Goal: Task Accomplishment & Management: Manage account settings

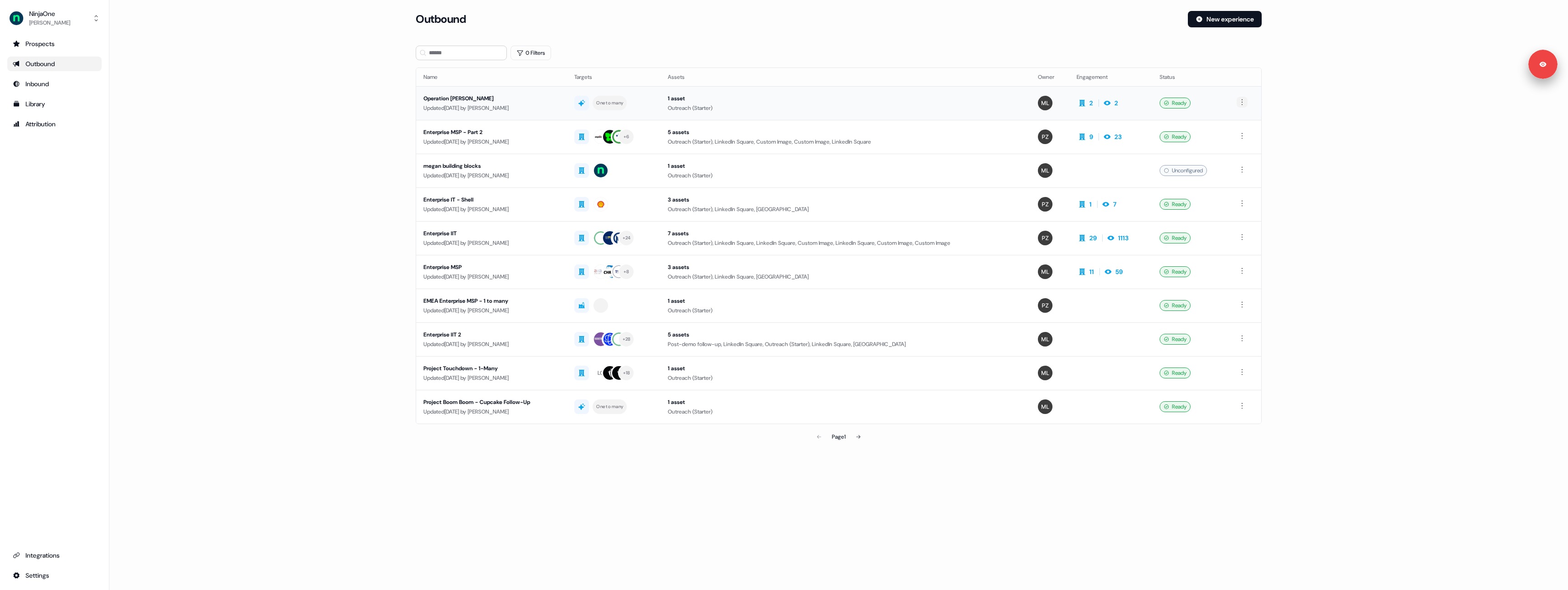
click at [1243, 106] on html "Signed in as Megan Lee Sign out For the best experience switch devices to a big…" at bounding box center [784, 295] width 1568 height 590
click at [1414, 57] on html "Signed in as Megan Lee Sign out For the best experience switch devices to a big…" at bounding box center [784, 295] width 1568 height 590
click at [60, 77] on link "Inbound" at bounding box center [54, 84] width 94 height 15
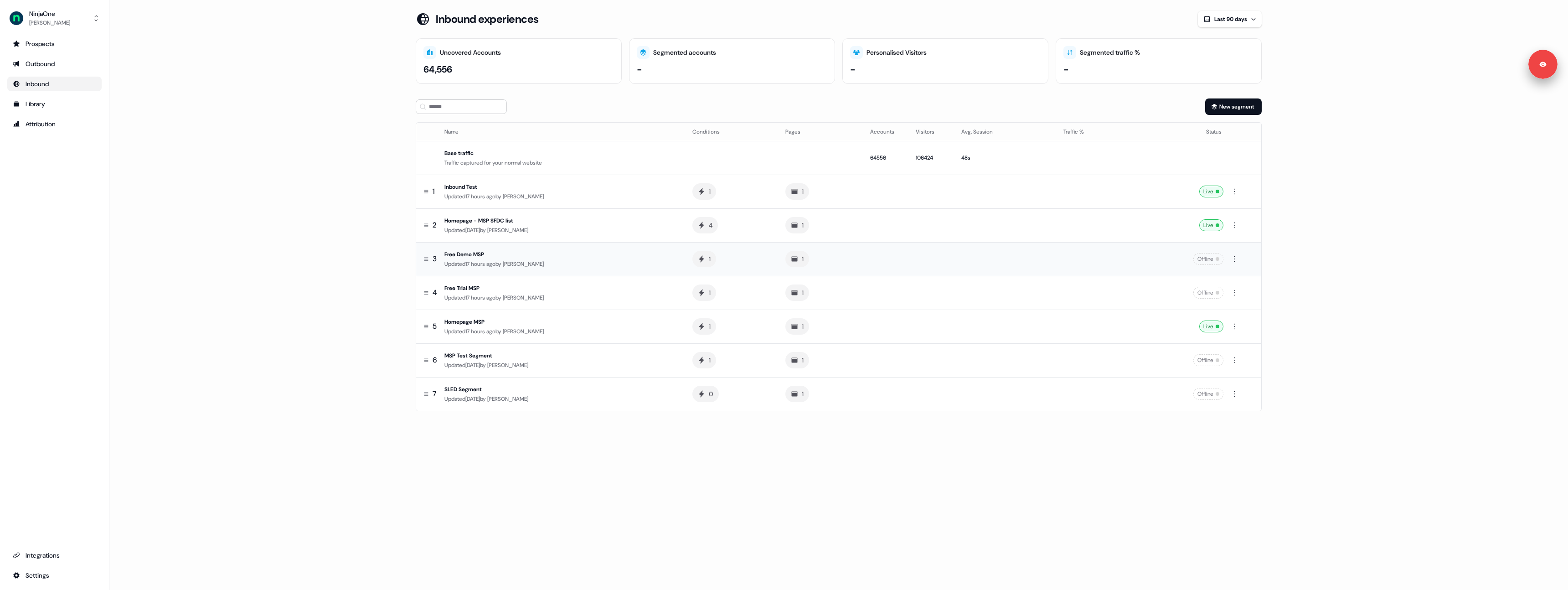
click at [487, 255] on div "Free Demo MSP" at bounding box center [560, 255] width 233 height 9
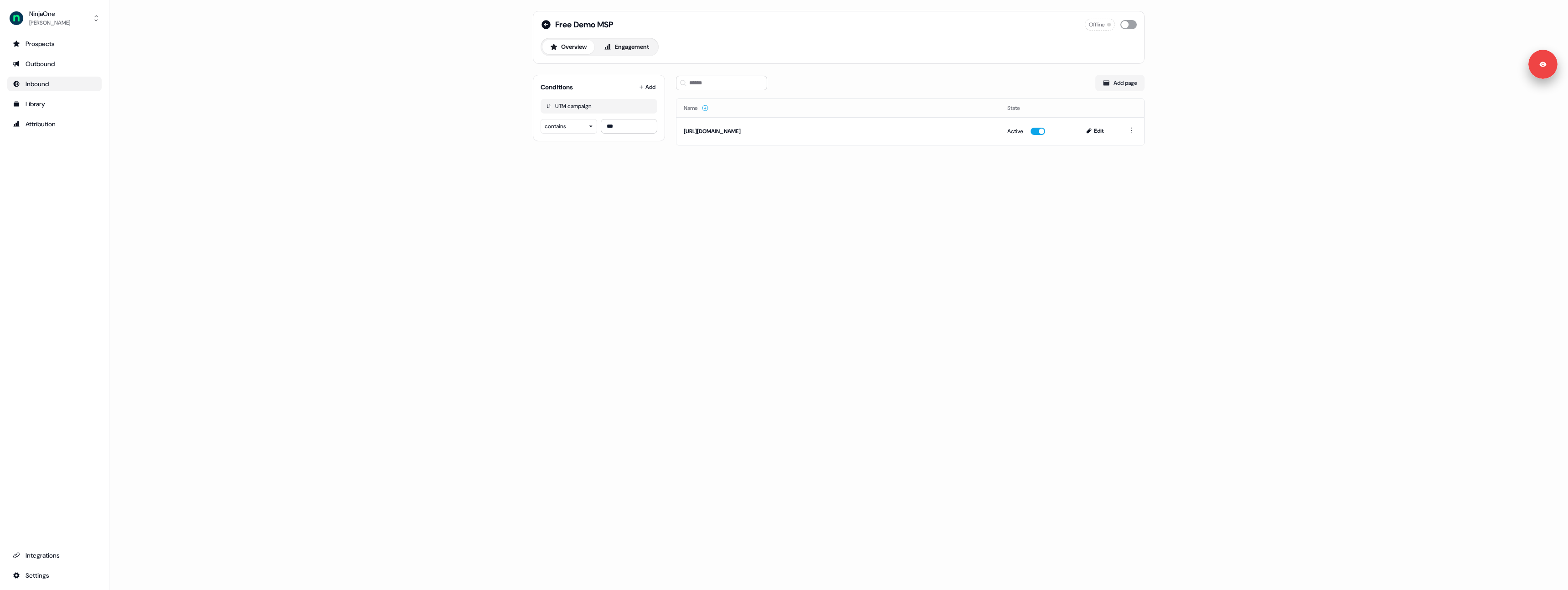
click at [1123, 27] on button "button" at bounding box center [1128, 24] width 16 height 9
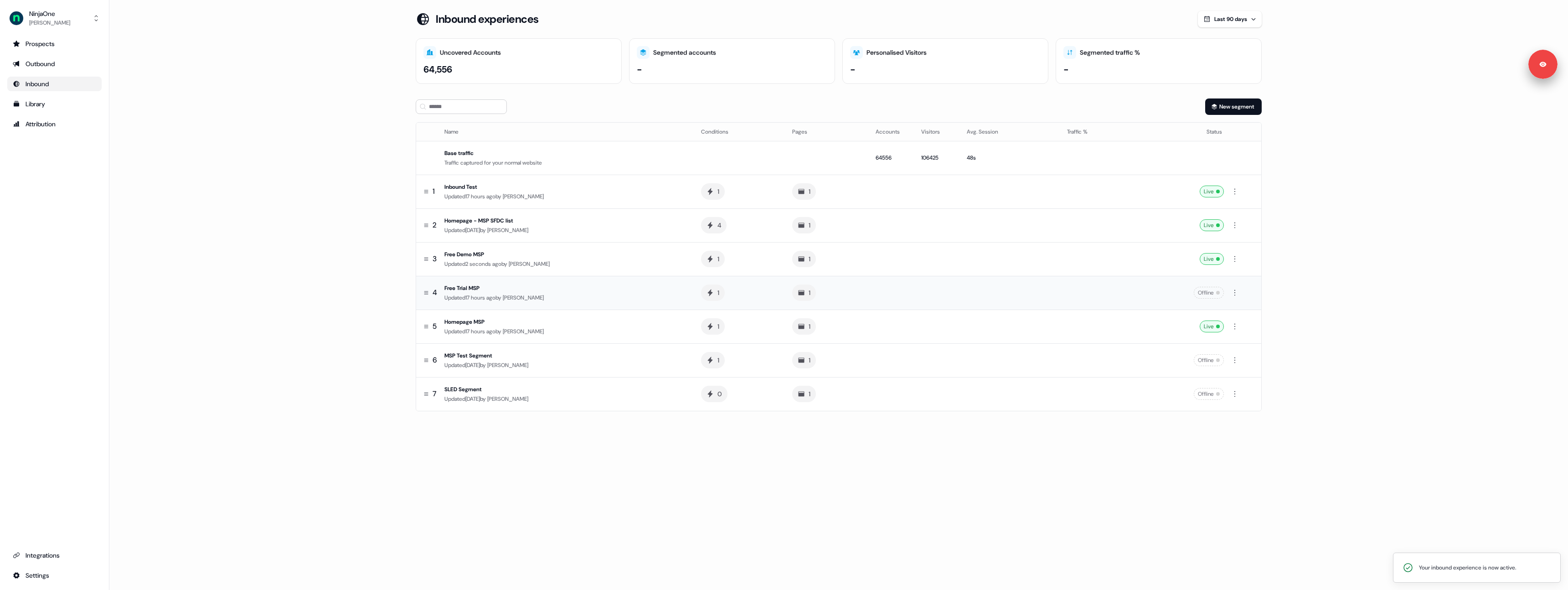
click at [454, 285] on div "Free Trial MSP" at bounding box center [565, 288] width 242 height 9
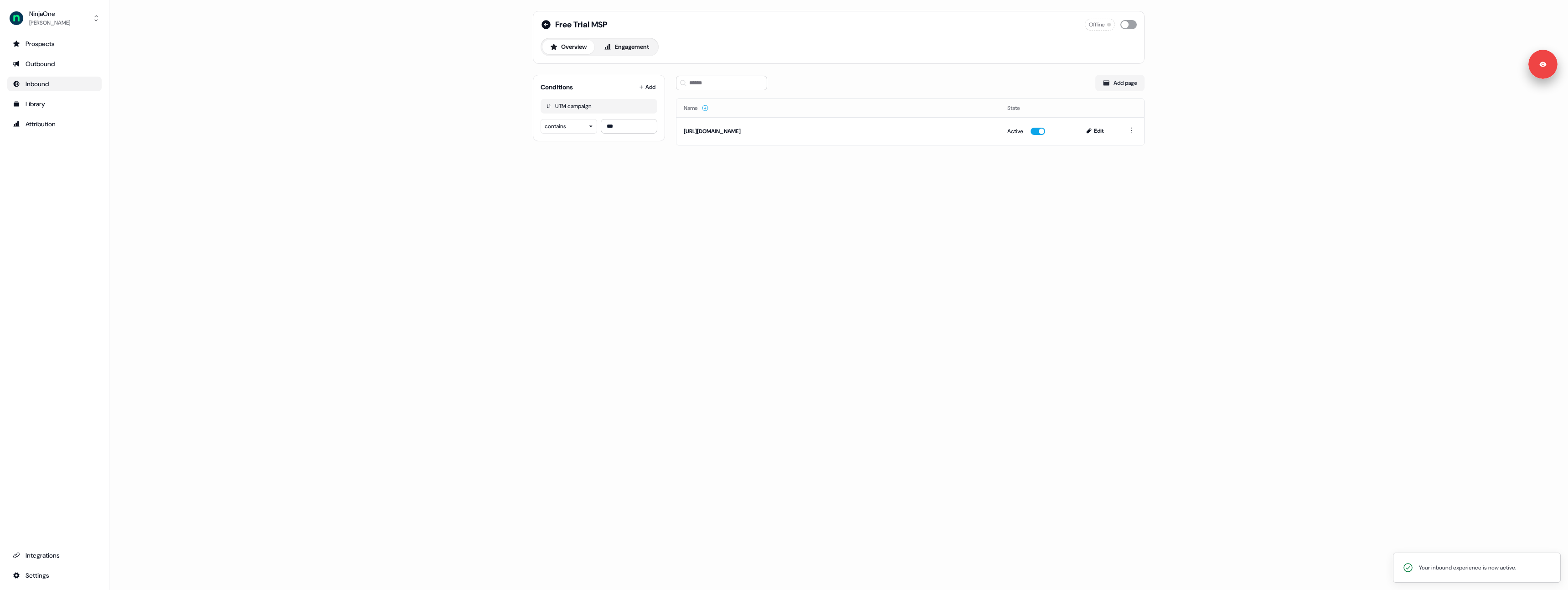
click at [1125, 25] on button "button" at bounding box center [1128, 24] width 16 height 9
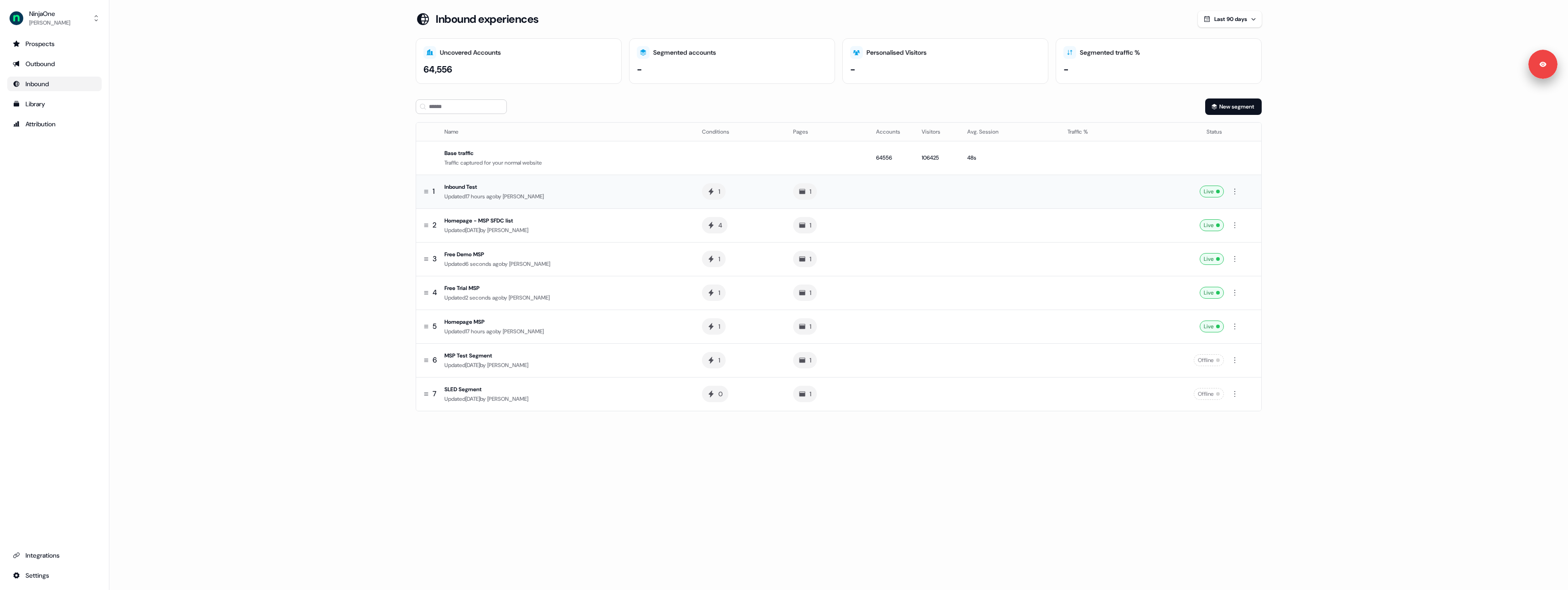
click at [568, 182] on div "Inbound Test" at bounding box center [565, 187] width 243 height 9
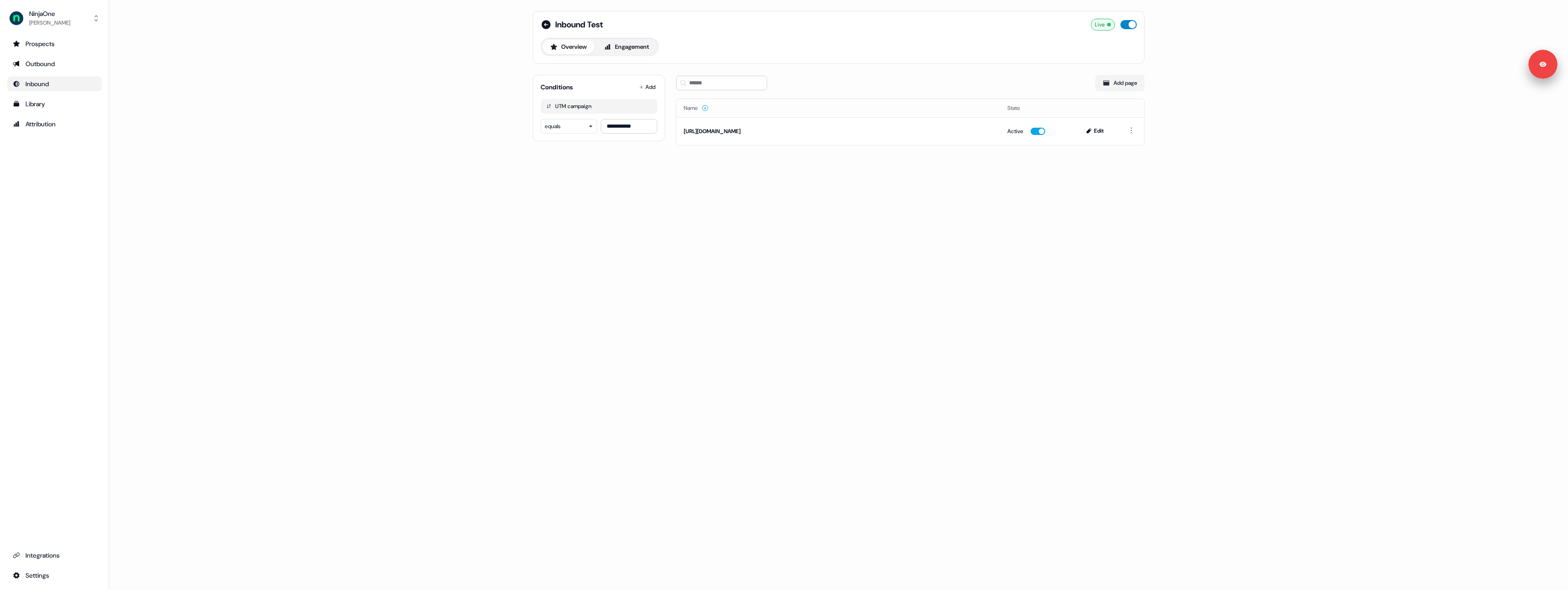
click at [1131, 27] on button "button" at bounding box center [1128, 24] width 16 height 9
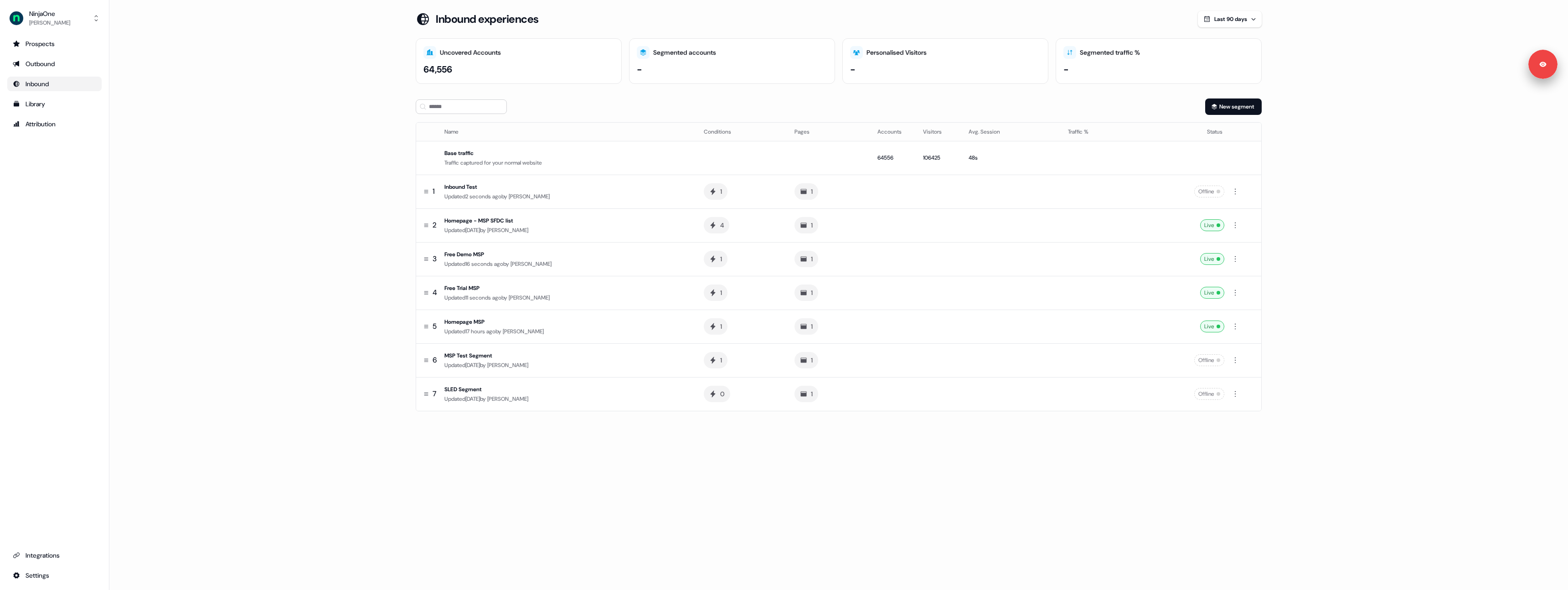
click at [365, 224] on main "Loading... Inbound experiences Last 90 days Uncovered Accounts 64,556 Segmented…" at bounding box center [839, 224] width 1458 height 426
click at [495, 216] on div "Homepage - MSP SFDC list" at bounding box center [566, 221] width 245 height 9
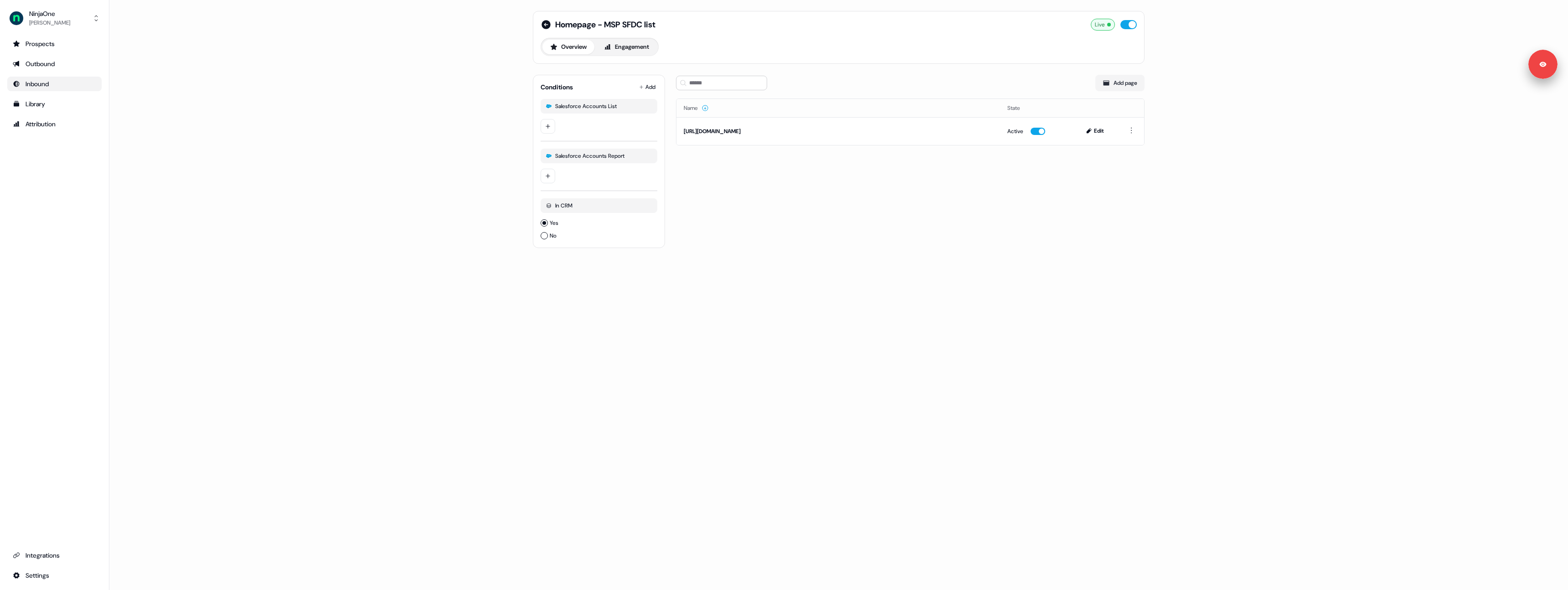
click at [751, 232] on div "Add page Name State https://www.ninjaone.com/ Active Edit" at bounding box center [909, 157] width 468 height 180
click at [545, 128] on html "Signed in as Megan Lee Sign out For the best experience switch devices to a big…" at bounding box center [784, 295] width 1568 height 590
click at [454, 124] on html "Signed in as Megan Lee Sign out For the best experience switch devices to a big…" at bounding box center [784, 295] width 1568 height 590
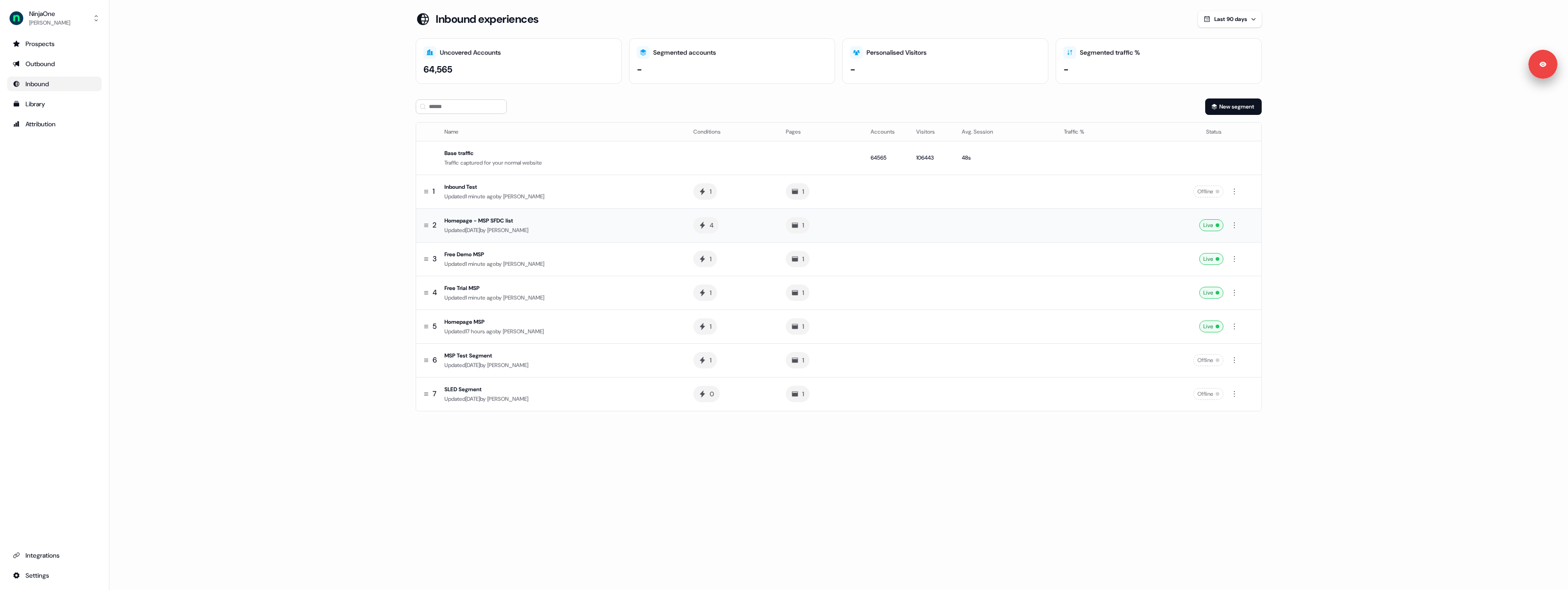
click at [481, 216] on div "Homepage - MSP SFDC list" at bounding box center [561, 221] width 235 height 9
click at [474, 253] on div "Free Demo MSP" at bounding box center [564, 255] width 240 height 9
click at [467, 288] on div "Free Trial MSP" at bounding box center [564, 288] width 240 height 9
click at [480, 324] on div "Homepage MSP" at bounding box center [564, 321] width 240 height 9
click at [479, 255] on div "Free Demo MSP" at bounding box center [564, 255] width 240 height 9
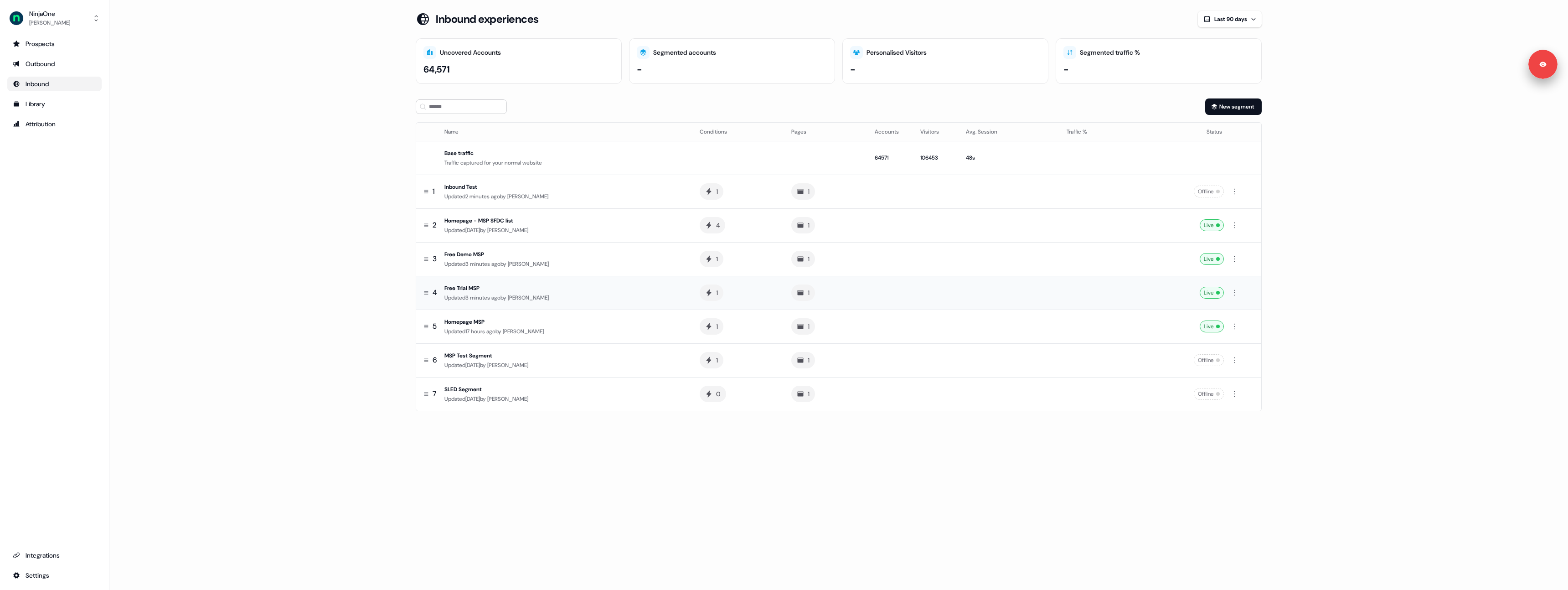
click at [474, 284] on div "Free Trial MSP" at bounding box center [564, 288] width 240 height 9
click at [470, 257] on div "Free Demo MSP" at bounding box center [564, 255] width 240 height 9
click at [479, 253] on div "Free Demo MSP" at bounding box center [564, 255] width 240 height 9
click at [470, 254] on div "Free Demo MSP" at bounding box center [564, 255] width 240 height 9
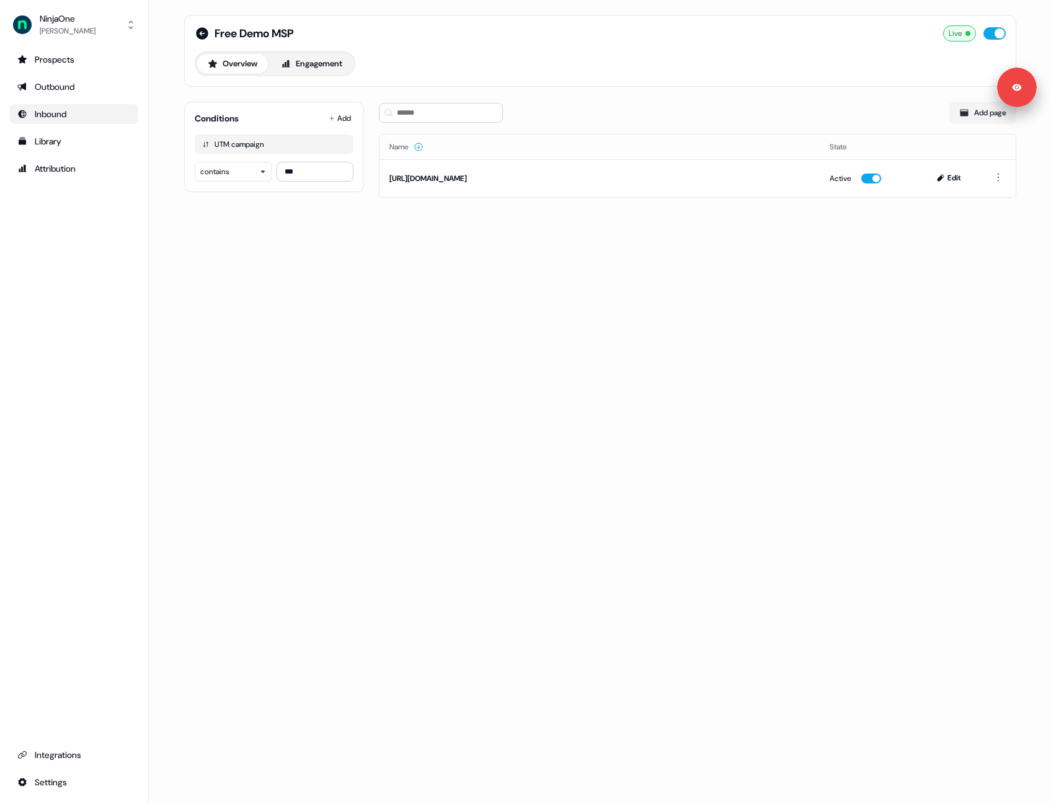
click at [196, 25] on div "Free Demo MSP Live" at bounding box center [600, 33] width 811 height 16
click at [198, 30] on icon at bounding box center [202, 33] width 12 height 12
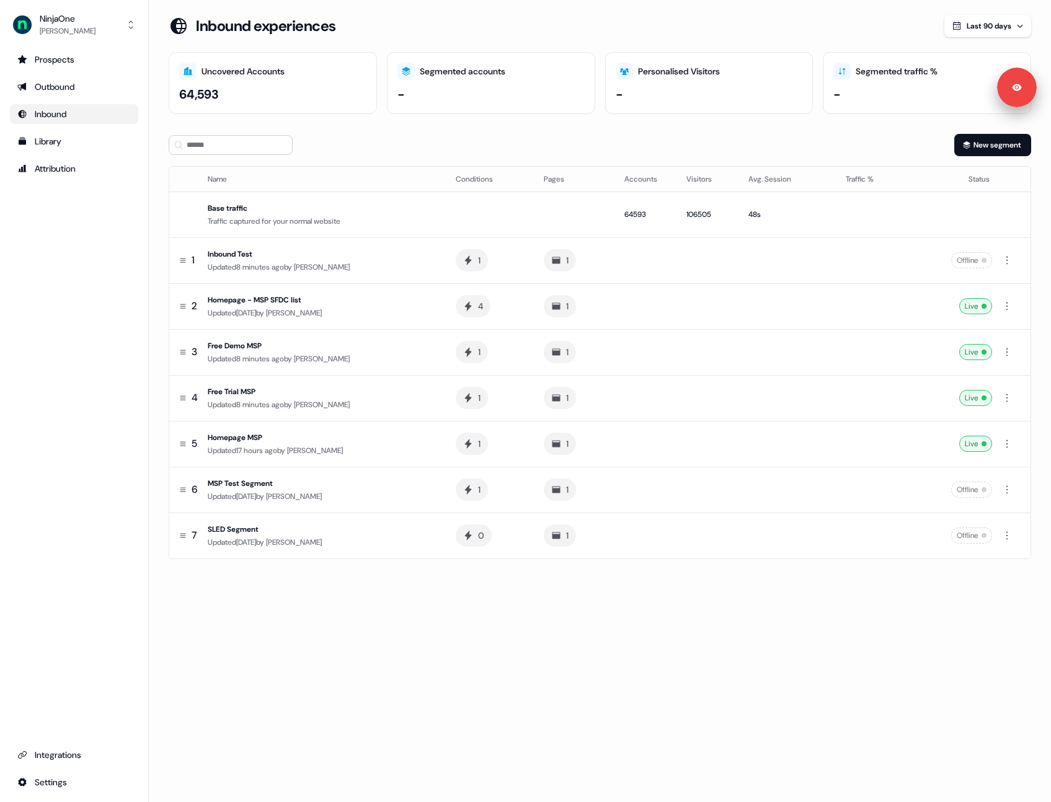
click at [774, 653] on div "Loading... Inbound experiences Last 90 days Uncovered Accounts 64,593 Segmented…" at bounding box center [600, 401] width 902 height 802
click at [291, 340] on div "Free Demo MSP" at bounding box center [322, 346] width 228 height 12
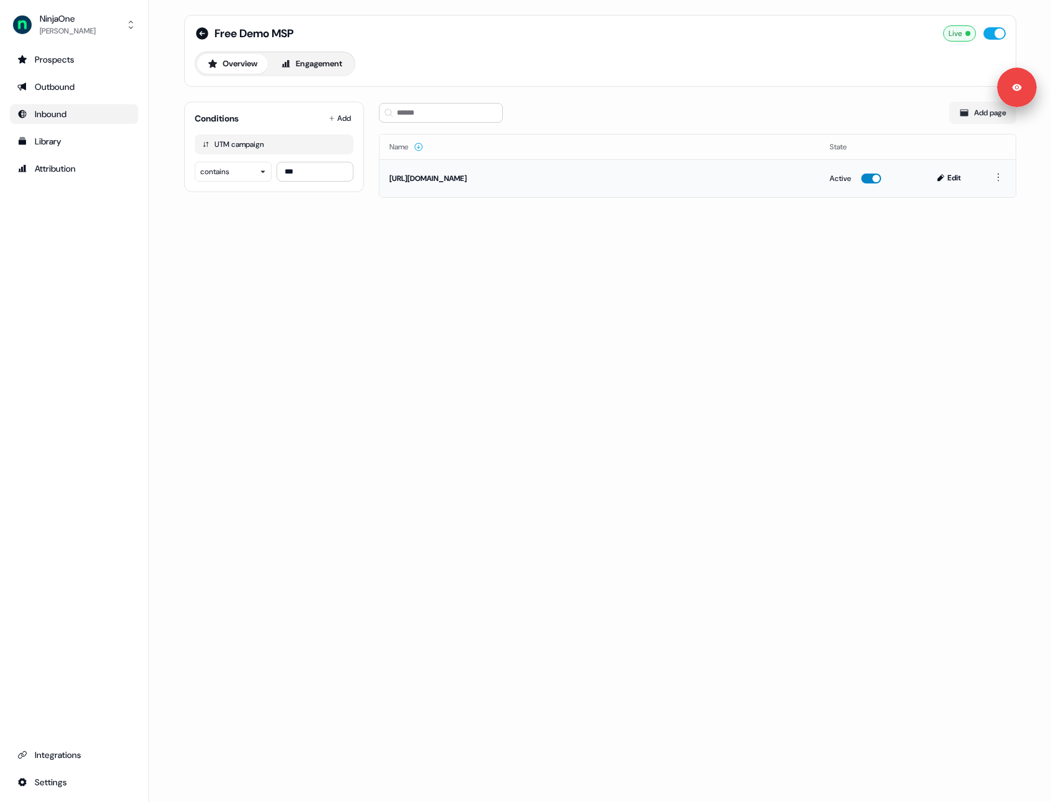
click at [872, 179] on button "button" at bounding box center [871, 179] width 20 height 10
click at [203, 31] on icon at bounding box center [202, 33] width 12 height 12
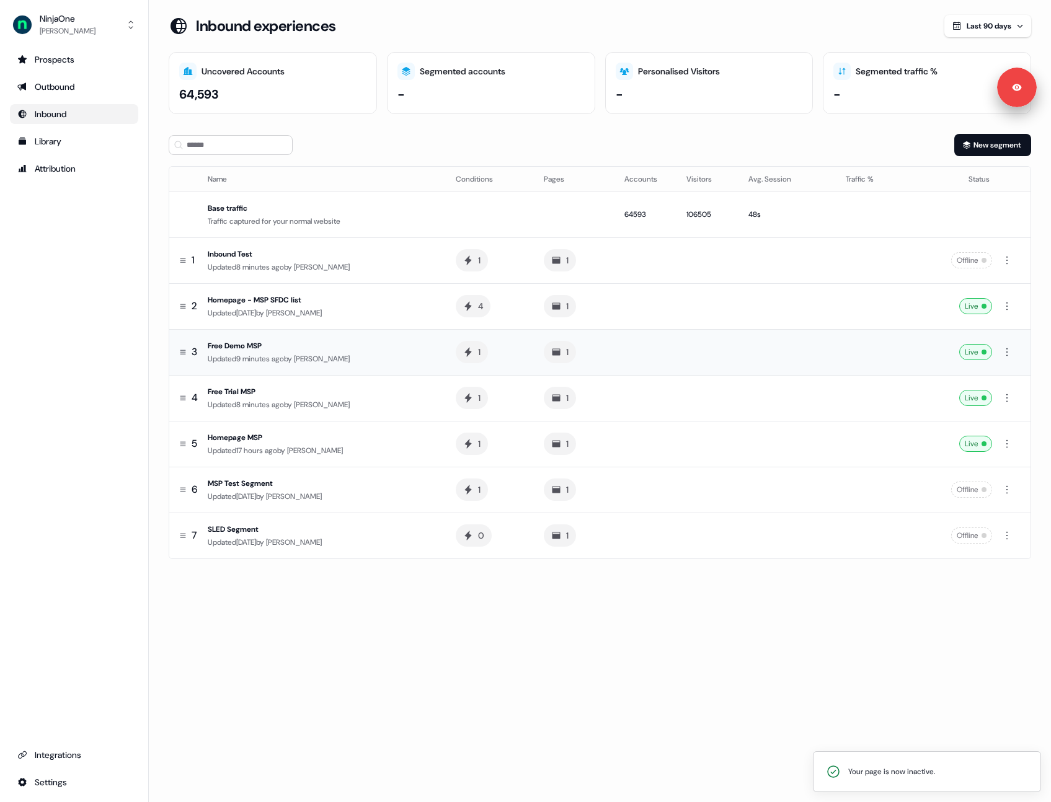
click at [255, 347] on div "Free Demo MSP" at bounding box center [322, 346] width 228 height 12
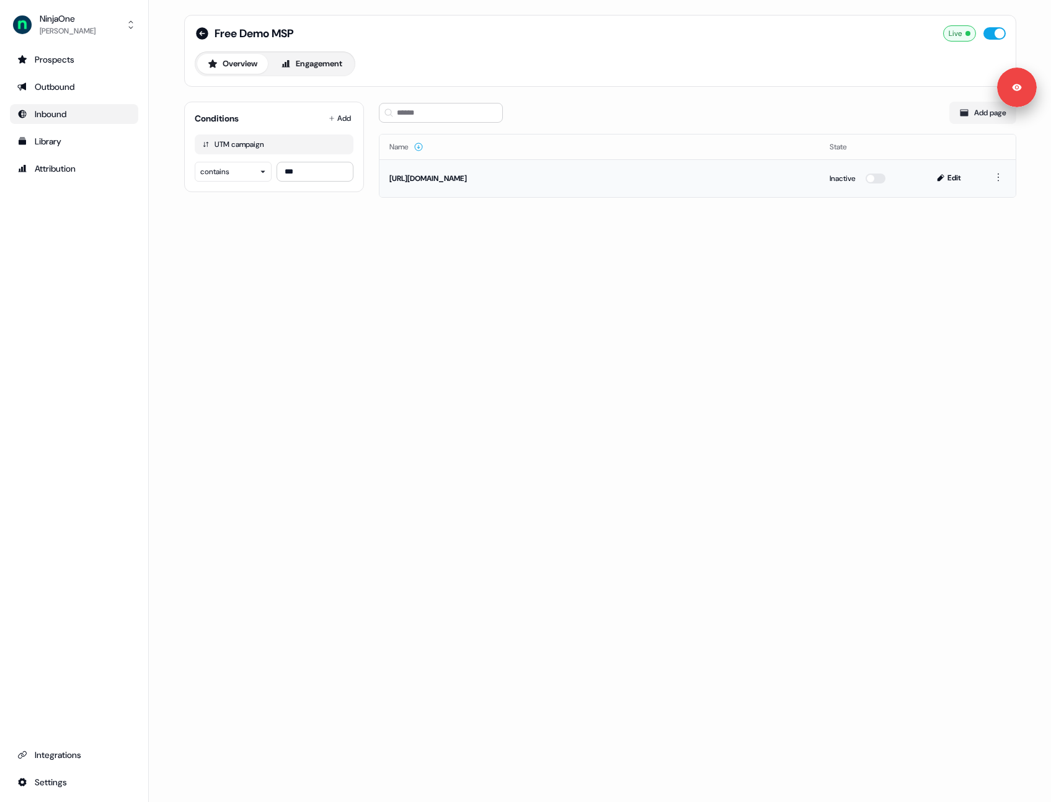
click at [878, 181] on button "button" at bounding box center [875, 179] width 20 height 10
click at [871, 176] on button "button" at bounding box center [871, 179] width 20 height 10
drag, startPoint x: 201, startPoint y: 37, endPoint x: 204, endPoint y: 48, distance: 11.6
click at [201, 38] on icon at bounding box center [202, 33] width 12 height 12
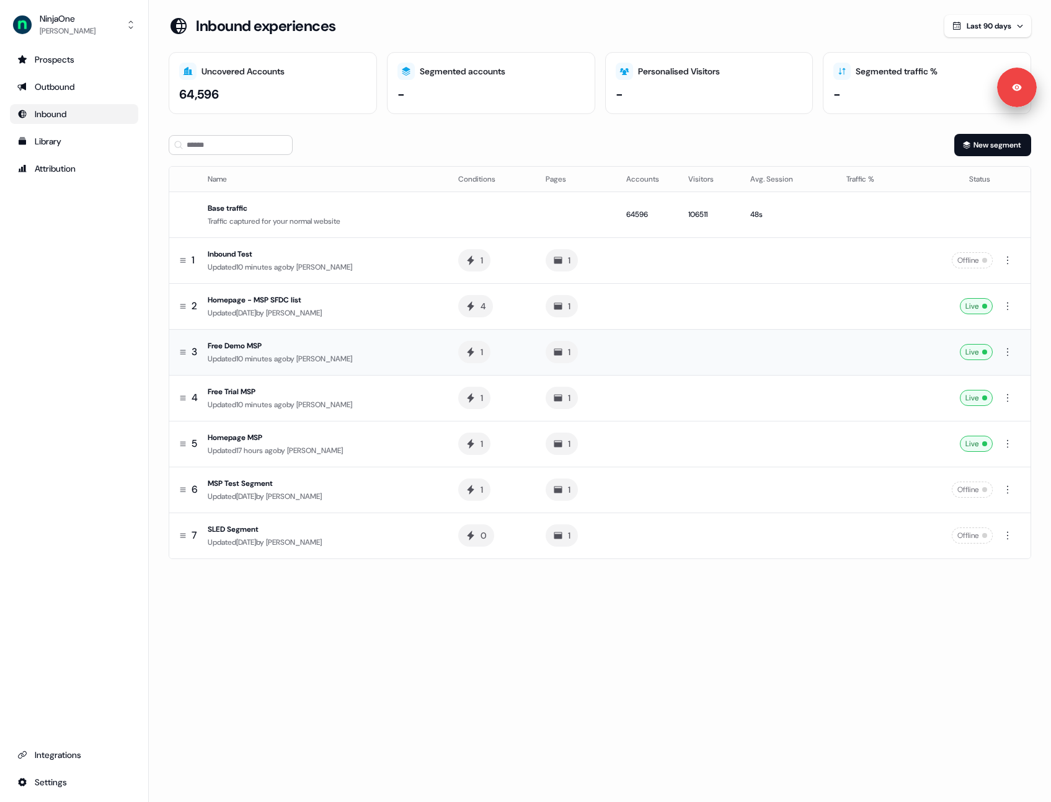
click at [257, 347] on div "Free Demo MSP" at bounding box center [323, 346] width 231 height 12
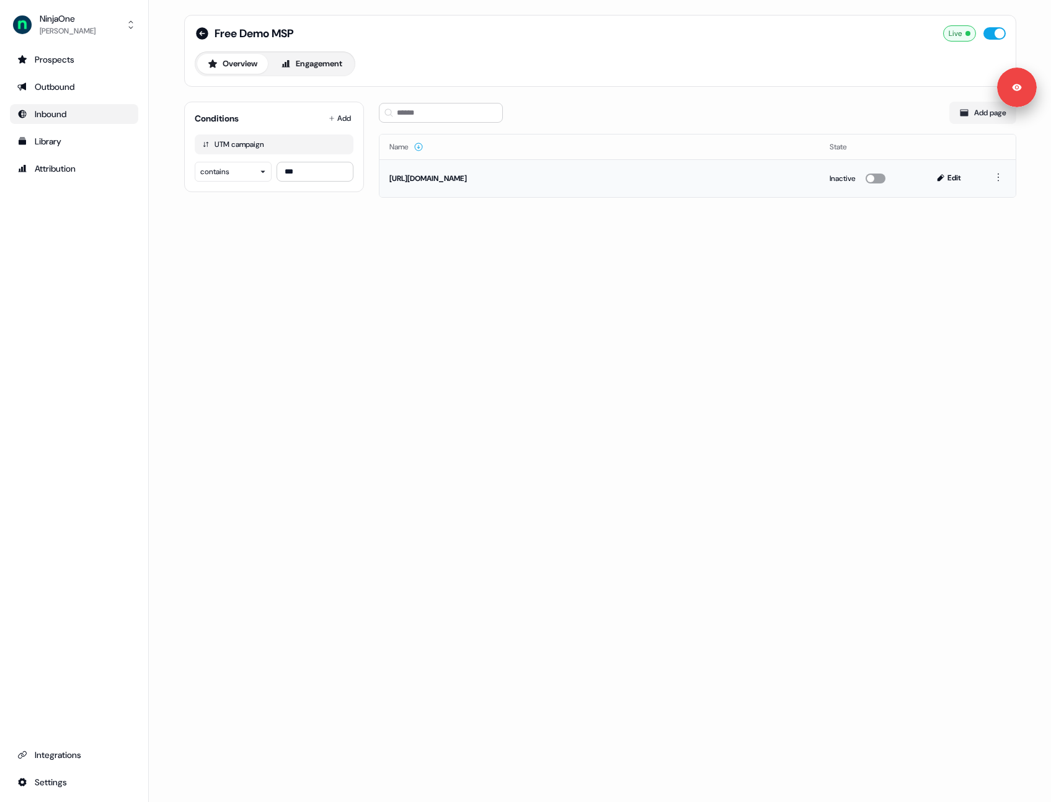
click at [878, 177] on button "button" at bounding box center [875, 179] width 20 height 10
click at [996, 37] on button "button" at bounding box center [994, 33] width 22 height 12
click at [204, 33] on icon at bounding box center [202, 33] width 12 height 12
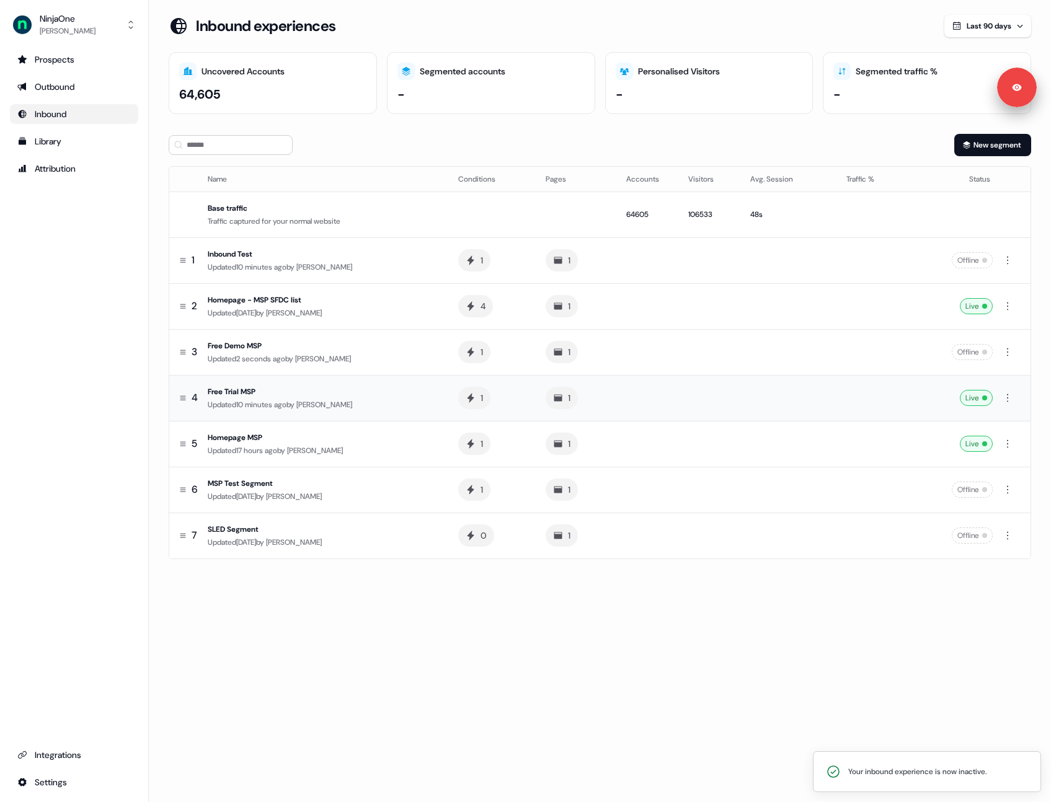
click at [247, 392] on div "Free Trial MSP" at bounding box center [323, 392] width 231 height 12
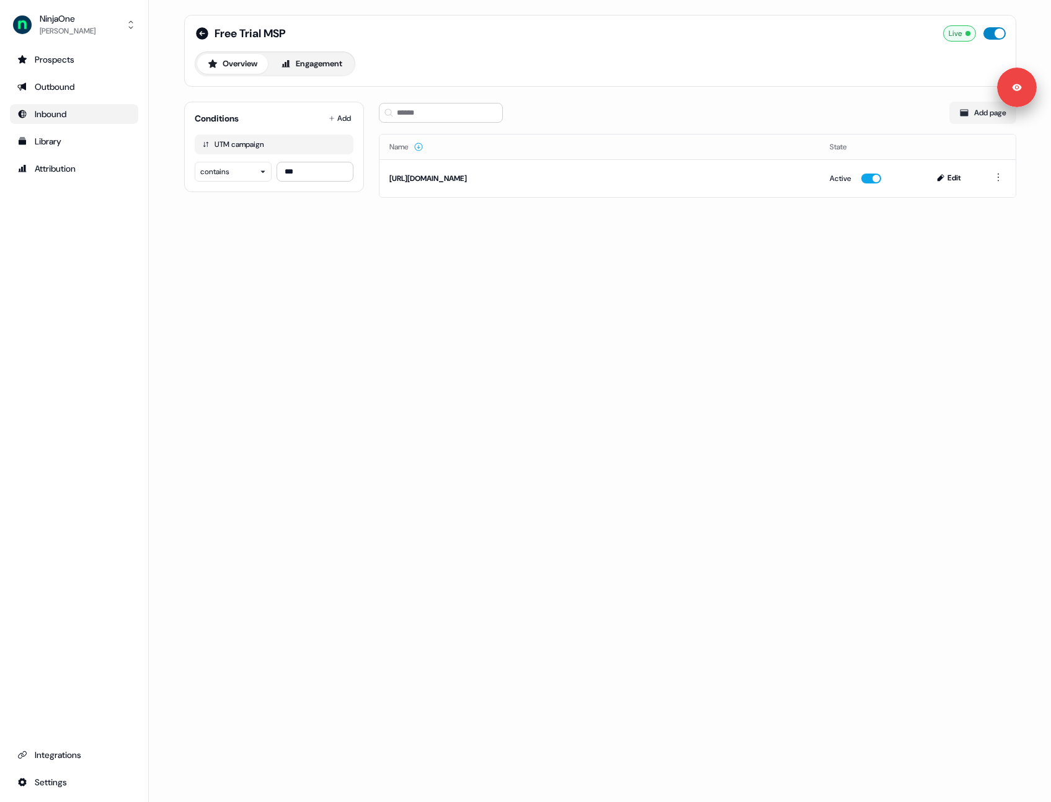
click at [1004, 32] on button "button" at bounding box center [994, 33] width 22 height 12
click at [201, 37] on icon at bounding box center [202, 33] width 12 height 12
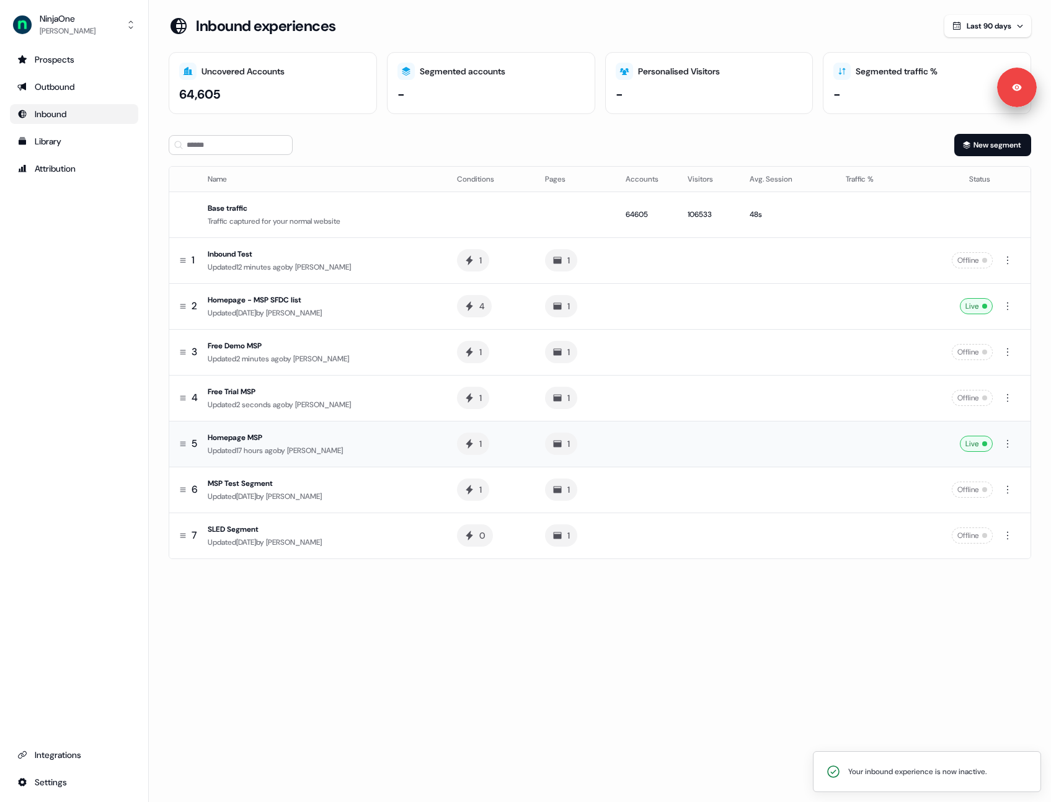
click at [302, 435] on div "Homepage MSP" at bounding box center [322, 437] width 229 height 12
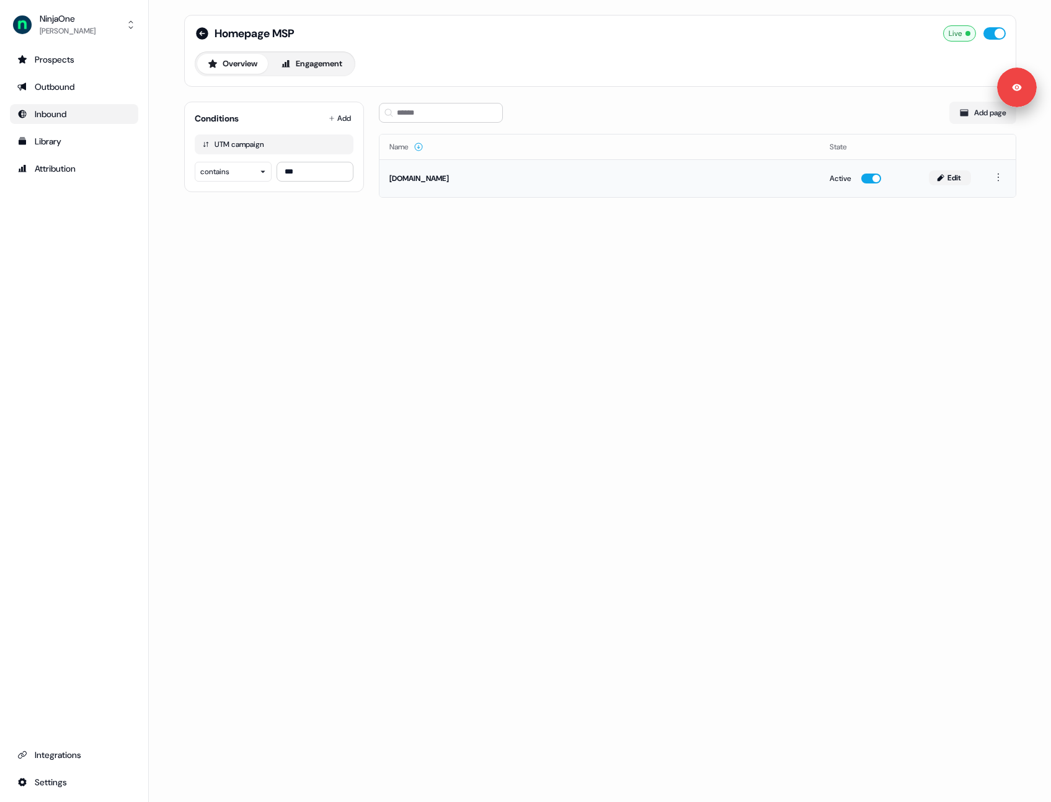
click at [954, 177] on button "Edit" at bounding box center [950, 177] width 42 height 15
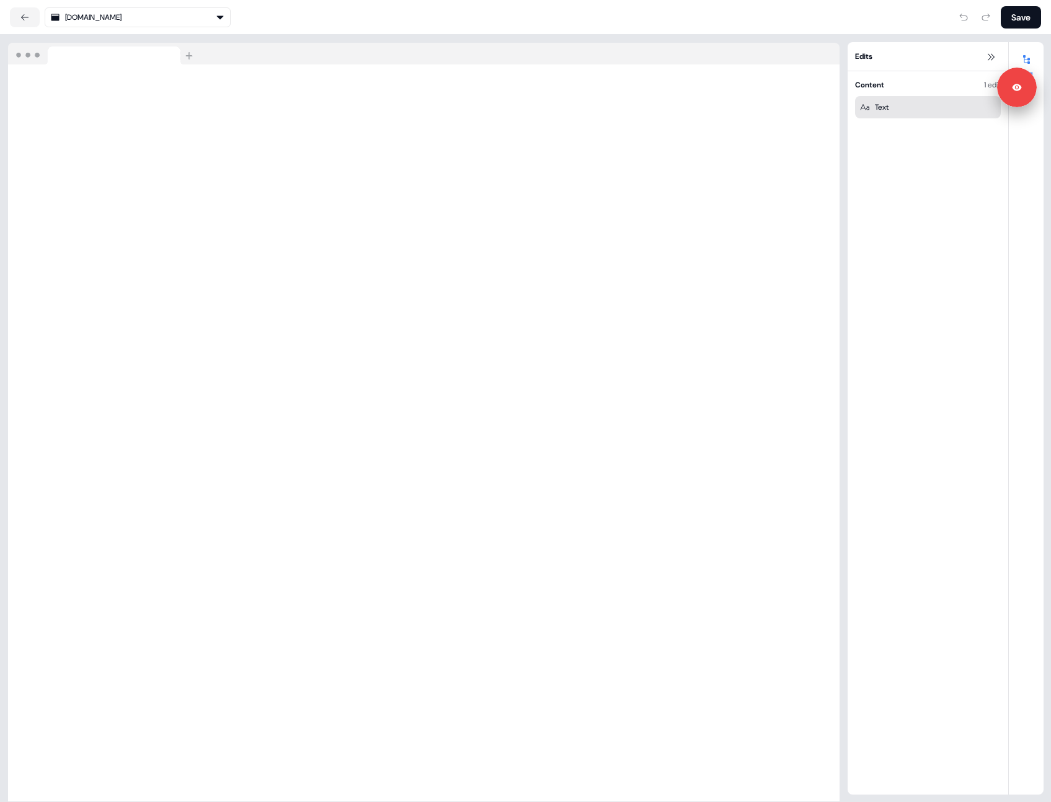
click at [888, 104] on div "Text" at bounding box center [882, 107] width 14 height 12
click at [931, 128] on textarea "**********" at bounding box center [928, 133] width 146 height 73
click at [864, 61] on button at bounding box center [862, 57] width 15 height 15
click at [914, 100] on div "Text" at bounding box center [928, 107] width 146 height 22
click at [865, 58] on icon at bounding box center [862, 56] width 7 height 7
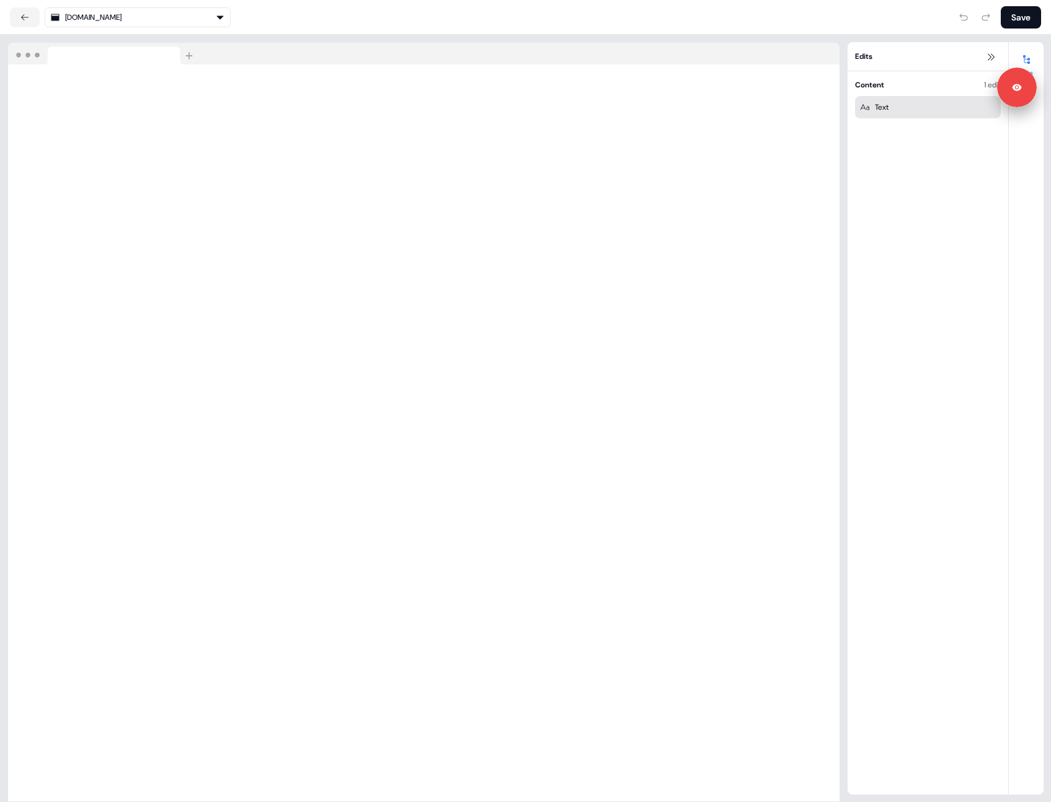
click at [901, 110] on div "Text" at bounding box center [928, 107] width 136 height 12
click at [860, 57] on icon at bounding box center [862, 56] width 7 height 7
click at [918, 352] on div "Text" at bounding box center [928, 444] width 146 height 696
click at [903, 110] on div "Text" at bounding box center [928, 107] width 136 height 12
click at [892, 104] on textarea "**********" at bounding box center [928, 133] width 146 height 73
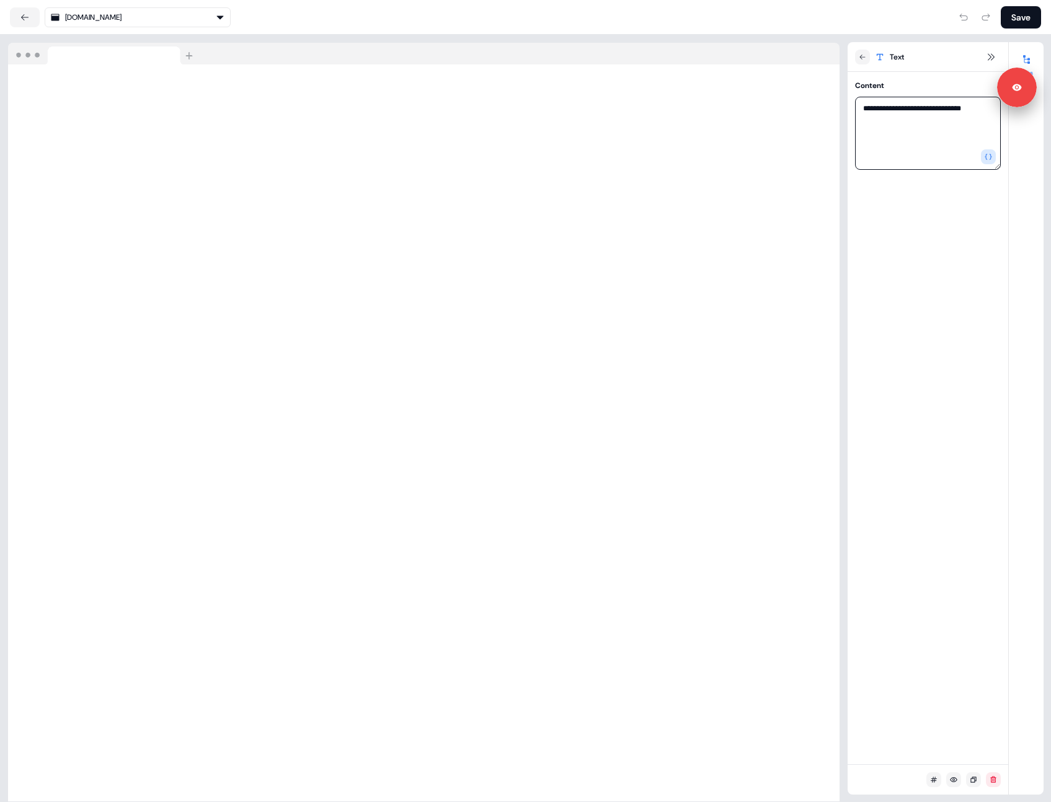
click at [892, 104] on textarea "**********" at bounding box center [928, 133] width 146 height 73
paste textarea "*********"
type textarea "**********"
click at [865, 56] on icon at bounding box center [862, 56] width 7 height 7
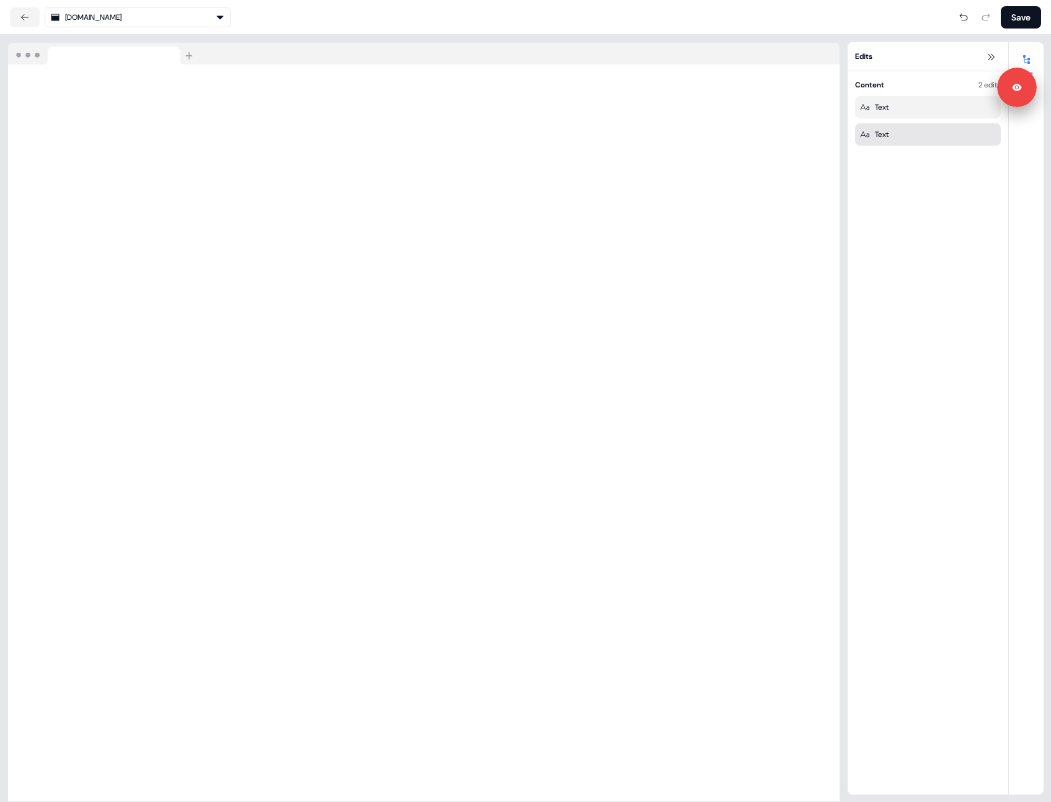
click at [896, 135] on div "Text" at bounding box center [928, 134] width 136 height 12
click at [861, 65] on div "Text" at bounding box center [927, 57] width 161 height 30
click at [867, 56] on button at bounding box center [862, 57] width 15 height 15
click at [859, 60] on button at bounding box center [862, 57] width 15 height 15
click at [883, 133] on div "Text" at bounding box center [882, 134] width 14 height 12
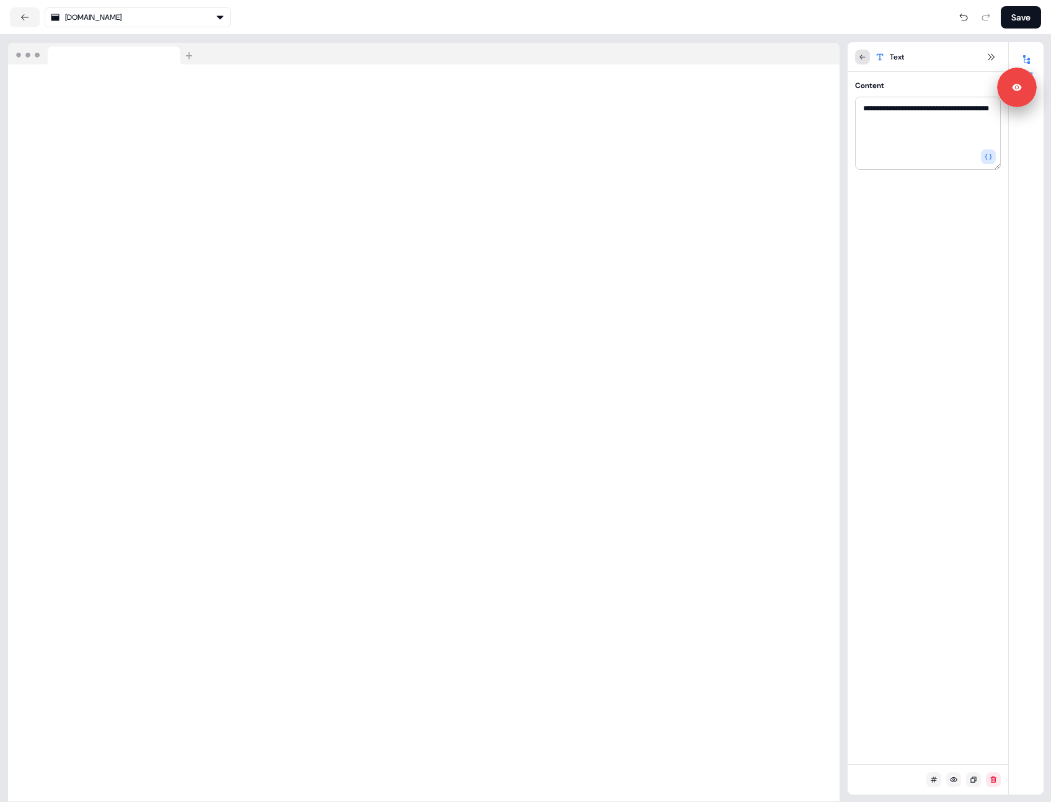
click at [858, 50] on button at bounding box center [862, 57] width 15 height 15
click at [904, 104] on div "Text" at bounding box center [928, 107] width 136 height 12
drag, startPoint x: 908, startPoint y: 144, endPoint x: 851, endPoint y: 255, distance: 125.3
click at [957, 480] on div at bounding box center [977, 482] width 40 height 40
click at [863, 57] on icon at bounding box center [862, 56] width 7 height 7
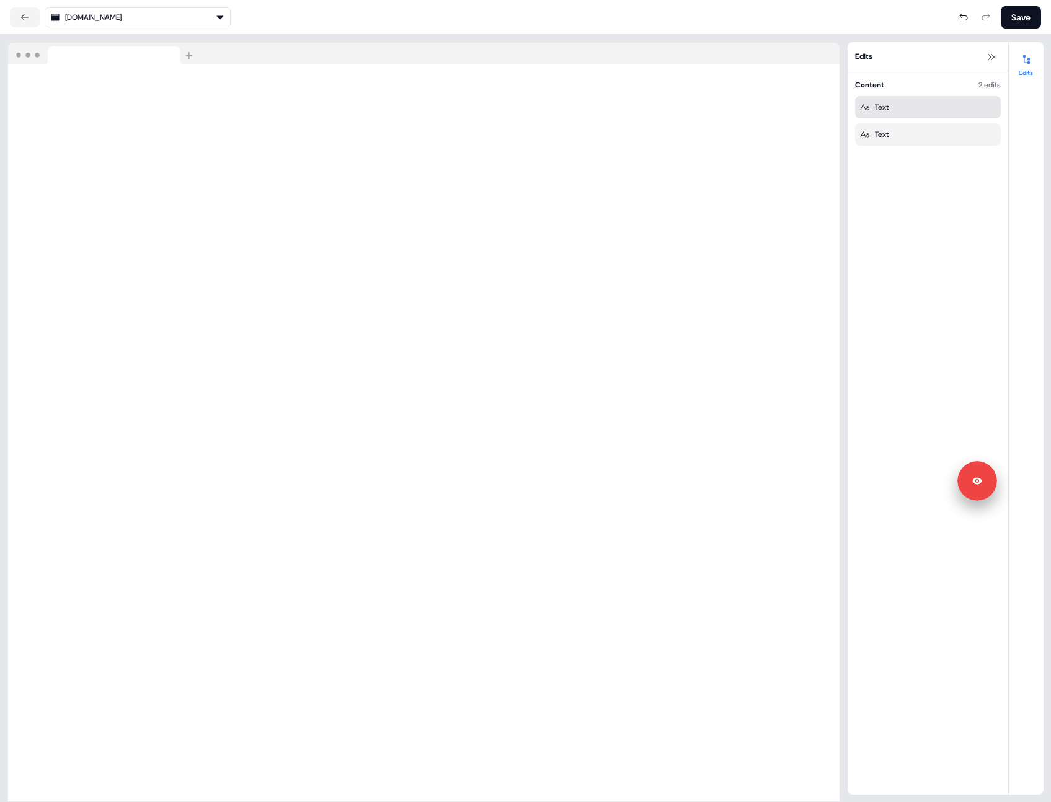
click at [917, 105] on div "Text" at bounding box center [928, 107] width 136 height 12
click at [988, 781] on button at bounding box center [993, 779] width 15 height 15
click at [878, 104] on div "Text" at bounding box center [882, 107] width 14 height 12
click at [857, 56] on button at bounding box center [862, 57] width 15 height 15
click at [1024, 17] on button "Save" at bounding box center [1021, 17] width 40 height 22
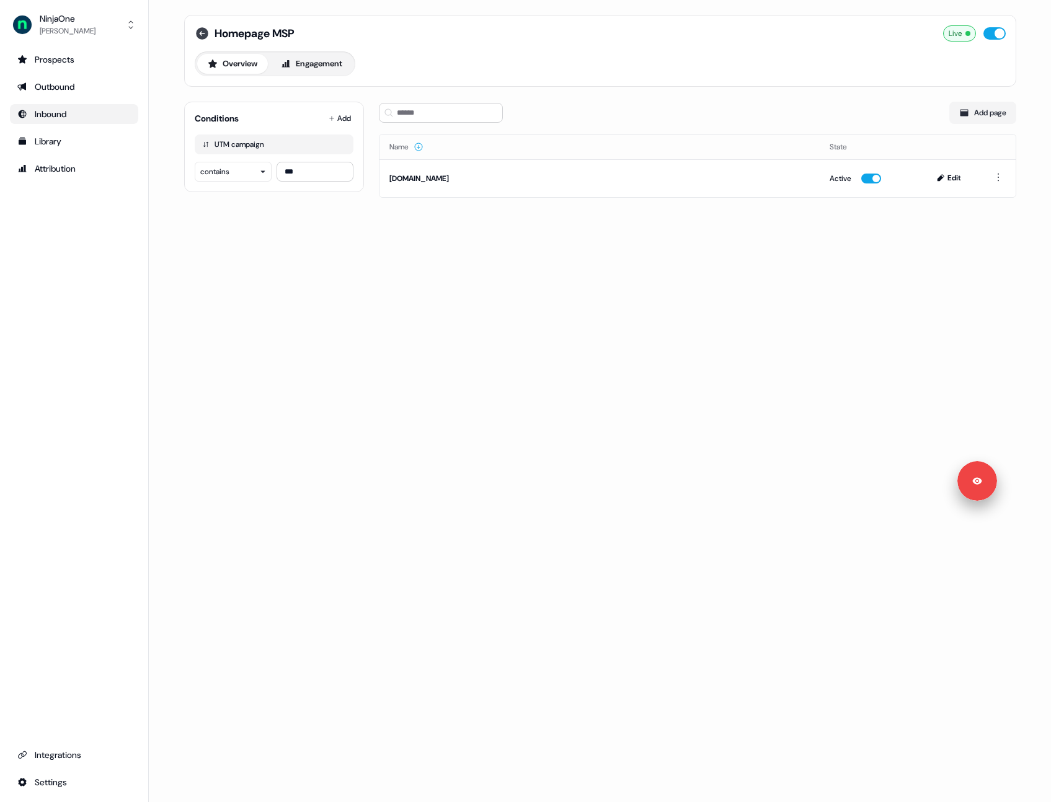
click at [204, 33] on icon at bounding box center [202, 33] width 15 height 15
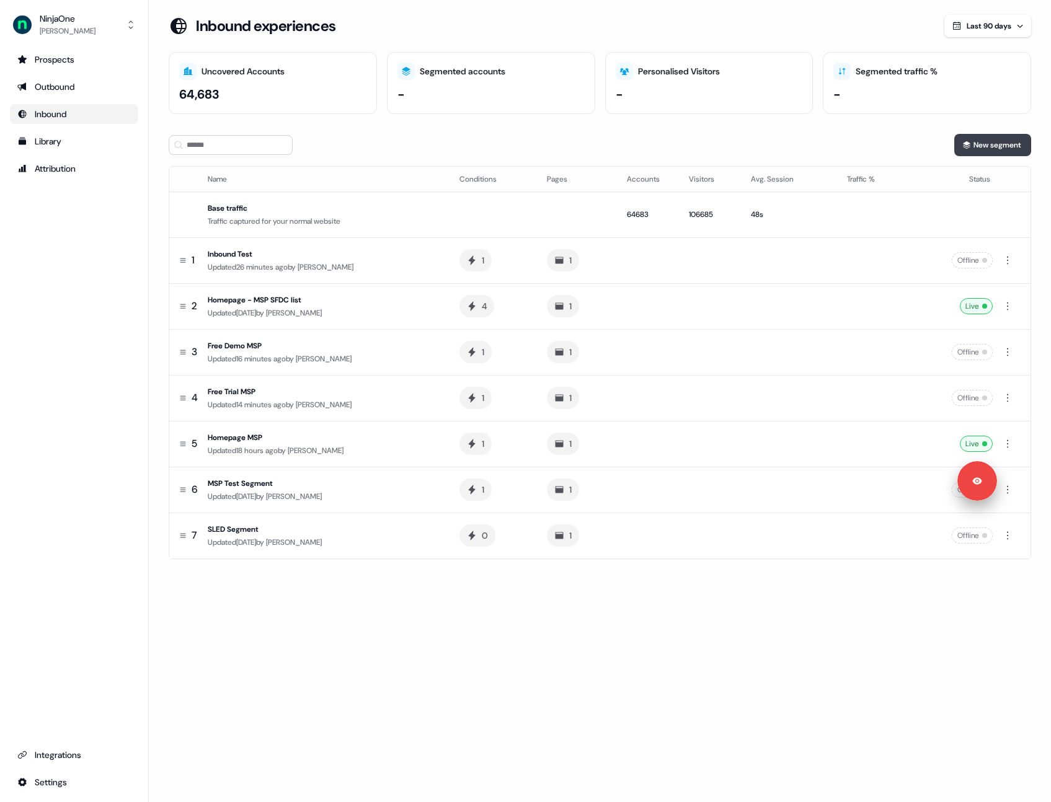
click at [989, 144] on button "New segment" at bounding box center [992, 145] width 77 height 22
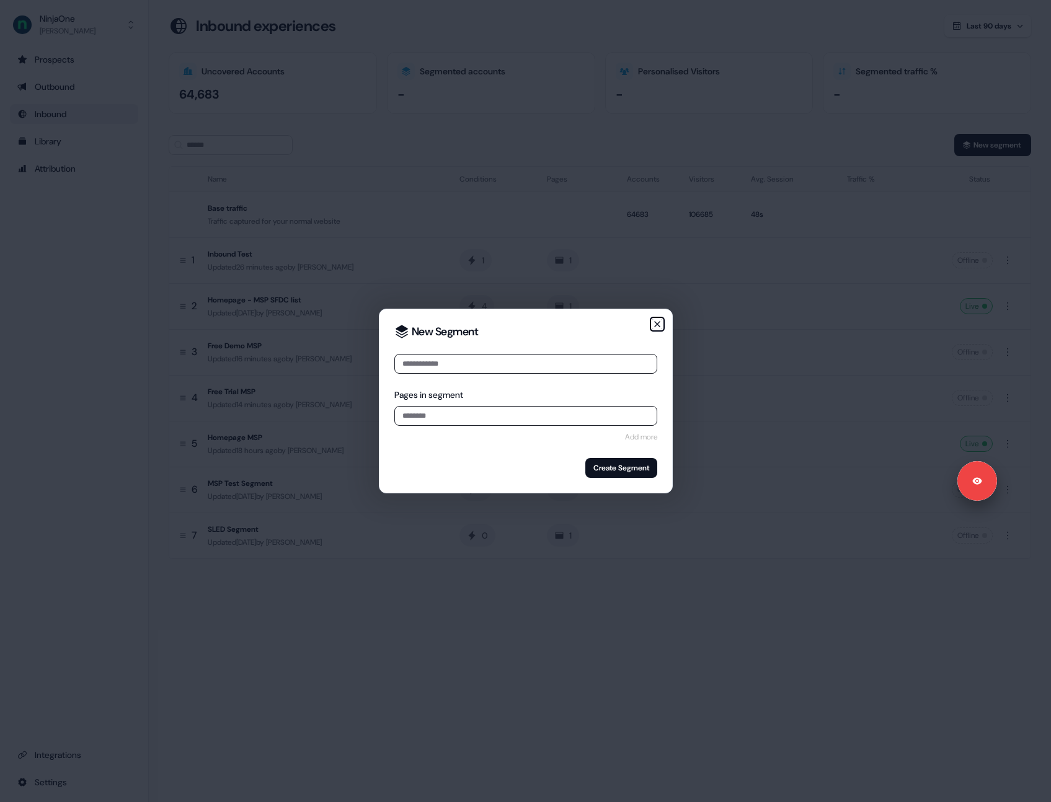
click at [655, 324] on icon "button" at bounding box center [657, 324] width 10 height 10
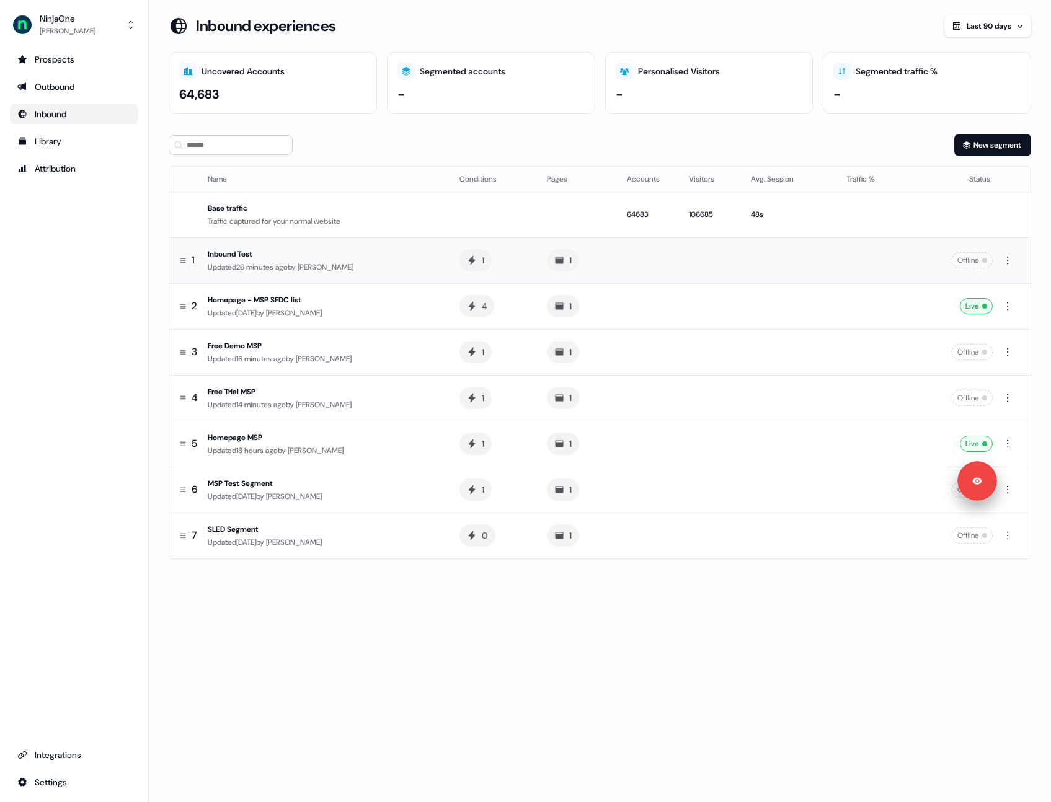
click at [238, 255] on div "Inbound Test" at bounding box center [324, 254] width 232 height 12
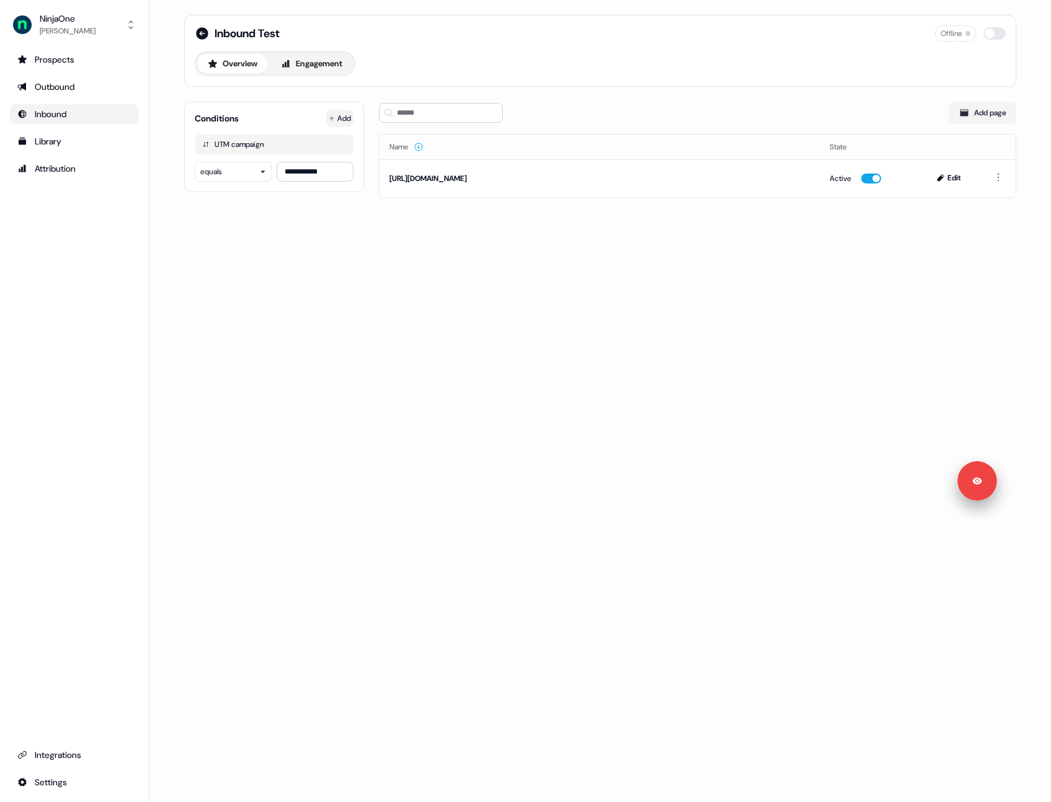
click at [338, 116] on html "**********" at bounding box center [525, 401] width 1051 height 802
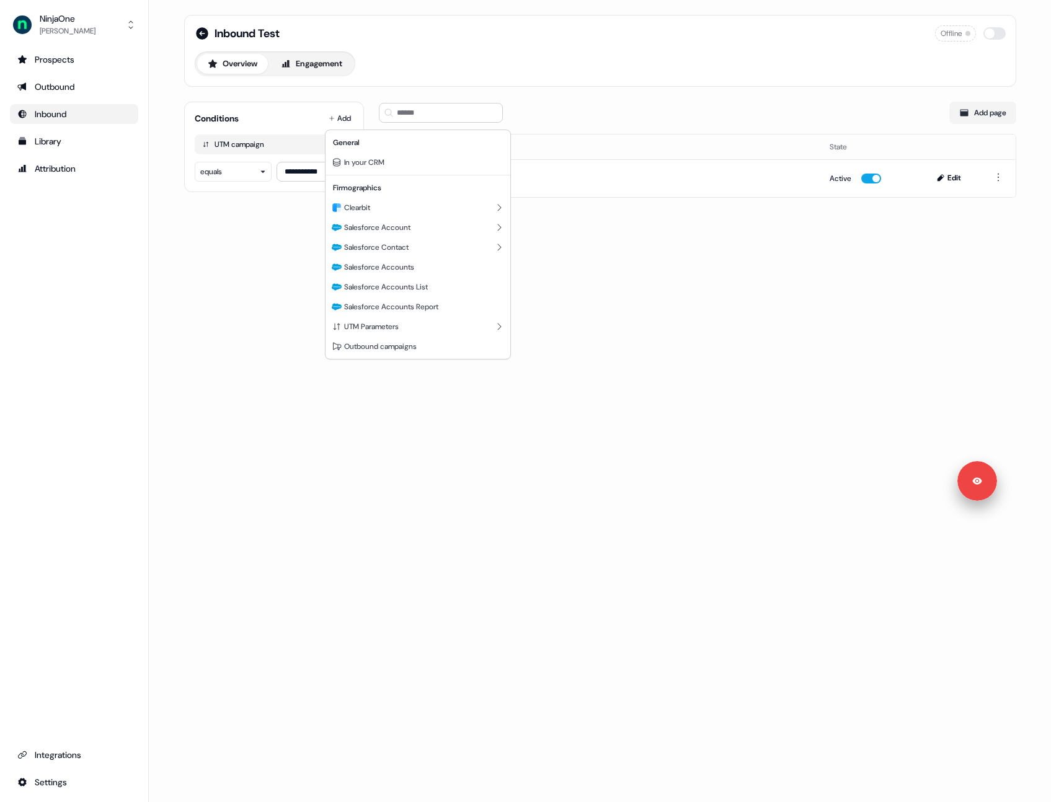
click at [610, 55] on html "**********" at bounding box center [525, 401] width 1051 height 802
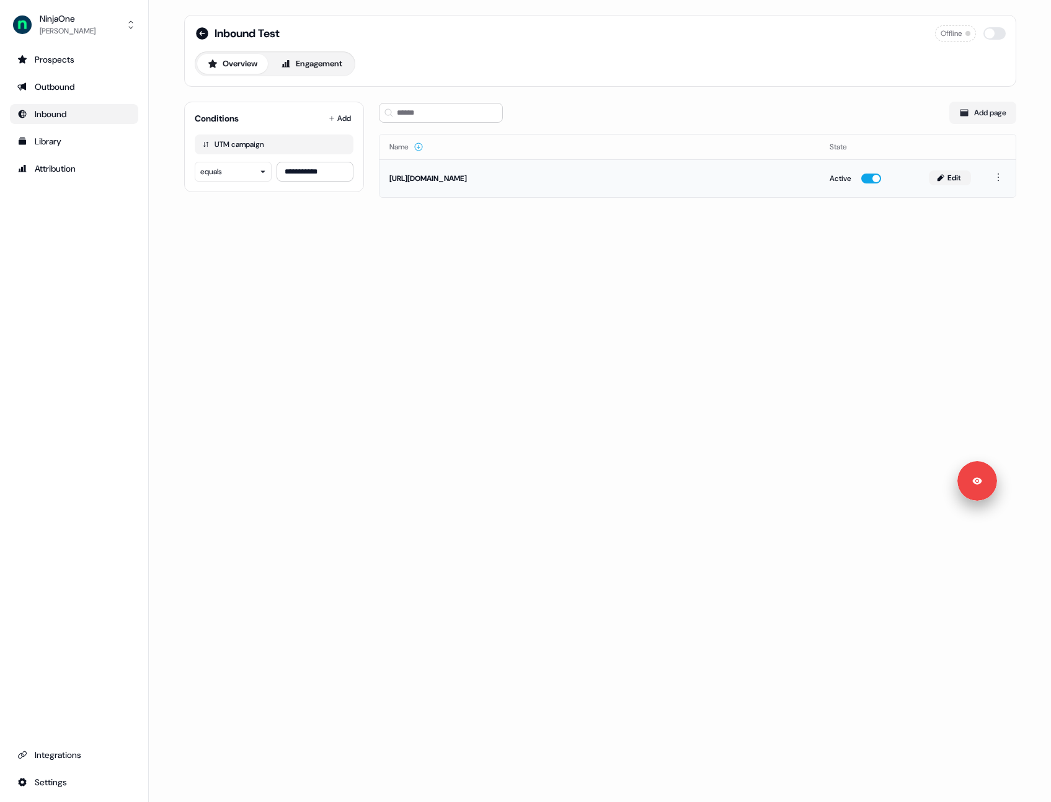
click at [948, 179] on button "Edit" at bounding box center [950, 177] width 42 height 15
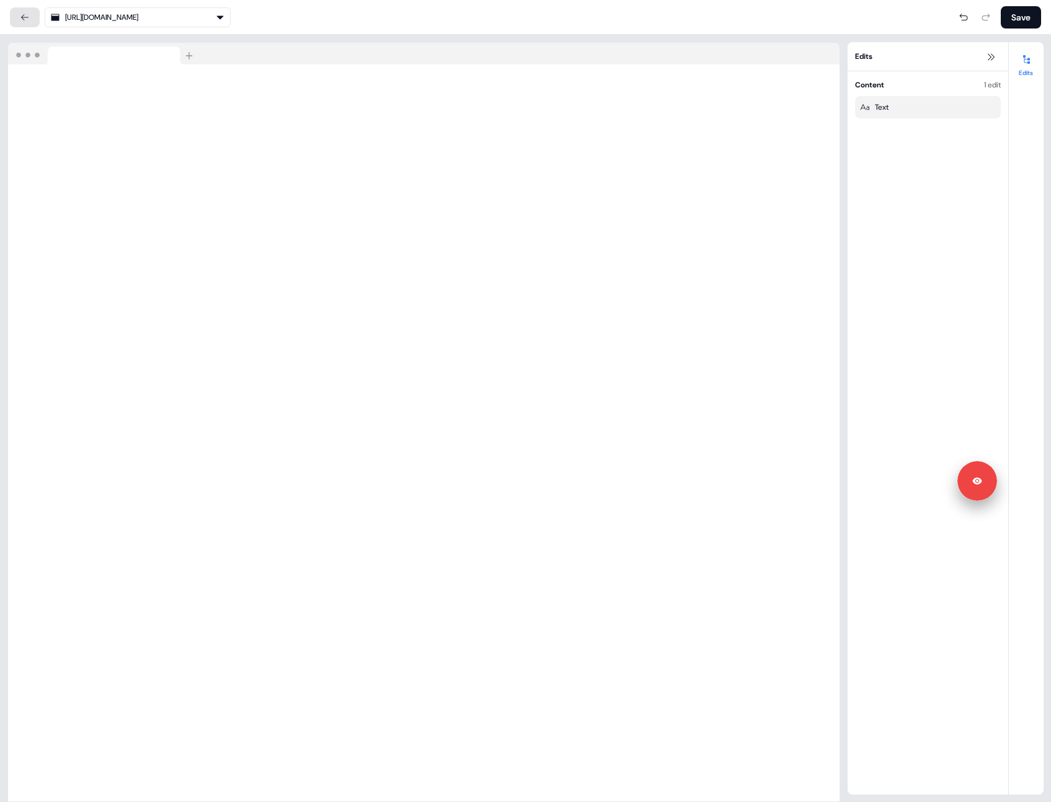
click at [21, 11] on link at bounding box center [25, 17] width 30 height 20
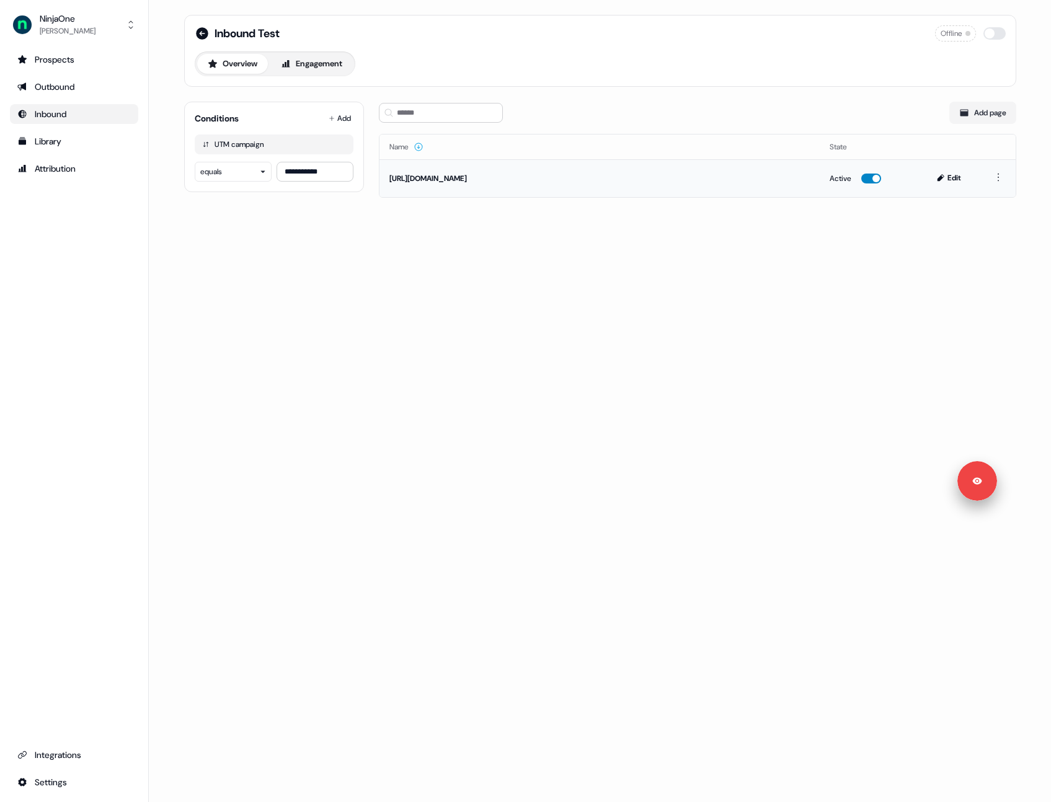
click at [872, 177] on button "button" at bounding box center [871, 179] width 20 height 10
click at [1015, 43] on div "Inbound Test Offline Overview Engagement" at bounding box center [600, 51] width 832 height 72
click at [1001, 36] on button "button" at bounding box center [994, 33] width 22 height 12
click at [878, 182] on button "button" at bounding box center [875, 179] width 20 height 10
click at [947, 173] on button "Edit" at bounding box center [950, 177] width 42 height 15
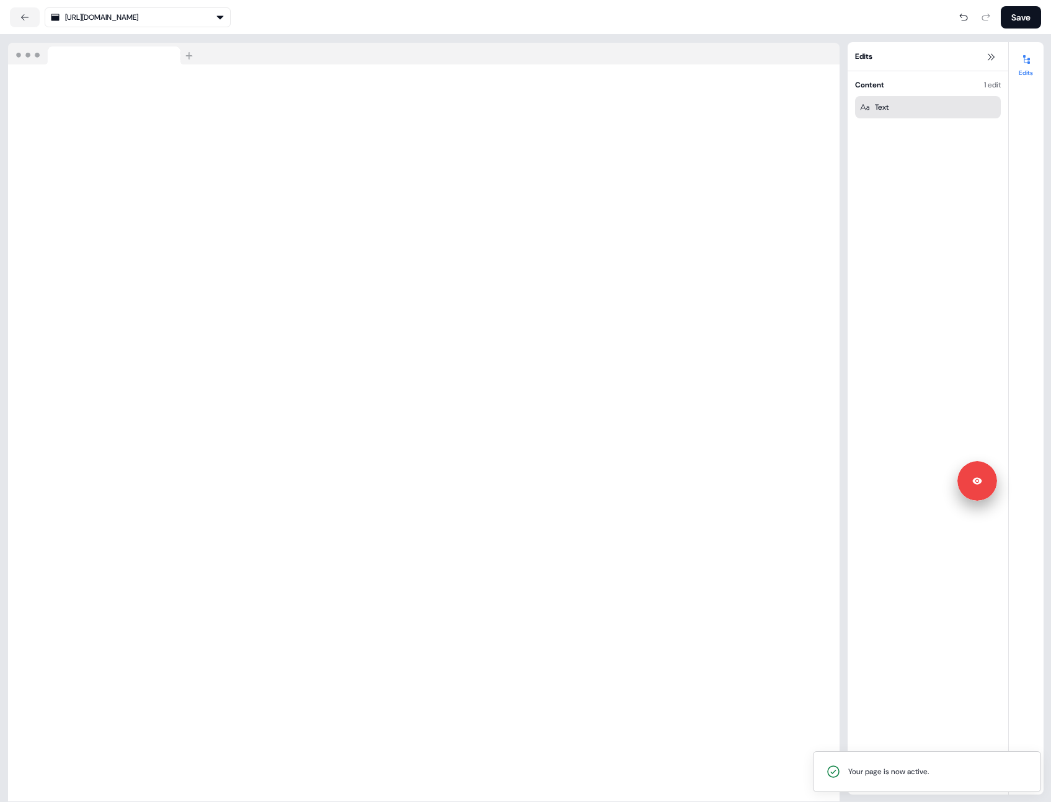
click at [912, 108] on div "Text" at bounding box center [928, 107] width 136 height 12
drag, startPoint x: 877, startPoint y: 766, endPoint x: 963, endPoint y: 756, distance: 86.8
click at [963, 756] on li "Your page is now active." at bounding box center [927, 771] width 228 height 41
click at [1023, 20] on button "Save" at bounding box center [1021, 17] width 40 height 22
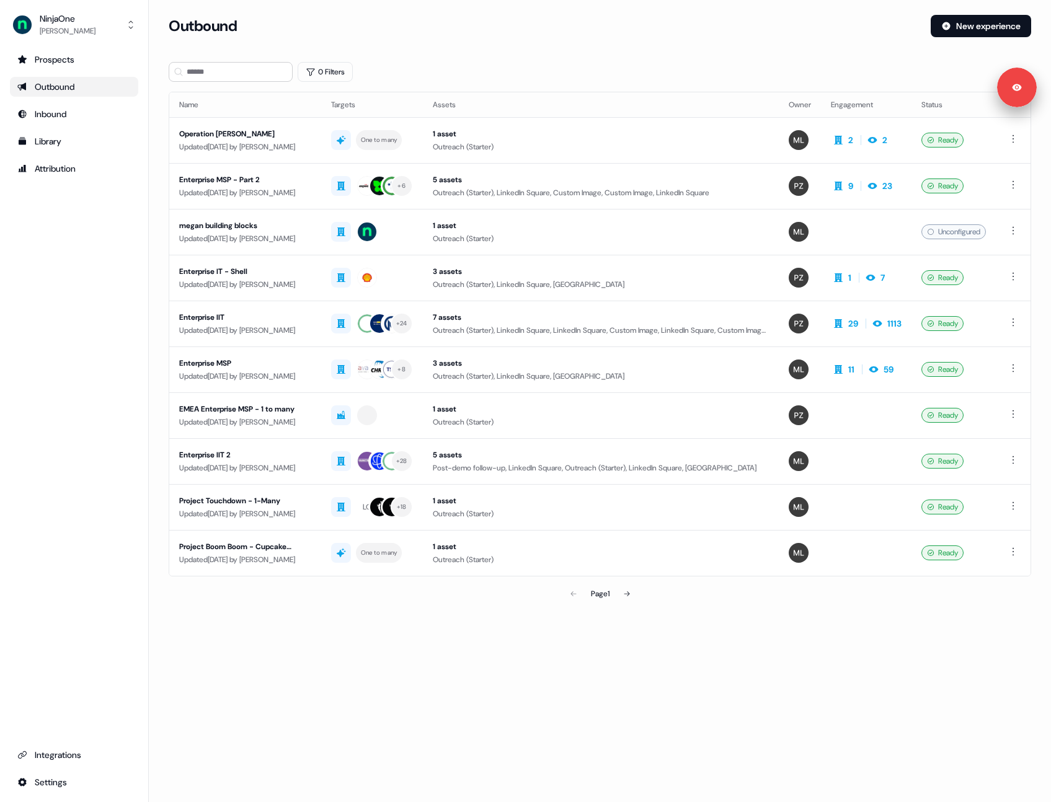
click at [735, 25] on div "Outbound" at bounding box center [545, 26] width 752 height 22
click at [47, 100] on ul "Prospects Outbound Inbound Library Attribution" at bounding box center [74, 114] width 128 height 129
click at [46, 106] on link "Inbound" at bounding box center [74, 114] width 128 height 20
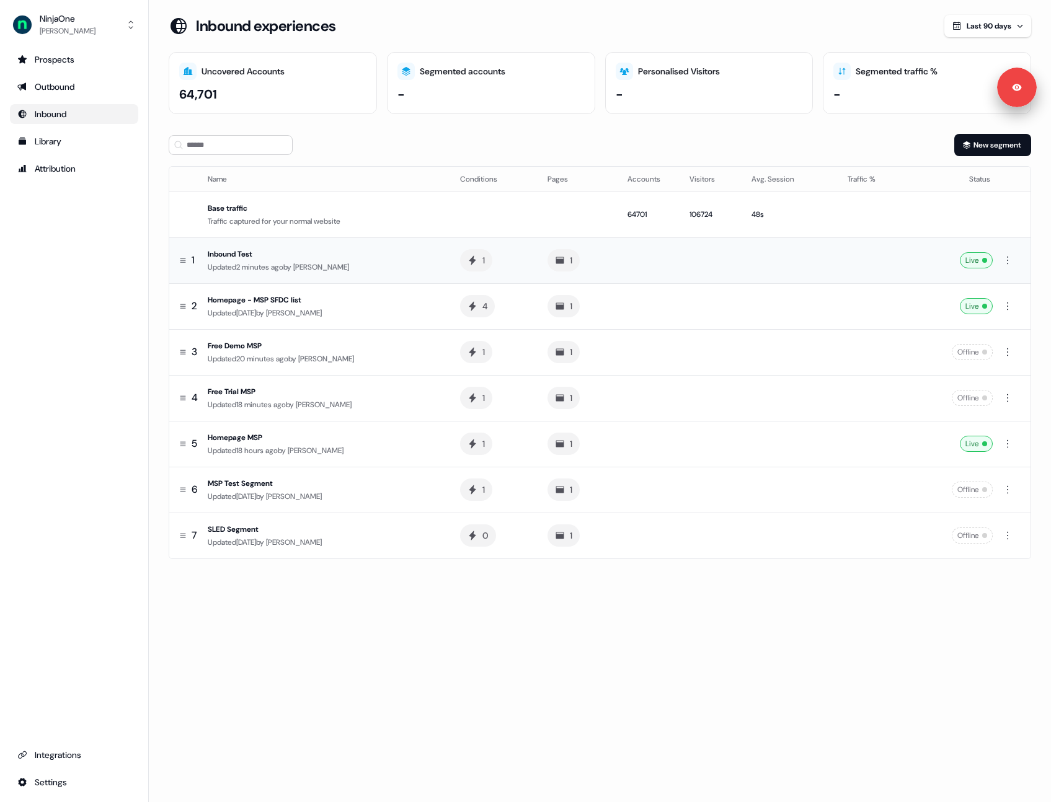
click at [245, 254] on div "Inbound Test" at bounding box center [324, 254] width 232 height 12
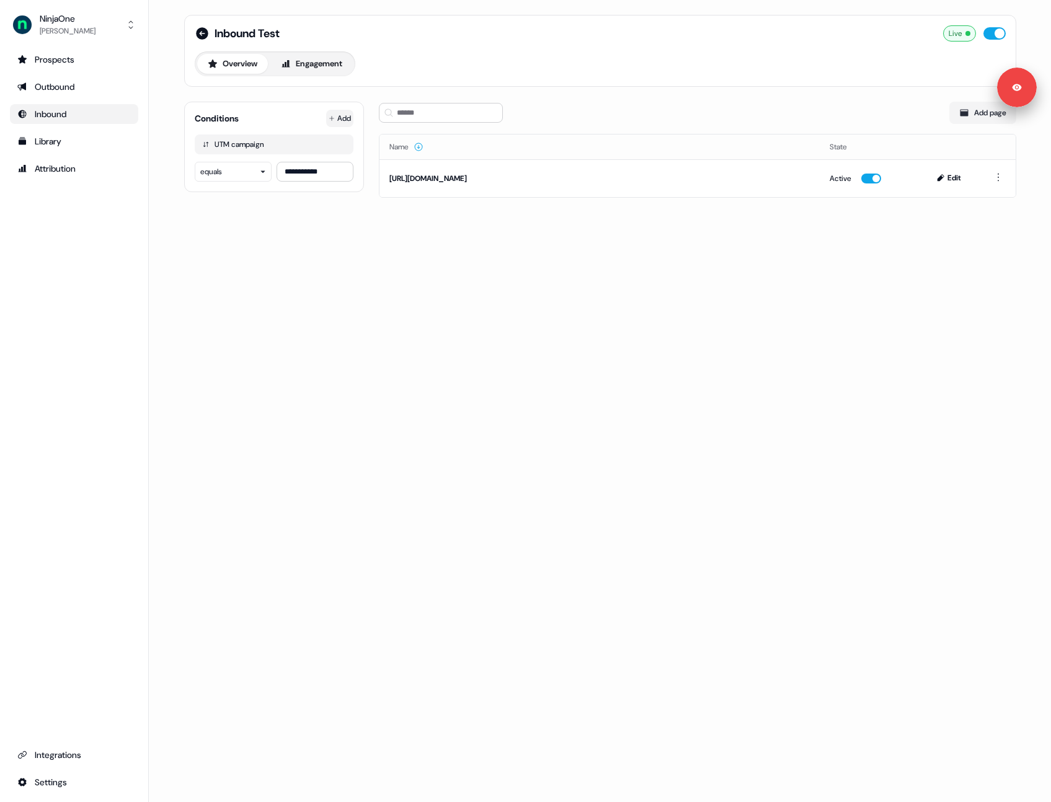
click at [340, 120] on html "**********" at bounding box center [525, 401] width 1051 height 802
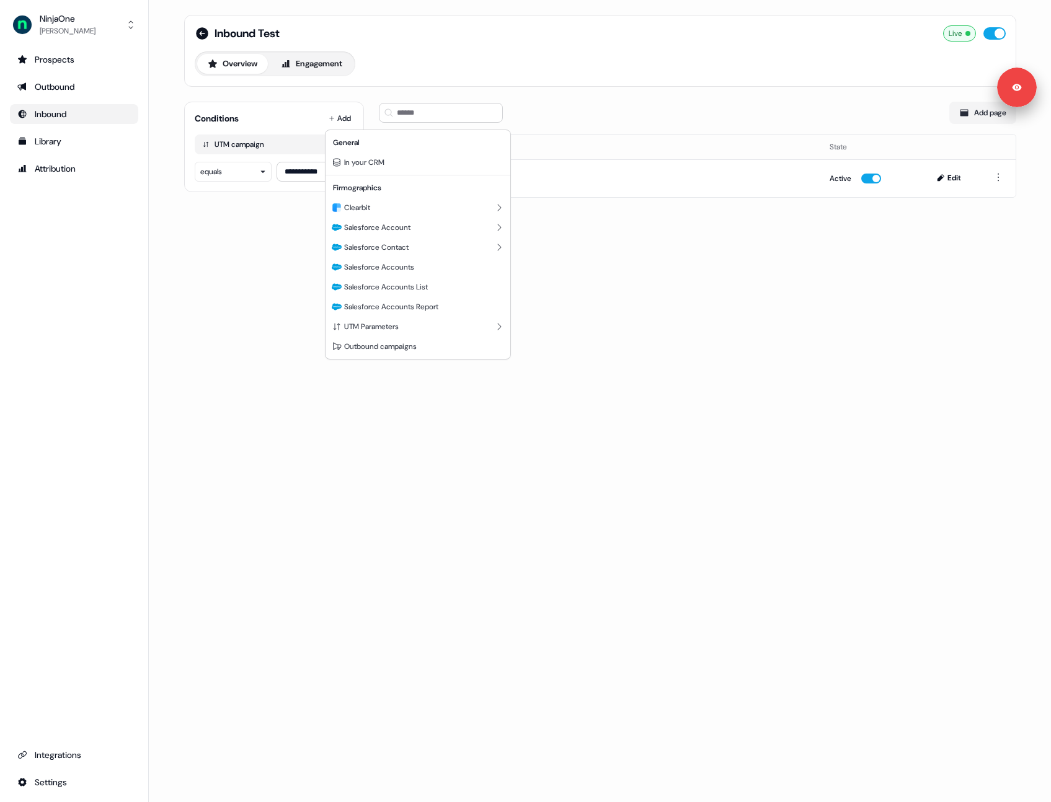
drag, startPoint x: 746, startPoint y: 236, endPoint x: 847, endPoint y: 201, distance: 107.1
click at [748, 236] on html "**********" at bounding box center [525, 401] width 1051 height 802
click at [347, 112] on html "**********" at bounding box center [525, 401] width 1051 height 802
click at [383, 166] on span "In your CRM" at bounding box center [364, 162] width 40 height 10
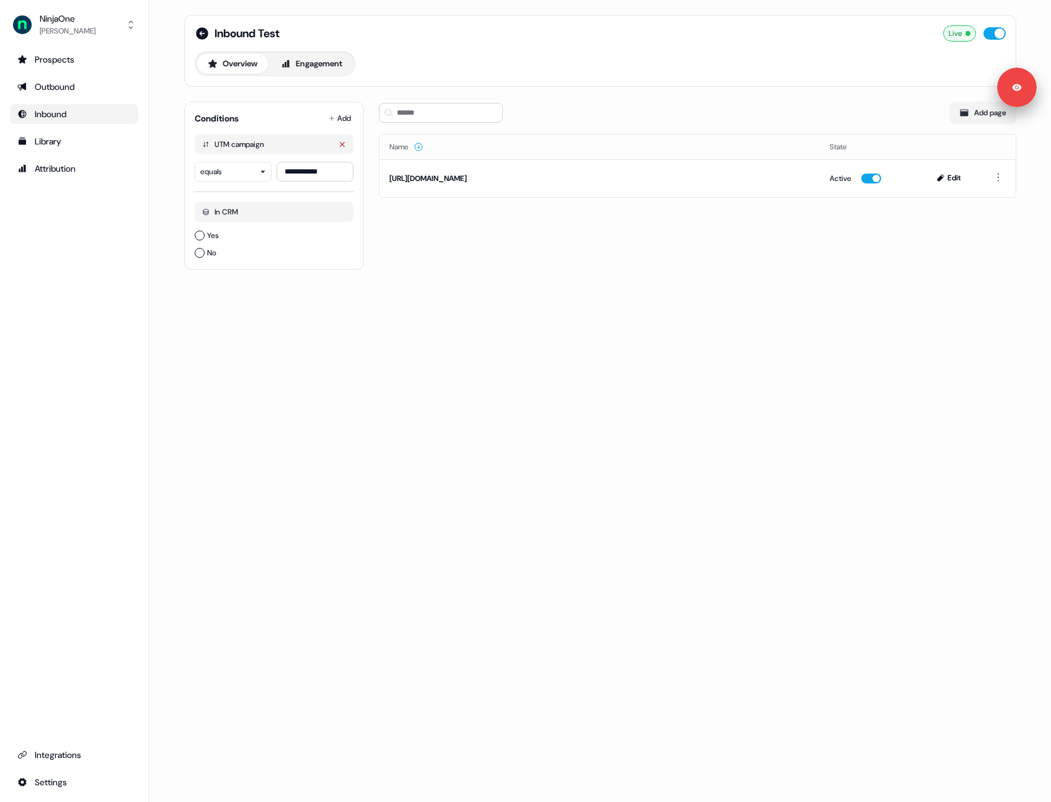
click at [345, 146] on icon "button" at bounding box center [341, 144] width 7 height 7
click at [215, 170] on label "Yes" at bounding box center [274, 168] width 159 height 12
click at [205, 170] on button "Yes" at bounding box center [200, 168] width 10 height 10
click at [211, 184] on label "No" at bounding box center [274, 185] width 159 height 12
click at [205, 184] on button "No" at bounding box center [200, 185] width 10 height 10
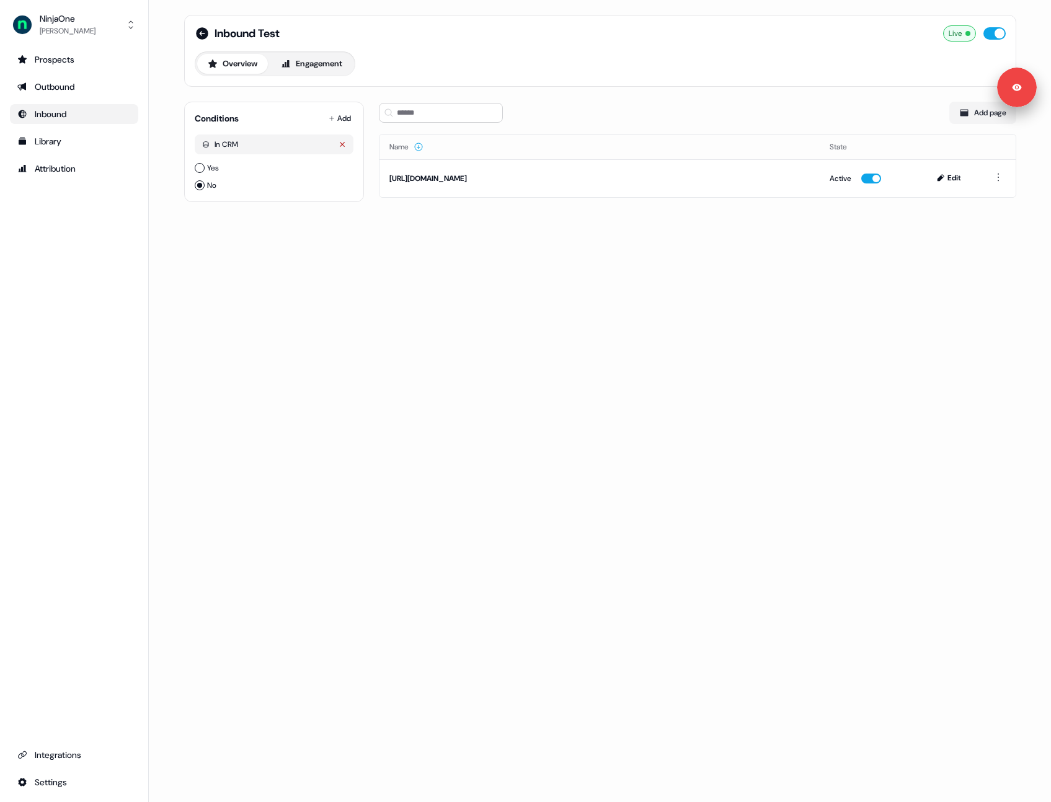
click at [344, 139] on button "button" at bounding box center [342, 145] width 22 height 20
click at [1010, 37] on div "Inbound Test Live Overview Engagement" at bounding box center [600, 51] width 832 height 72
click at [1001, 33] on button "button" at bounding box center [994, 33] width 22 height 12
click at [342, 151] on button "button" at bounding box center [342, 145] width 22 height 20
click at [345, 122] on html "Signed in as Megan Lee Sign out For the best experience switch devices to a big…" at bounding box center [525, 401] width 1051 height 802
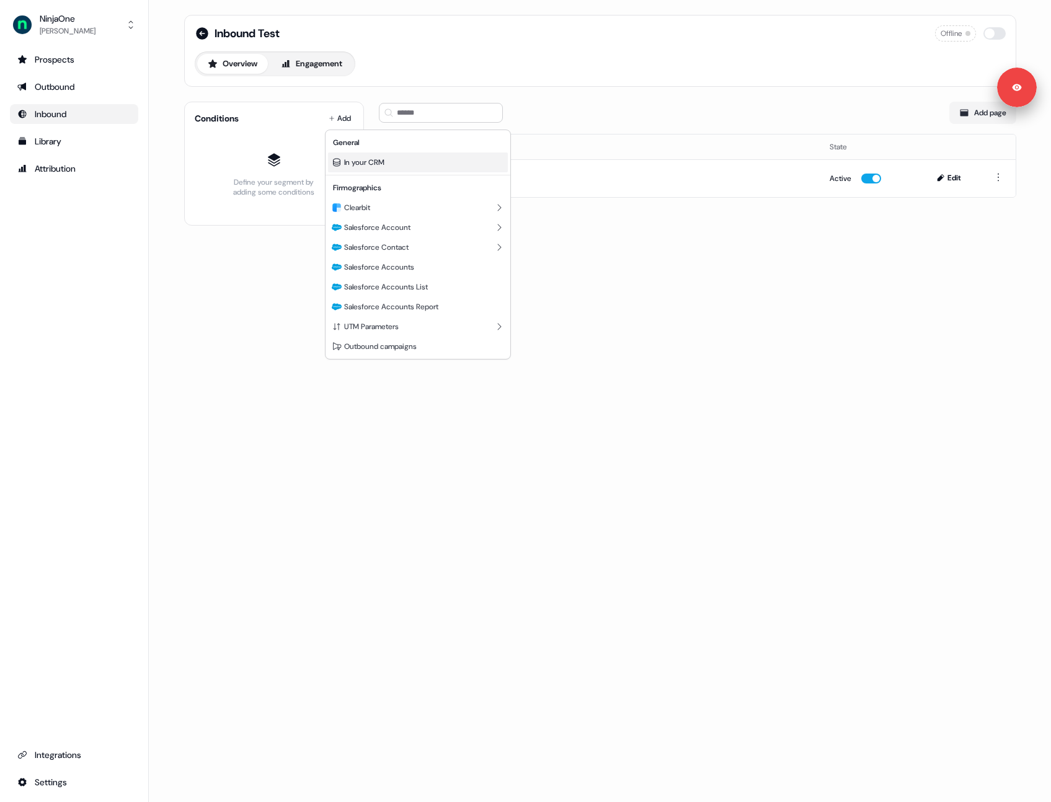
click at [350, 157] on div "In your CRM" at bounding box center [418, 163] width 180 height 20
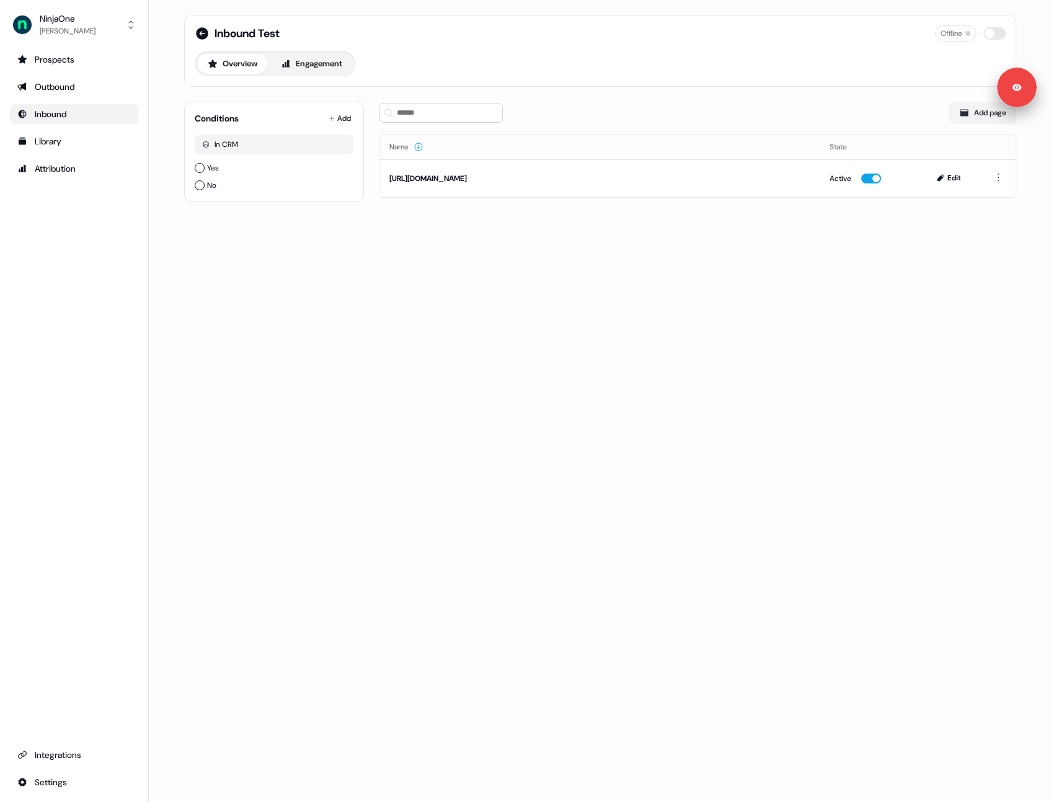
click at [206, 185] on label "No" at bounding box center [274, 185] width 159 height 12
click at [205, 185] on button "No" at bounding box center [200, 185] width 10 height 10
click at [209, 169] on label "Yes" at bounding box center [274, 168] width 159 height 12
click at [205, 169] on button "Yes" at bounding box center [200, 168] width 10 height 10
click at [342, 120] on html "Signed in as Megan Lee Sign out For the best experience switch devices to a big…" at bounding box center [525, 401] width 1051 height 802
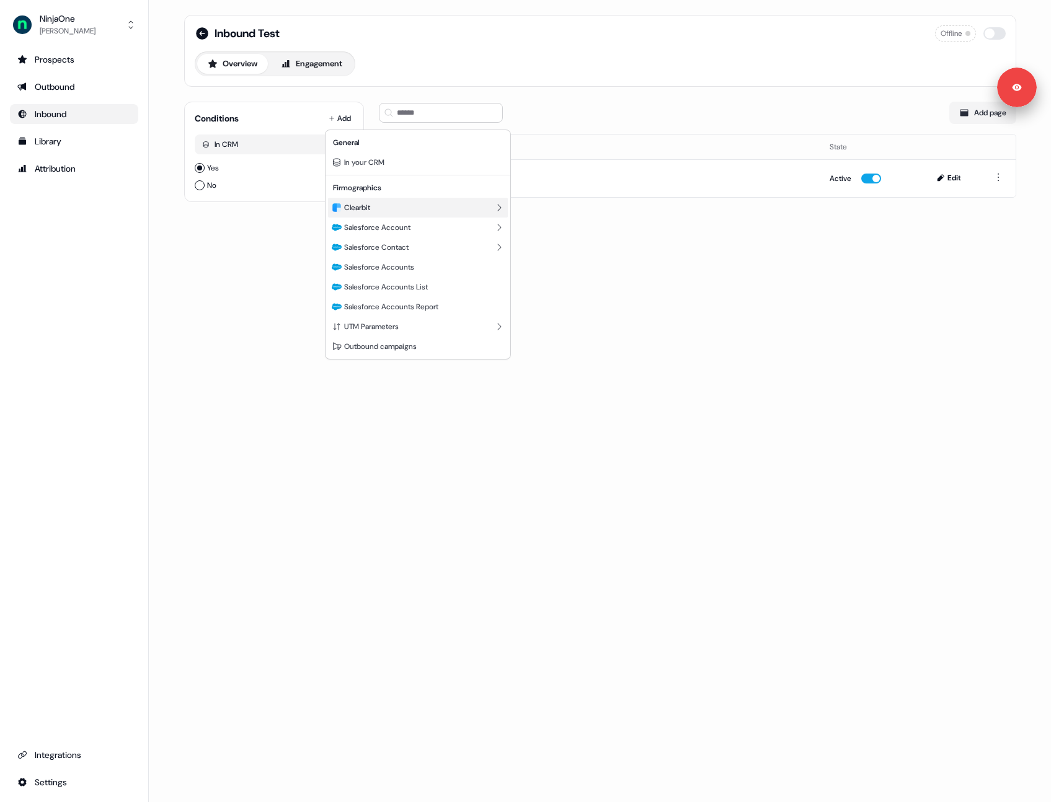
click at [429, 212] on div "Clearbit" at bounding box center [418, 208] width 180 height 20
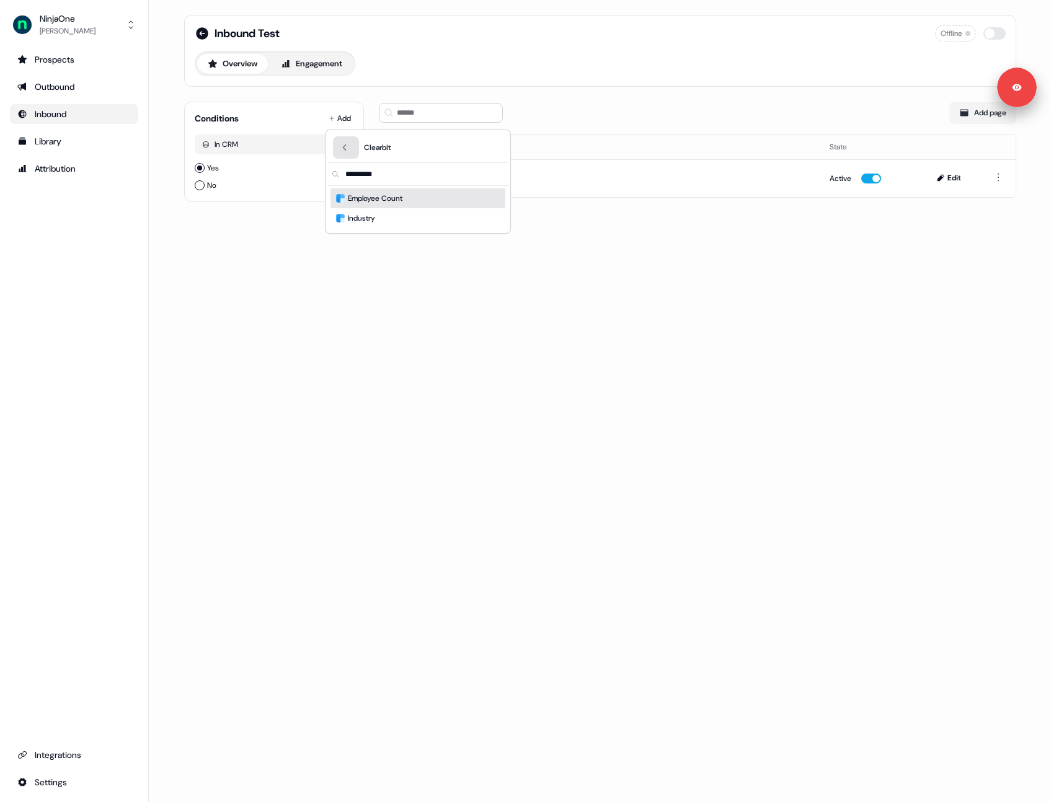
click at [342, 148] on icon "Back" at bounding box center [344, 147] width 9 height 9
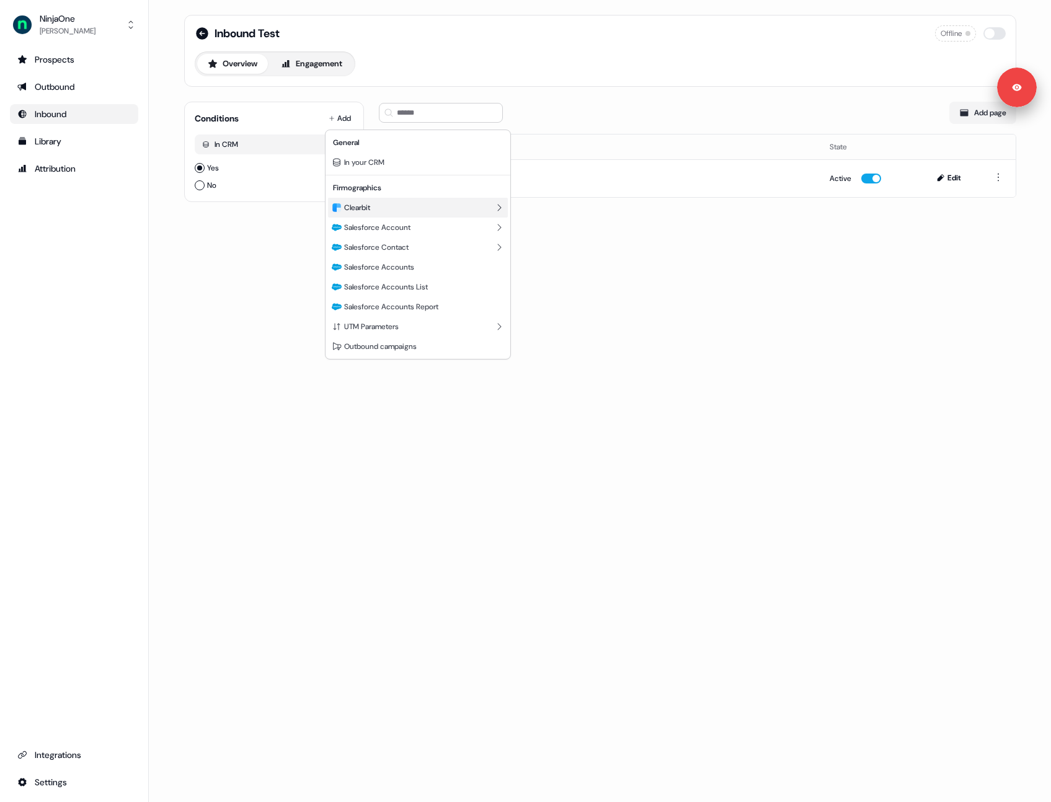
click at [368, 210] on span "Clearbit" at bounding box center [357, 208] width 26 height 10
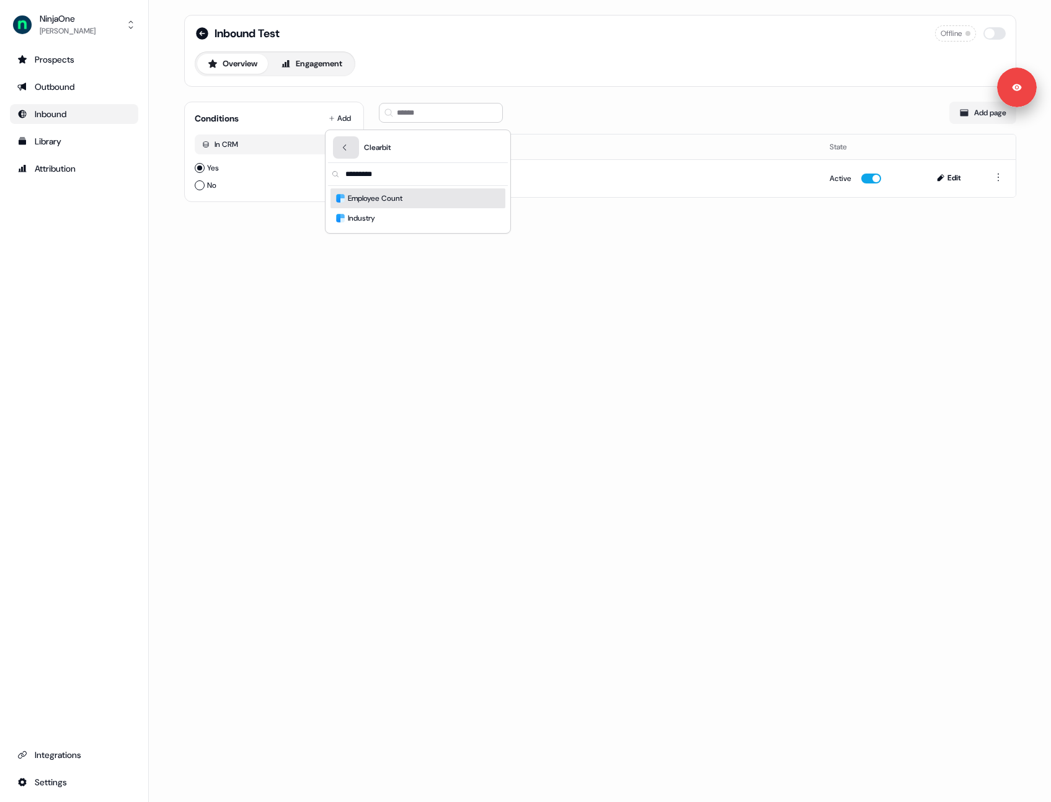
click at [352, 141] on button "Back" at bounding box center [346, 147] width 26 height 22
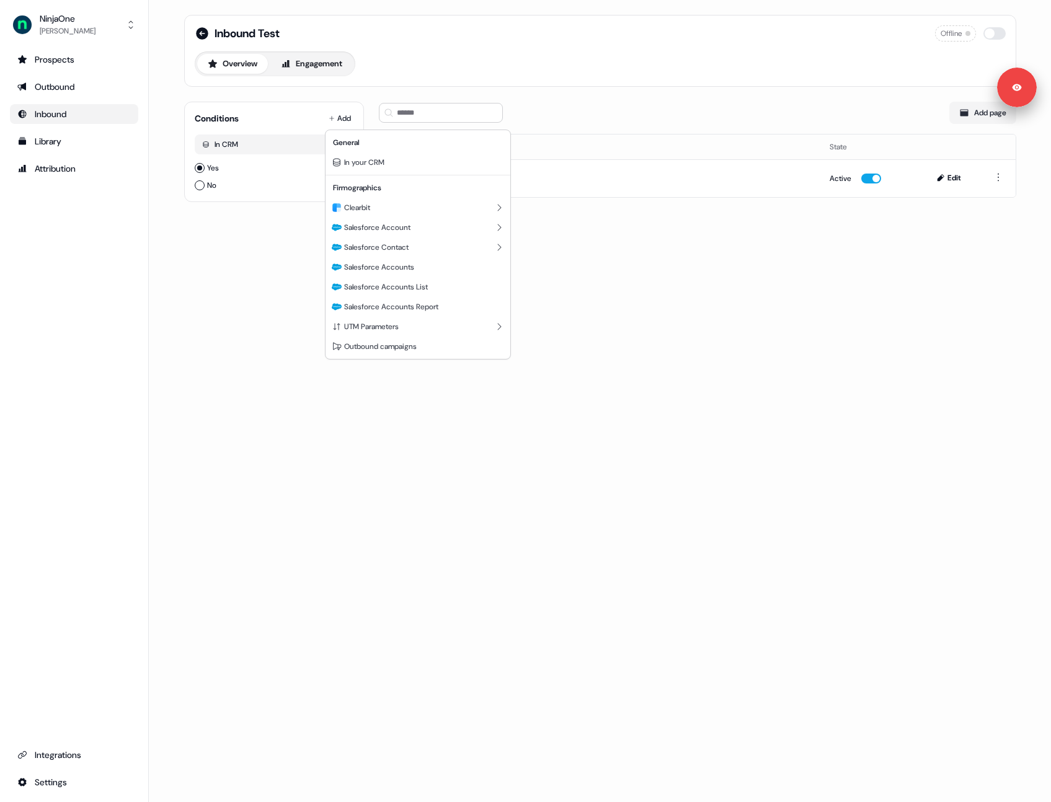
click at [268, 285] on html "Signed in as Megan Lee Sign out For the best experience switch devices to a big…" at bounding box center [525, 401] width 1051 height 802
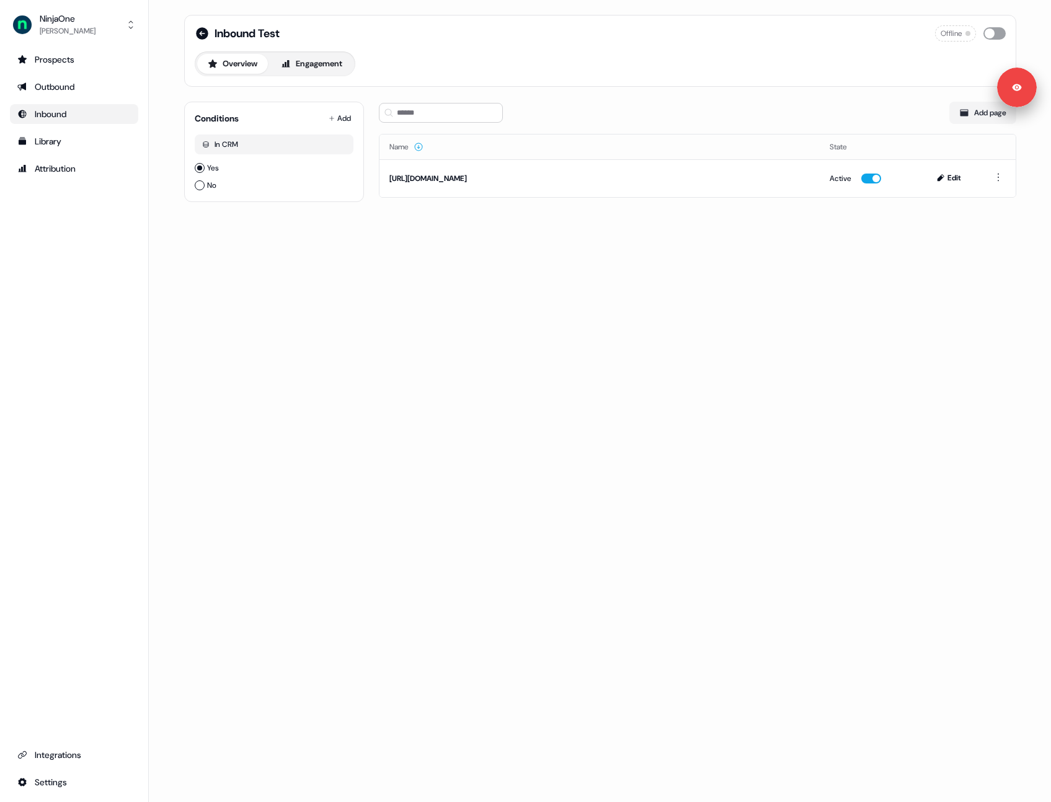
click at [1001, 32] on button "button" at bounding box center [994, 33] width 22 height 12
click at [947, 177] on button "Edit" at bounding box center [950, 177] width 42 height 15
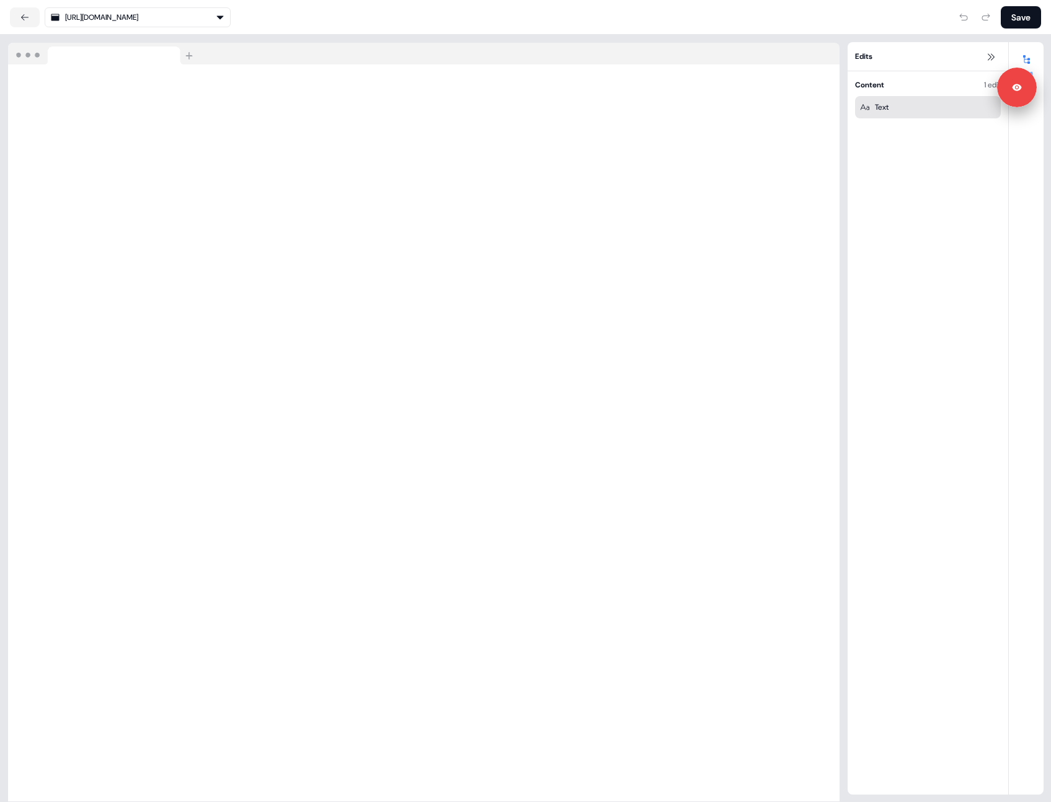
click at [900, 104] on div "Text" at bounding box center [928, 107] width 136 height 12
click at [993, 774] on button at bounding box center [993, 779] width 15 height 15
click at [1015, 14] on button "Save" at bounding box center [1021, 17] width 40 height 22
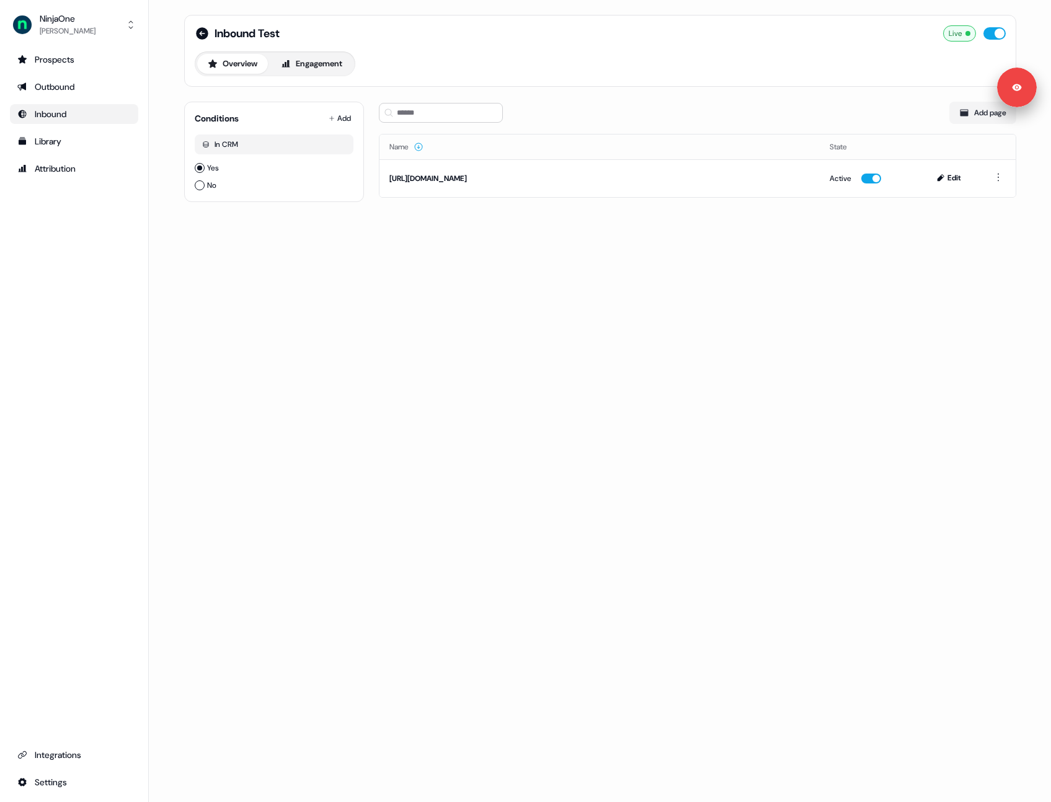
click at [737, 348] on div "Inbound Test Live Overview Engagement Conditions Add In CRM Yes No Add page Nam…" at bounding box center [600, 401] width 902 height 802
click at [717, 307] on div "Inbound Test Live Overview Engagement Conditions Add In CRM Yes No Add page Nam…" at bounding box center [600, 401] width 902 height 802
click at [203, 38] on icon at bounding box center [202, 33] width 12 height 12
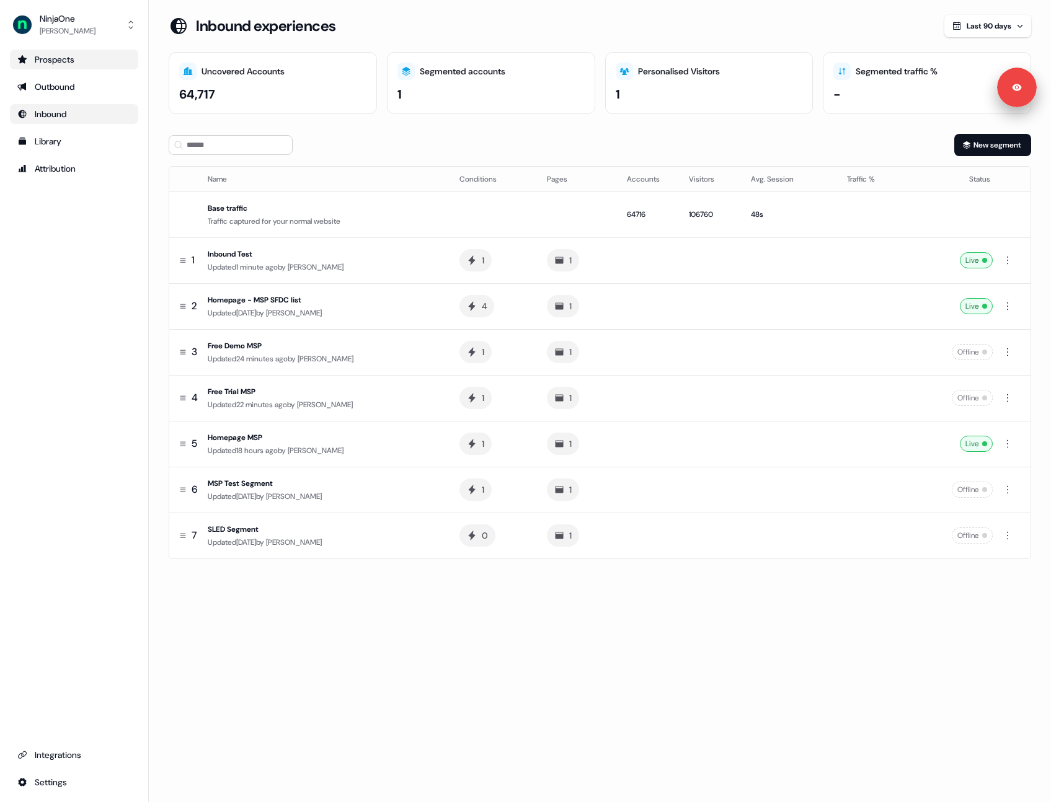
click at [76, 63] on div "Prospects" at bounding box center [73, 59] width 113 height 12
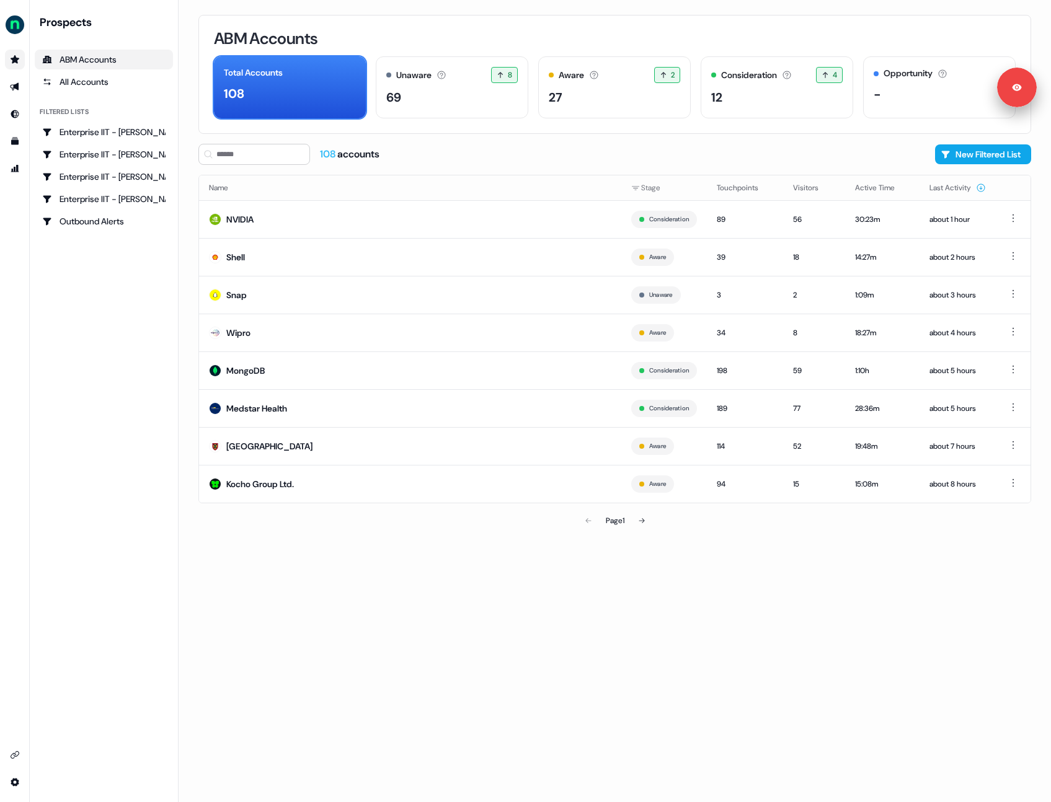
drag, startPoint x: 66, startPoint y: 491, endPoint x: 67, endPoint y: 505, distance: 13.7
click at [67, 491] on div "Prospects ABM Accounts All Accounts Filtered lists Enterprise IIT - [PERSON_NAM…" at bounding box center [104, 401] width 138 height 772
click at [20, 761] on link "Go to integrations" at bounding box center [15, 755] width 20 height 20
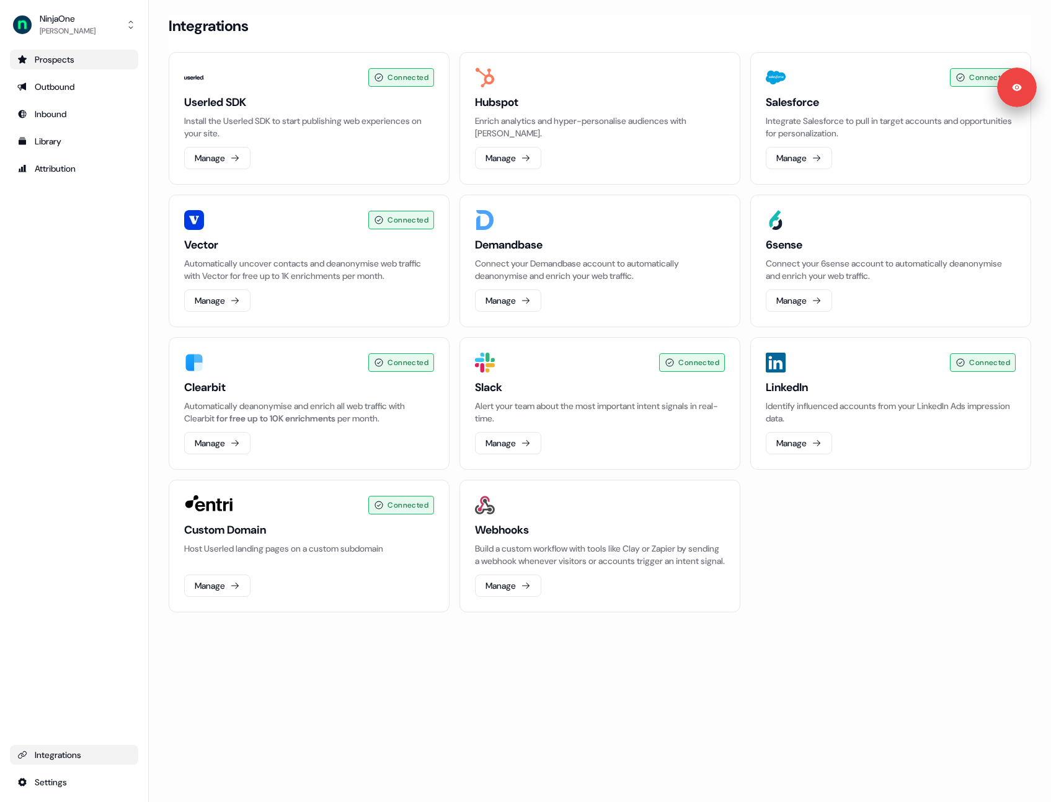
drag, startPoint x: 900, startPoint y: 84, endPoint x: 885, endPoint y: 94, distance: 17.5
click at [900, 84] on div "Connected" at bounding box center [891, 78] width 250 height 20
click at [74, 108] on div "Inbound" at bounding box center [73, 114] width 113 height 12
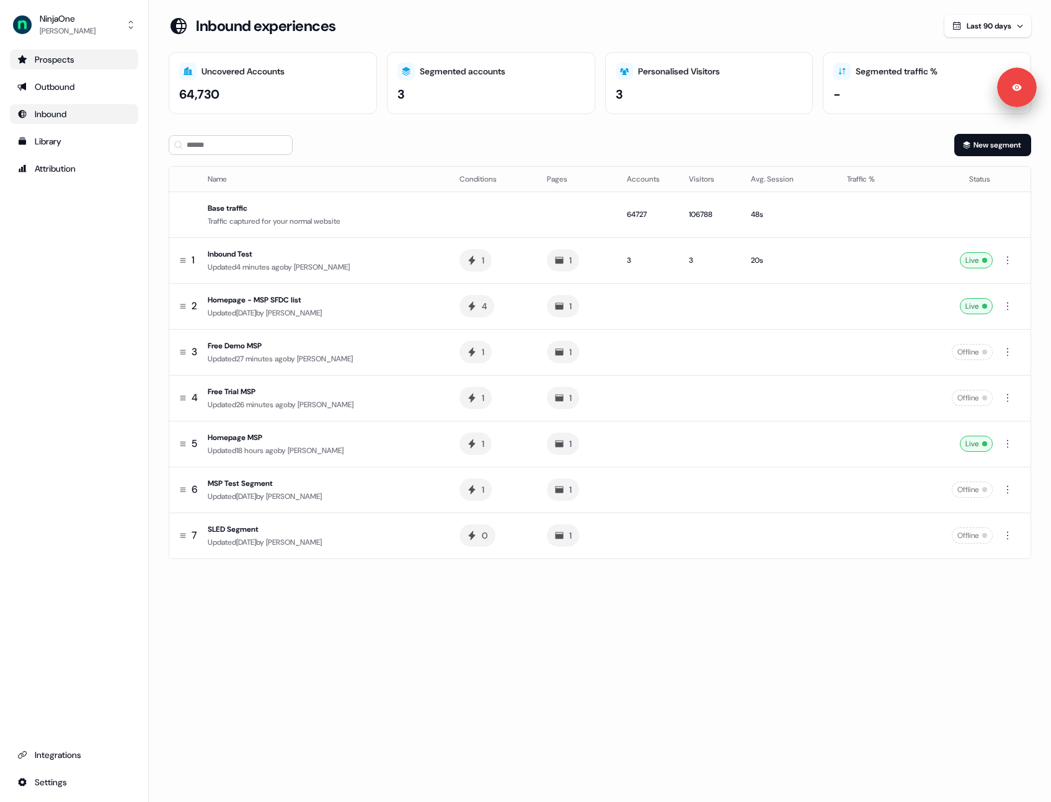
click at [539, 137] on div "New segment" at bounding box center [600, 145] width 862 height 22
click at [262, 343] on div "Free Demo MSP" at bounding box center [324, 346] width 232 height 12
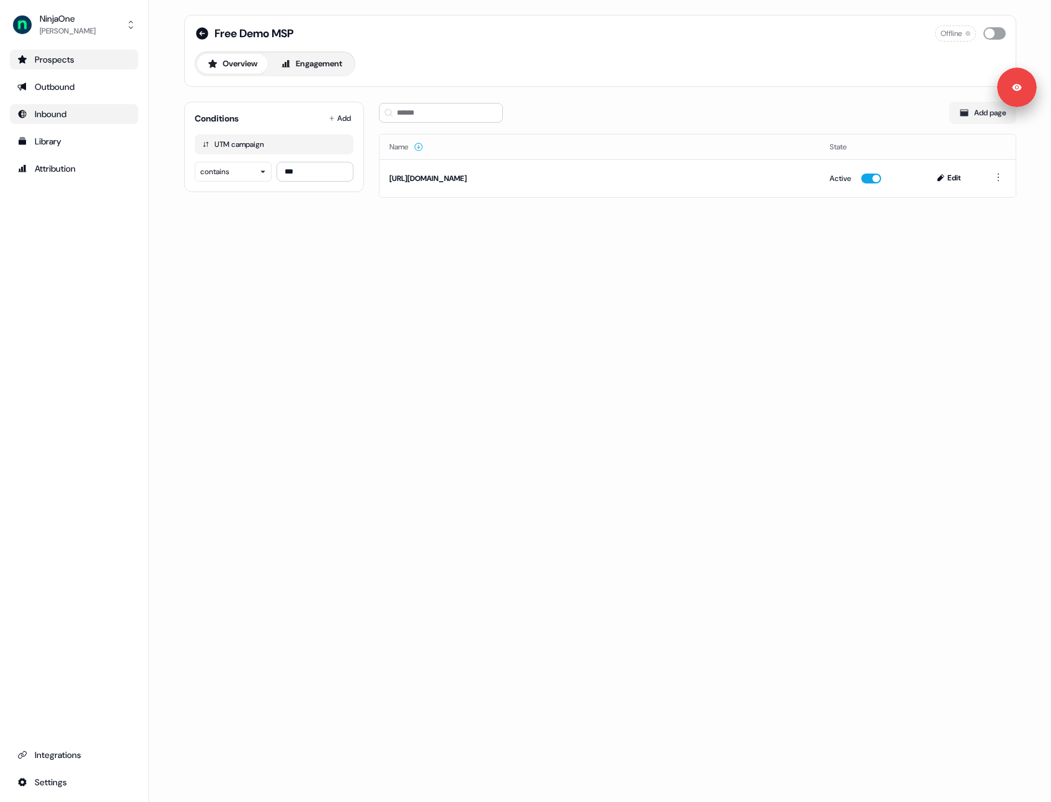
click at [996, 32] on button "button" at bounding box center [994, 33] width 22 height 12
click at [948, 177] on button "Edit" at bounding box center [950, 177] width 42 height 15
click at [200, 35] on icon at bounding box center [202, 33] width 15 height 15
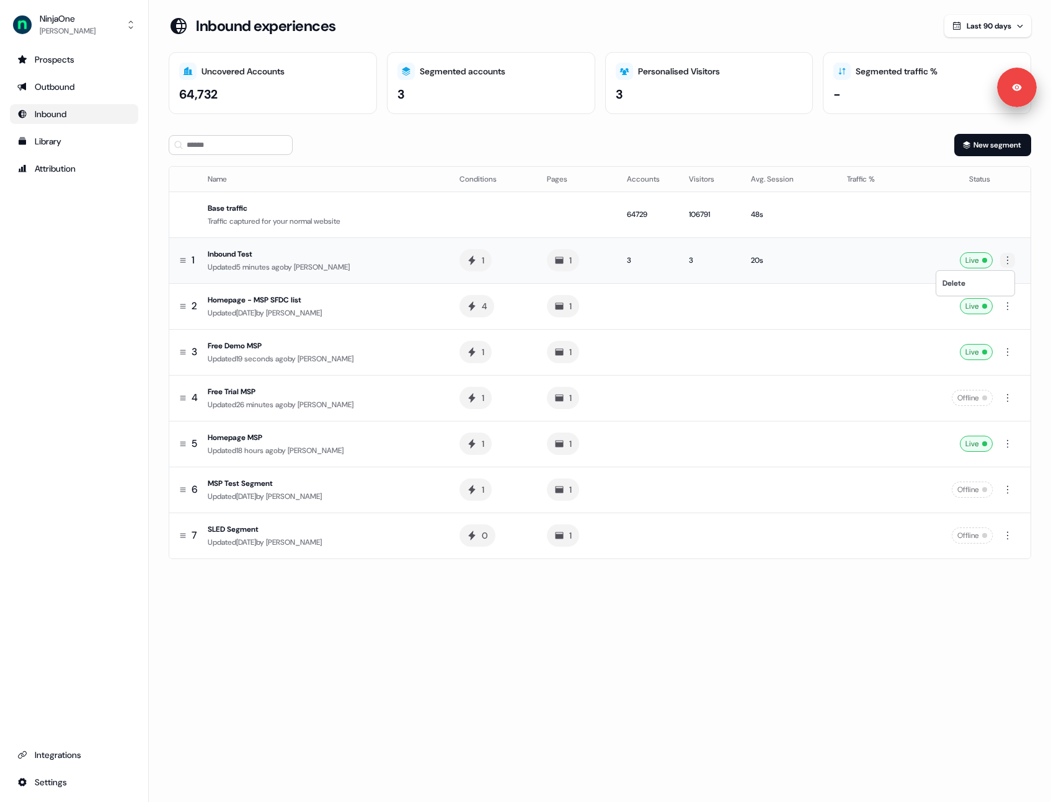
click at [1007, 259] on html "Signed in as Megan Lee Sign out For the best experience switch devices to a big…" at bounding box center [525, 401] width 1051 height 802
click at [864, 164] on html "Signed in as Megan Lee Sign out For the best experience switch devices to a big…" at bounding box center [525, 401] width 1051 height 802
click at [226, 253] on div "Inbound Test" at bounding box center [324, 254] width 232 height 12
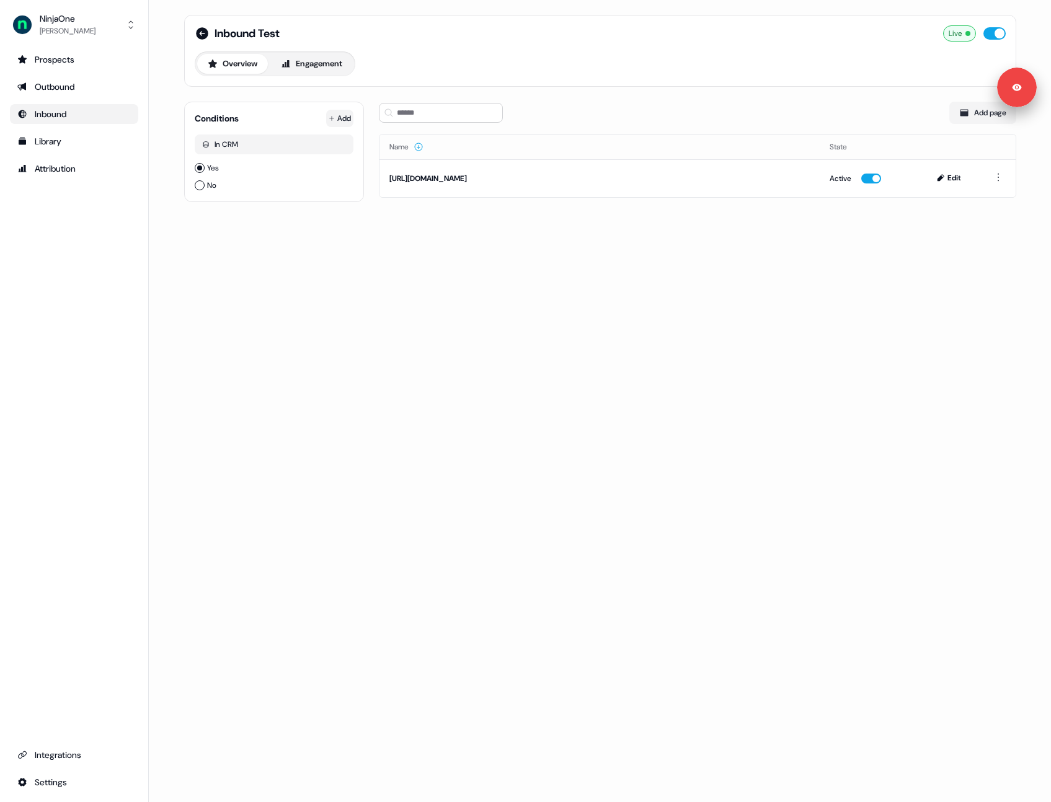
click at [341, 122] on html "Signed in as Megan Lee Sign out For the best experience switch devices to a big…" at bounding box center [525, 401] width 1051 height 802
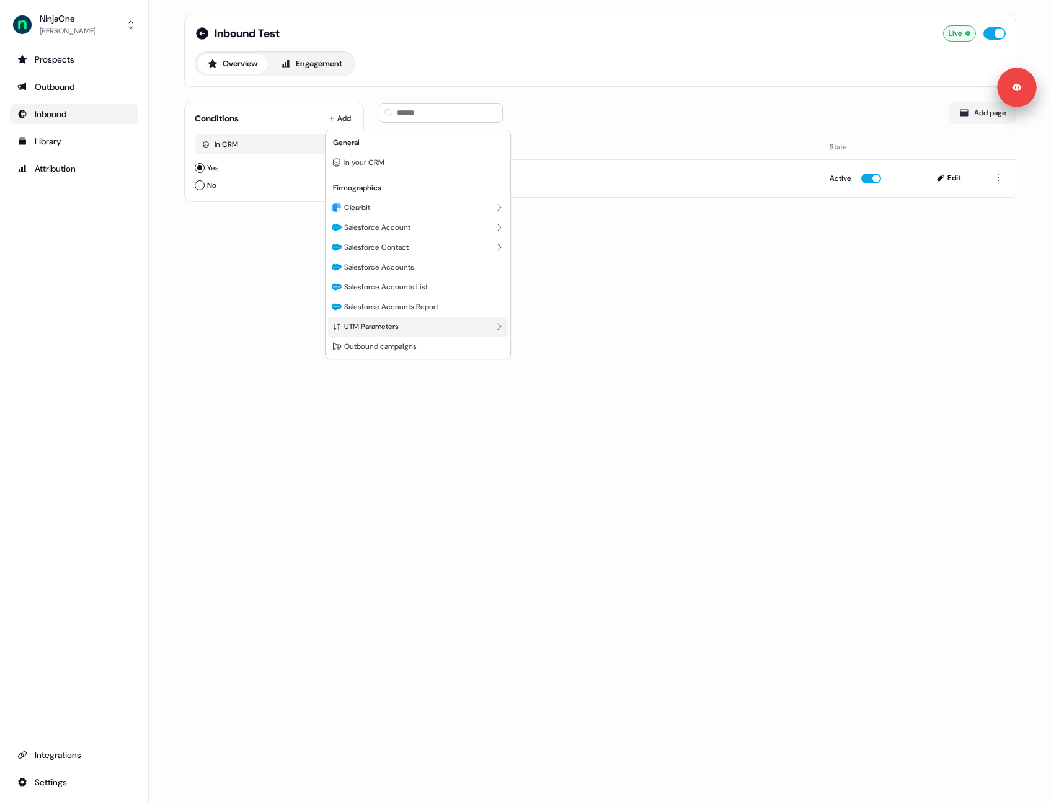
click at [387, 322] on span "UTM Parameters" at bounding box center [371, 327] width 55 height 10
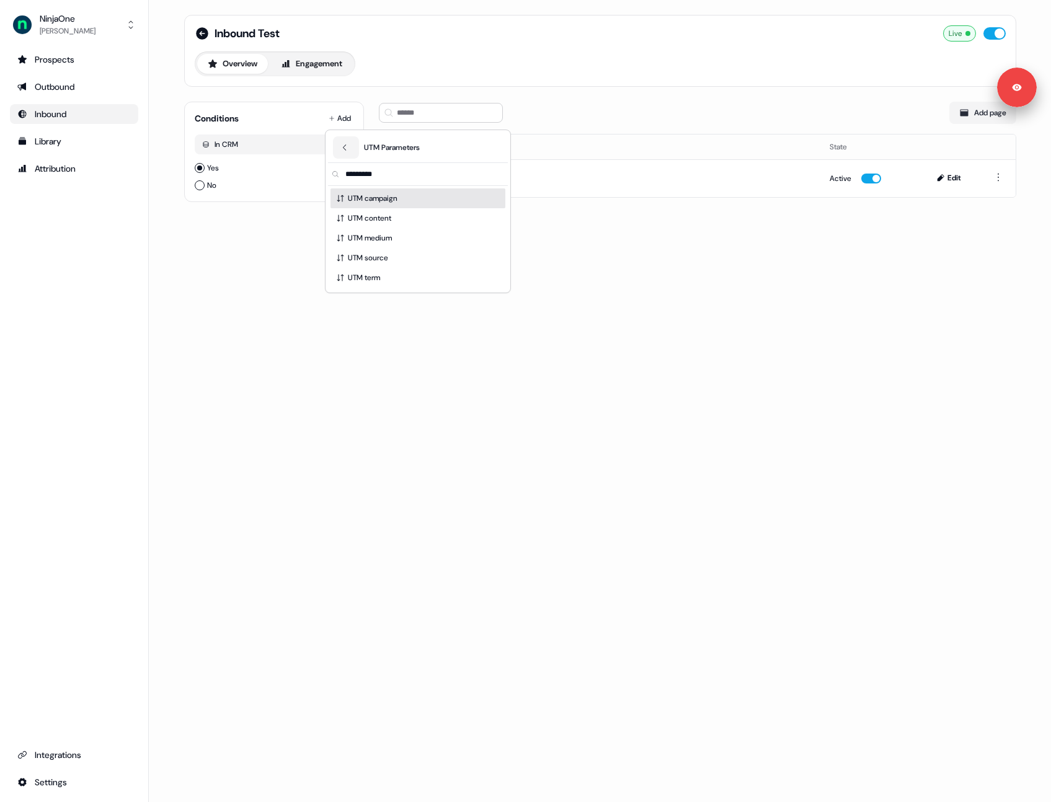
click at [400, 192] on div "UTM campaign" at bounding box center [417, 198] width 175 height 20
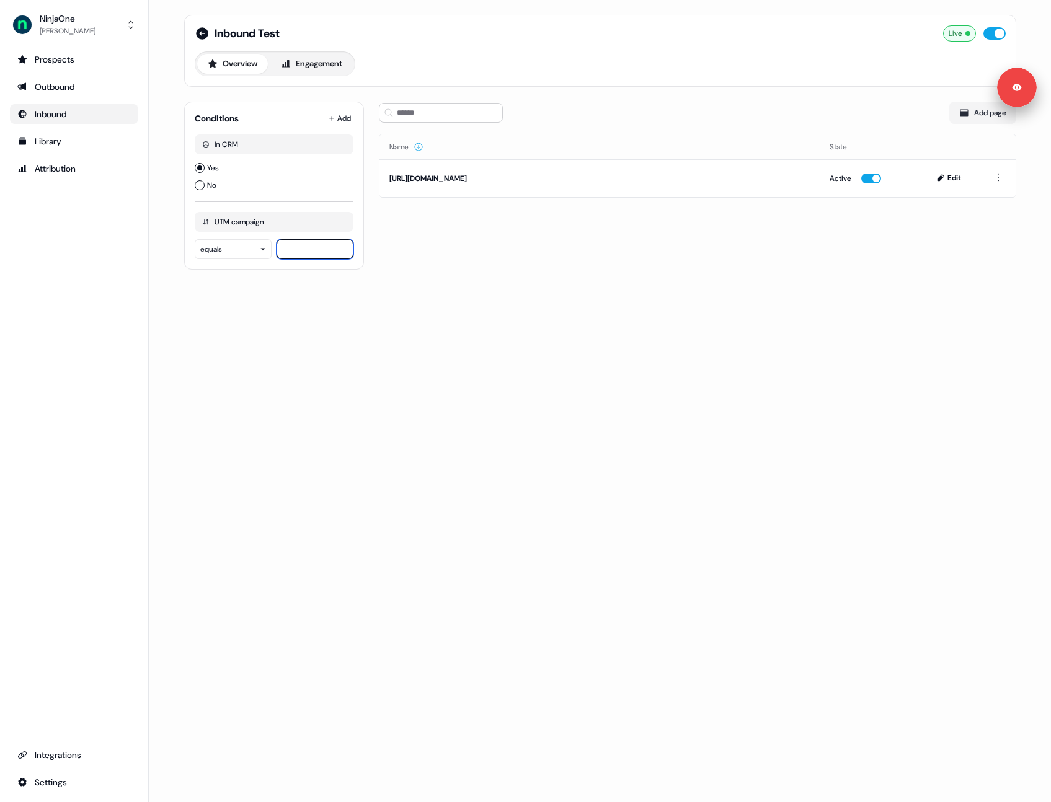
click at [307, 250] on input at bounding box center [314, 249] width 77 height 20
type input "***"
click at [344, 144] on icon "button" at bounding box center [341, 144] width 7 height 7
click at [944, 174] on button "Edit" at bounding box center [950, 177] width 42 height 15
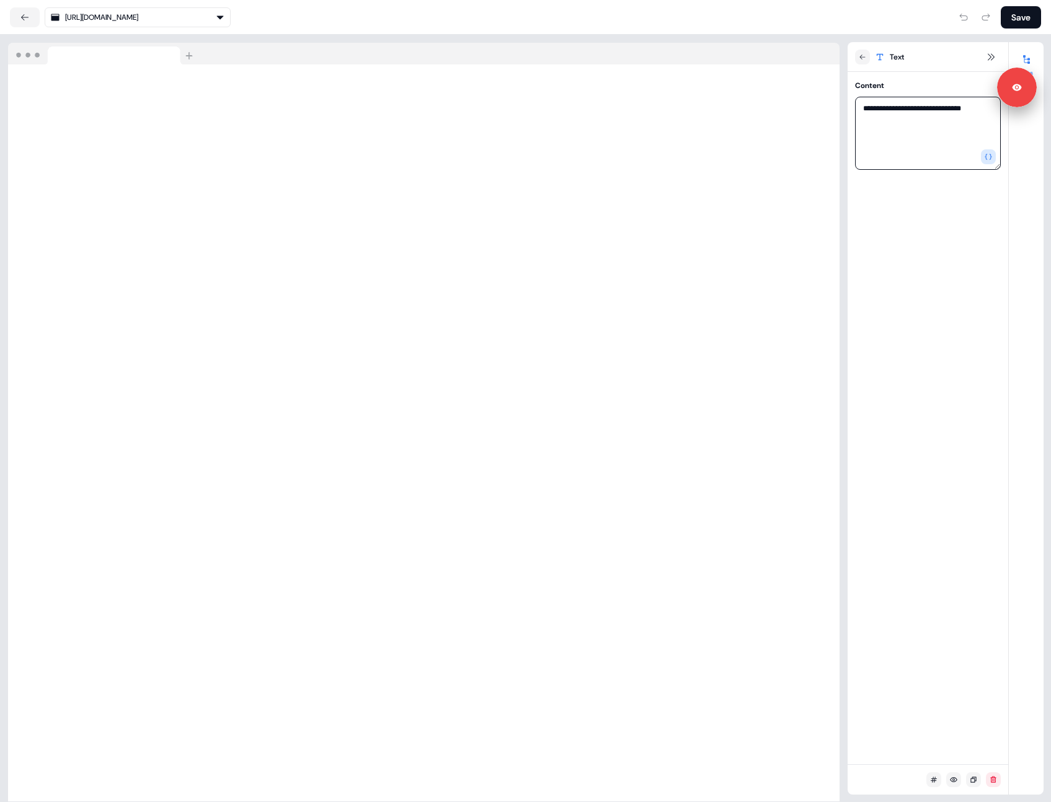
click at [980, 106] on textarea "**********" at bounding box center [928, 133] width 146 height 73
type textarea "**********"
click at [989, 248] on div "**********" at bounding box center [927, 418] width 161 height 692
click at [1017, 19] on button "Save" at bounding box center [1021, 17] width 40 height 22
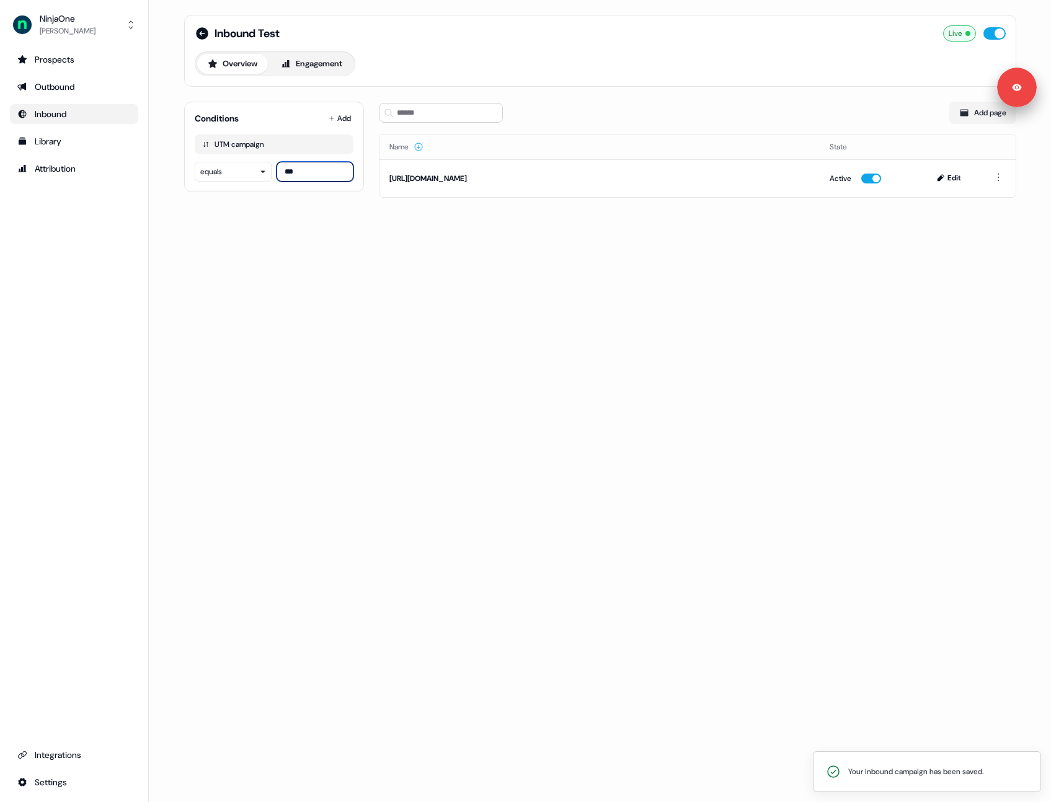
click at [302, 169] on input "***" at bounding box center [314, 172] width 77 height 20
drag, startPoint x: 591, startPoint y: 210, endPoint x: 570, endPoint y: 180, distance: 36.0
click at [593, 210] on div "Inbound Test Live Overview Engagement Conditions Add UTM campaign equals *** Ad…" at bounding box center [600, 114] width 862 height 228
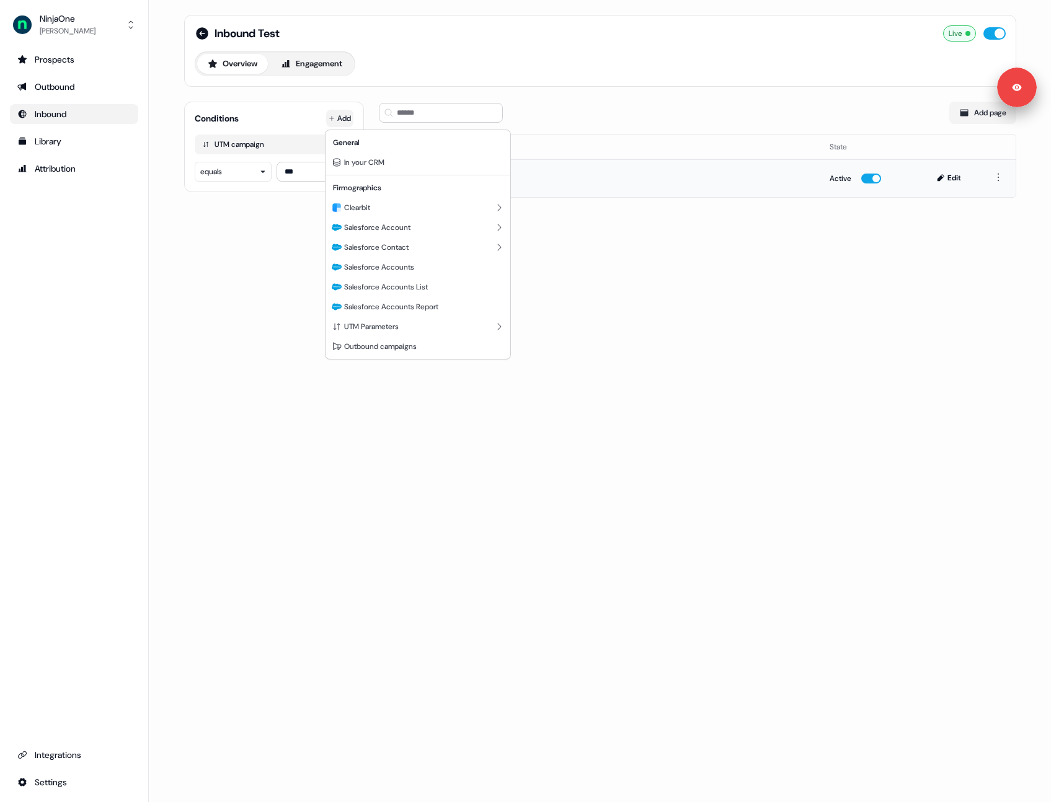
click at [337, 117] on html "Signed in as Megan Lee Sign out For the best experience switch devices to a big…" at bounding box center [525, 401] width 1051 height 802
click at [381, 158] on span "In your CRM" at bounding box center [364, 162] width 40 height 10
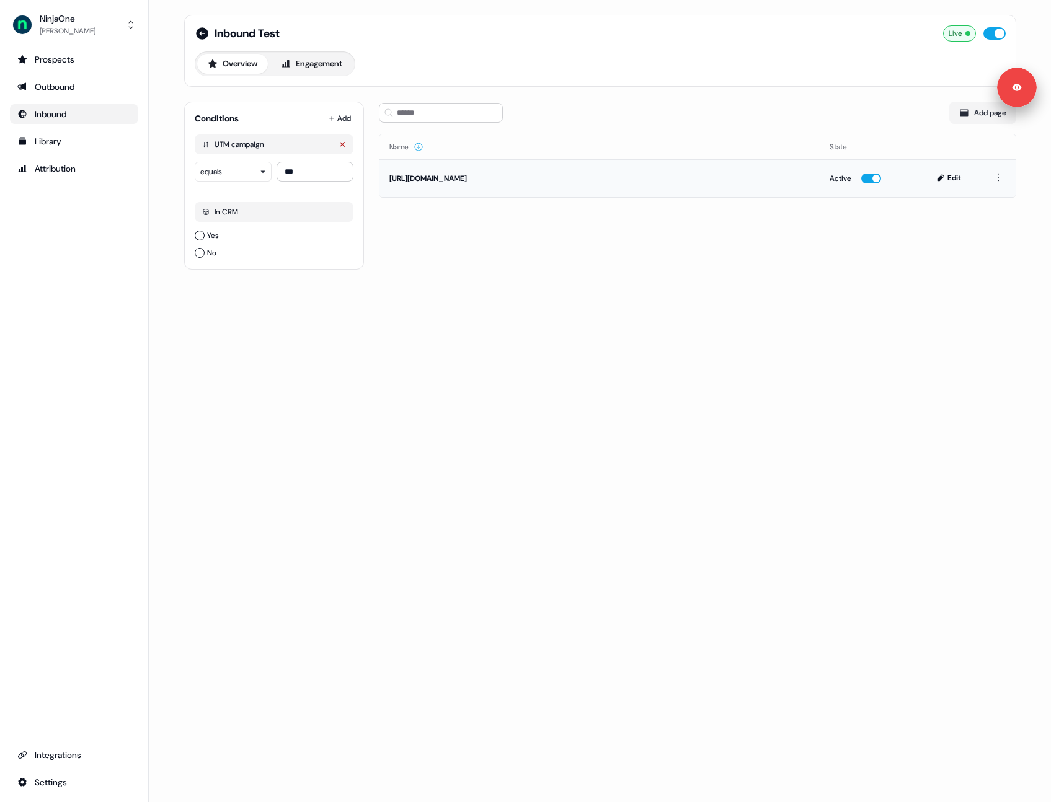
click at [340, 147] on icon "button" at bounding box center [341, 144] width 7 height 7
click at [210, 169] on label "Yes" at bounding box center [274, 168] width 159 height 12
click at [205, 169] on button "Yes" at bounding box center [200, 168] width 10 height 10
click at [941, 179] on icon at bounding box center [940, 178] width 9 height 9
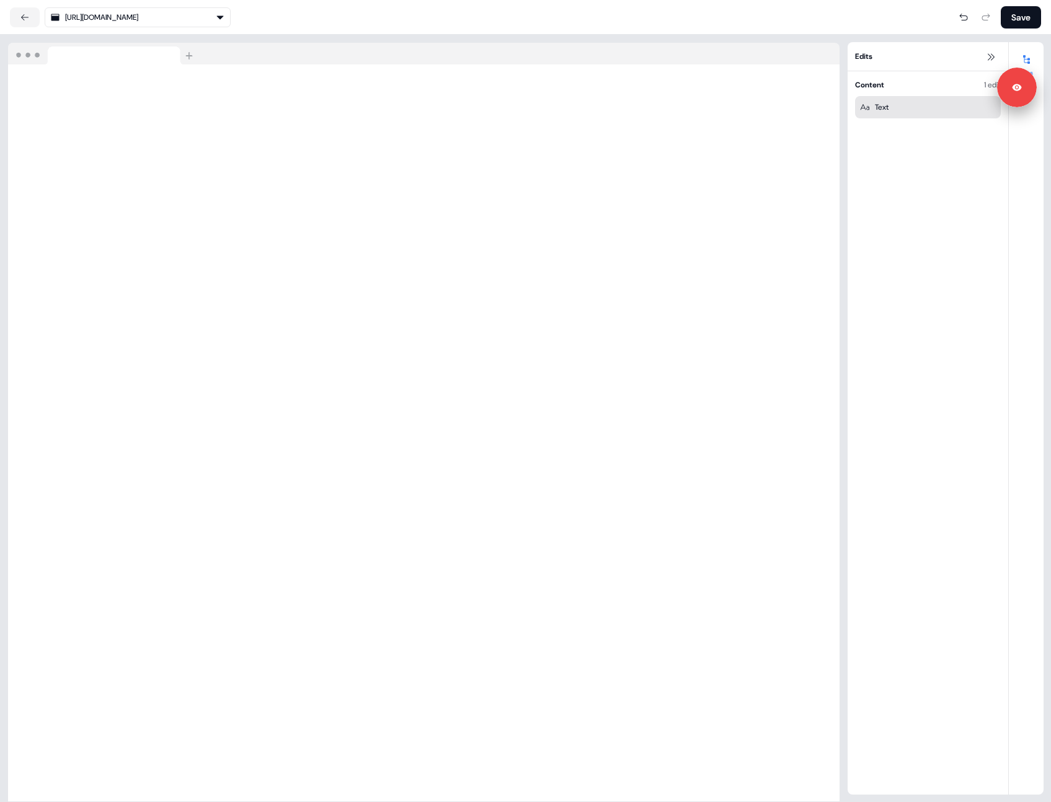
click at [901, 114] on div "Text" at bounding box center [928, 107] width 146 height 22
click at [981, 112] on textarea "**********" at bounding box center [928, 133] width 146 height 73
type textarea "**********"
click at [1024, 20] on button "Save" at bounding box center [1021, 17] width 40 height 22
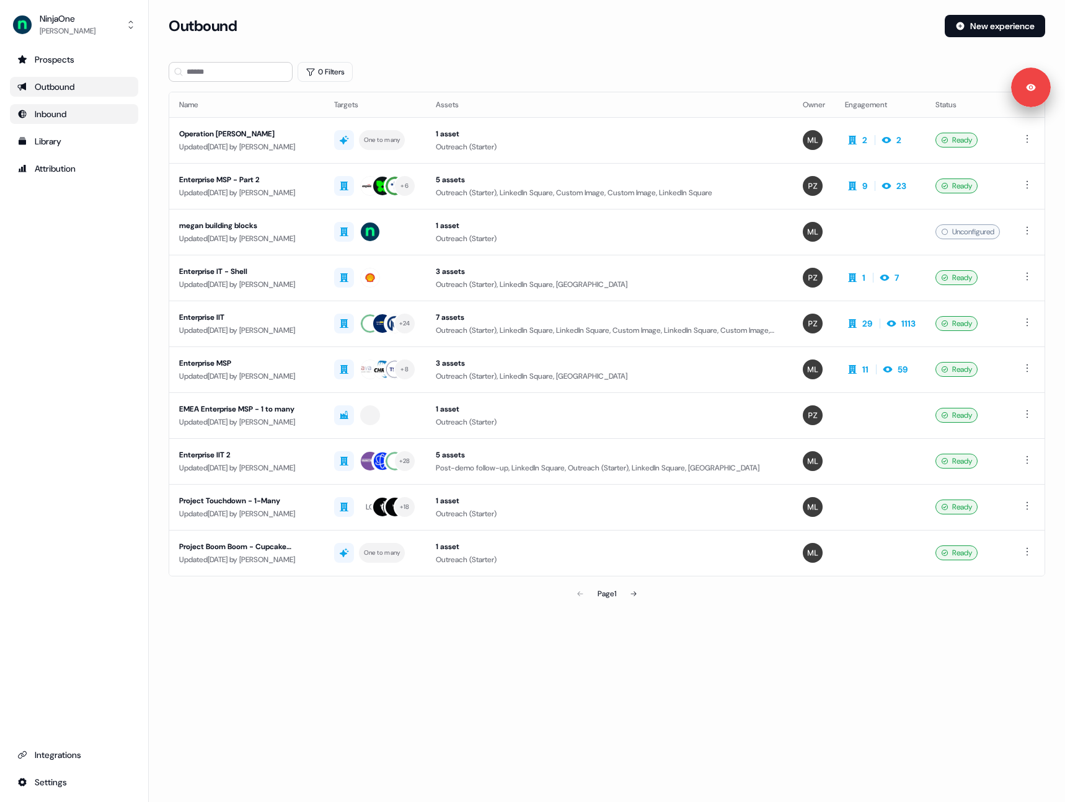
click at [58, 111] on div "Inbound" at bounding box center [73, 114] width 113 height 12
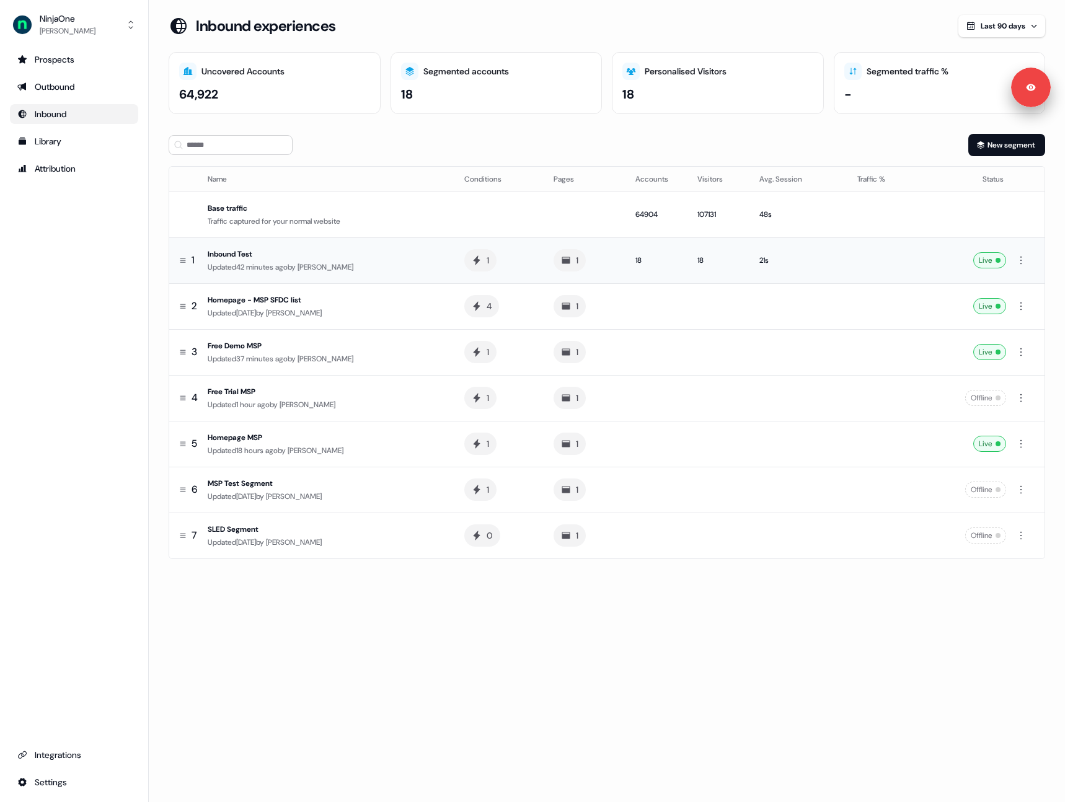
click at [238, 250] on div "Inbound Test" at bounding box center [326, 254] width 237 height 12
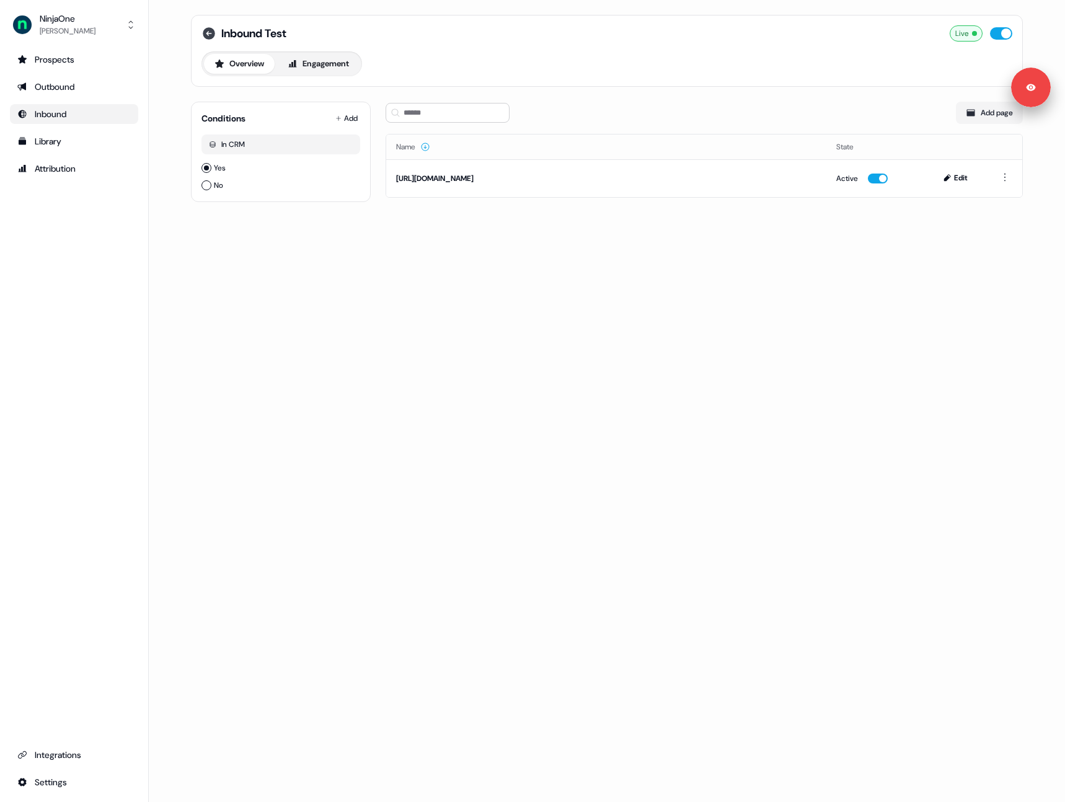
click at [205, 30] on icon at bounding box center [209, 33] width 12 height 12
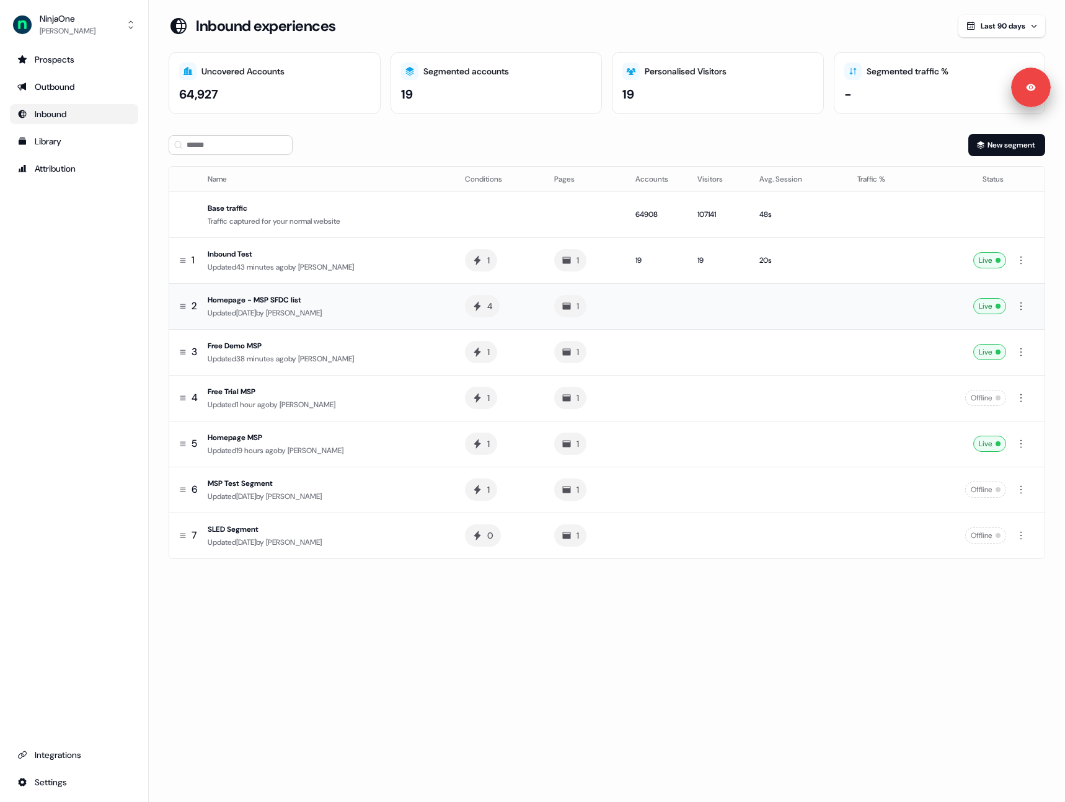
click at [295, 299] on div "Homepage - MSP SFDC list" at bounding box center [326, 300] width 237 height 12
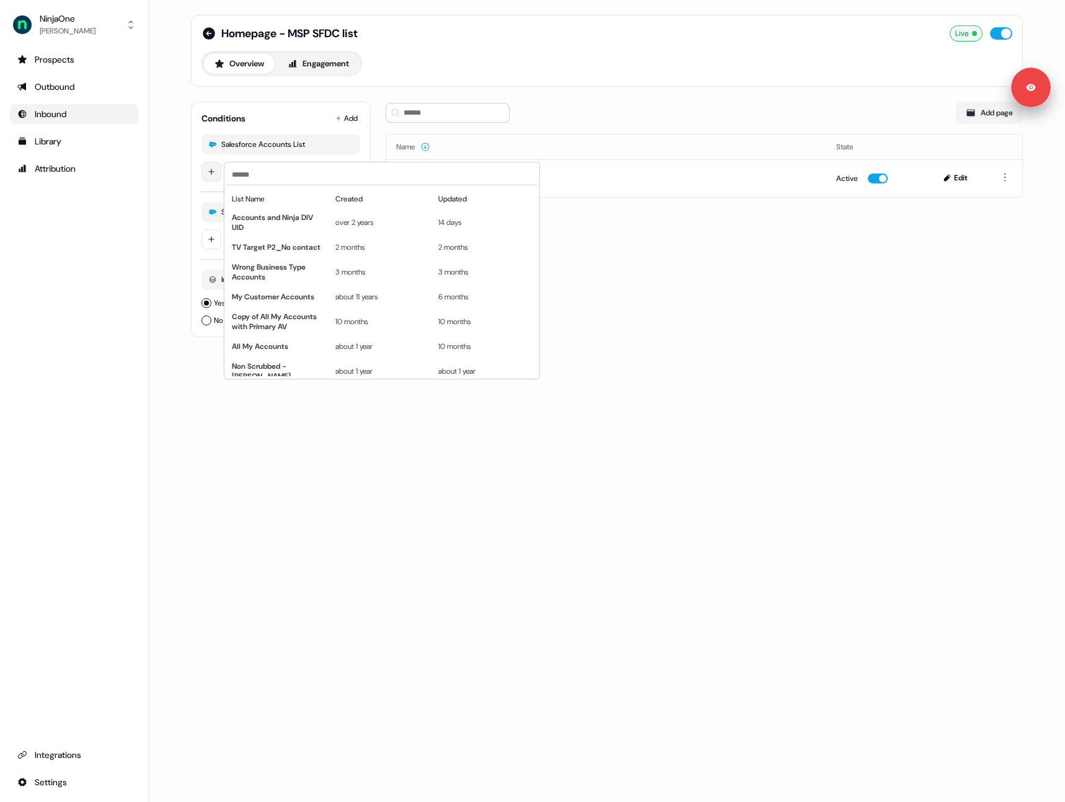
click at [214, 170] on html "Signed in as Megan Lee Sign out For the best experience switch devices to a big…" at bounding box center [532, 401] width 1065 height 802
click at [696, 289] on html "Signed in as [PERSON_NAME] Sign out For the best experience switch devices to a…" at bounding box center [532, 401] width 1065 height 802
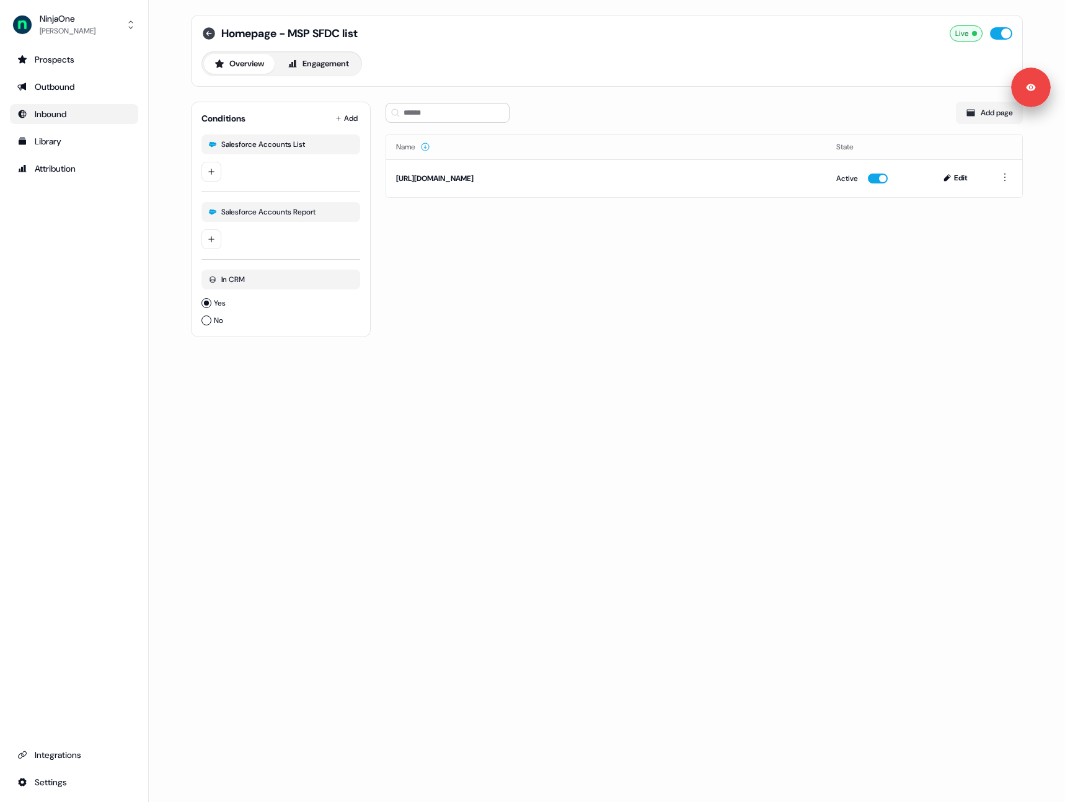
click at [212, 29] on icon at bounding box center [209, 33] width 12 height 12
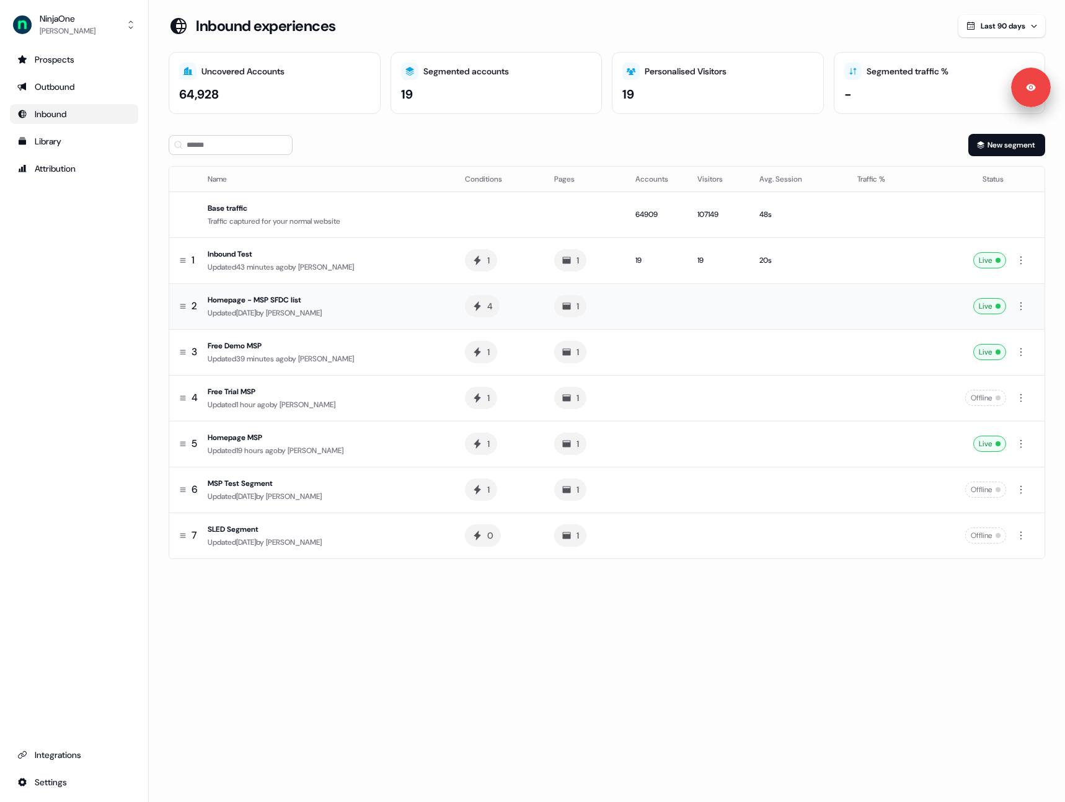
click at [300, 303] on div "Homepage - MSP SFDC list" at bounding box center [326, 300] width 237 height 12
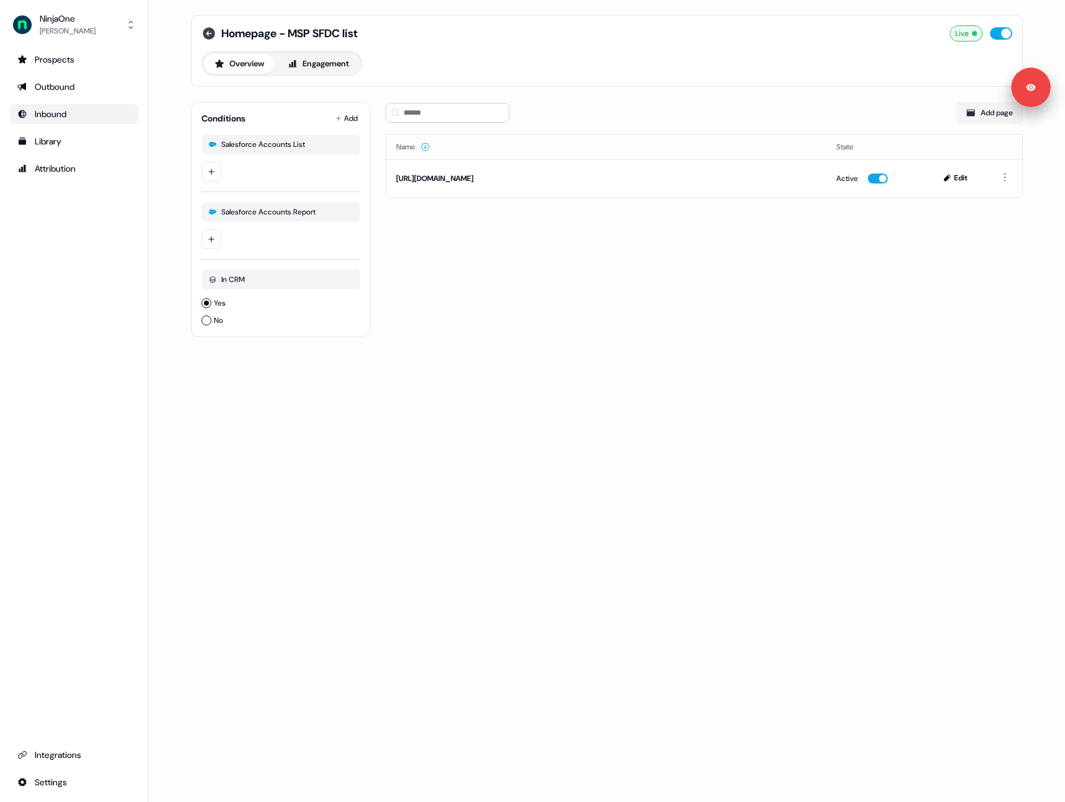
click at [209, 35] on icon at bounding box center [209, 33] width 12 height 12
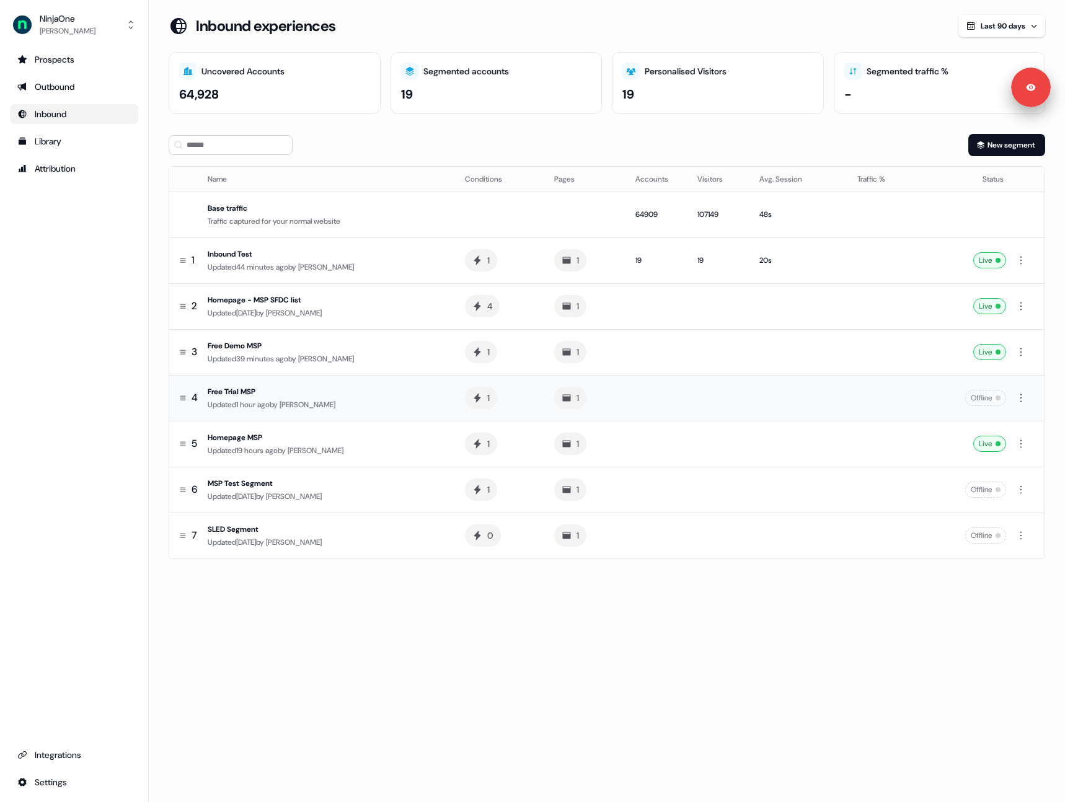
click at [858, 404] on td at bounding box center [884, 398] width 74 height 46
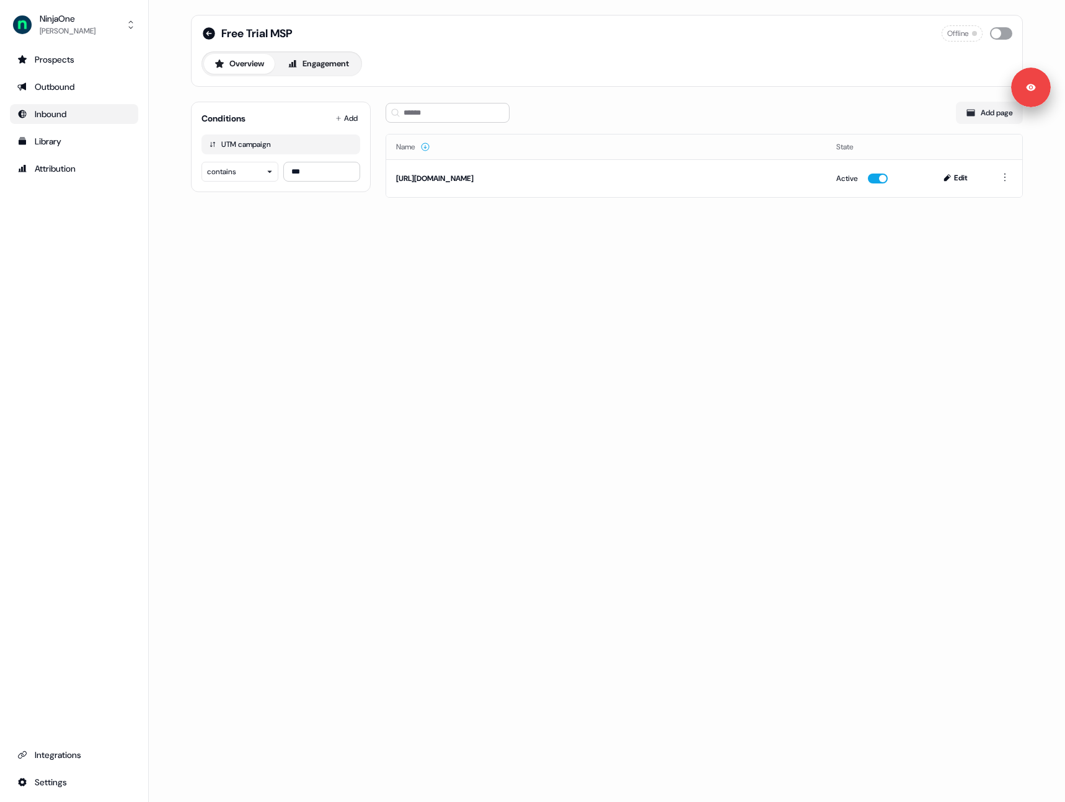
click at [1003, 36] on button "button" at bounding box center [1001, 33] width 22 height 12
click at [208, 37] on icon at bounding box center [209, 33] width 12 height 12
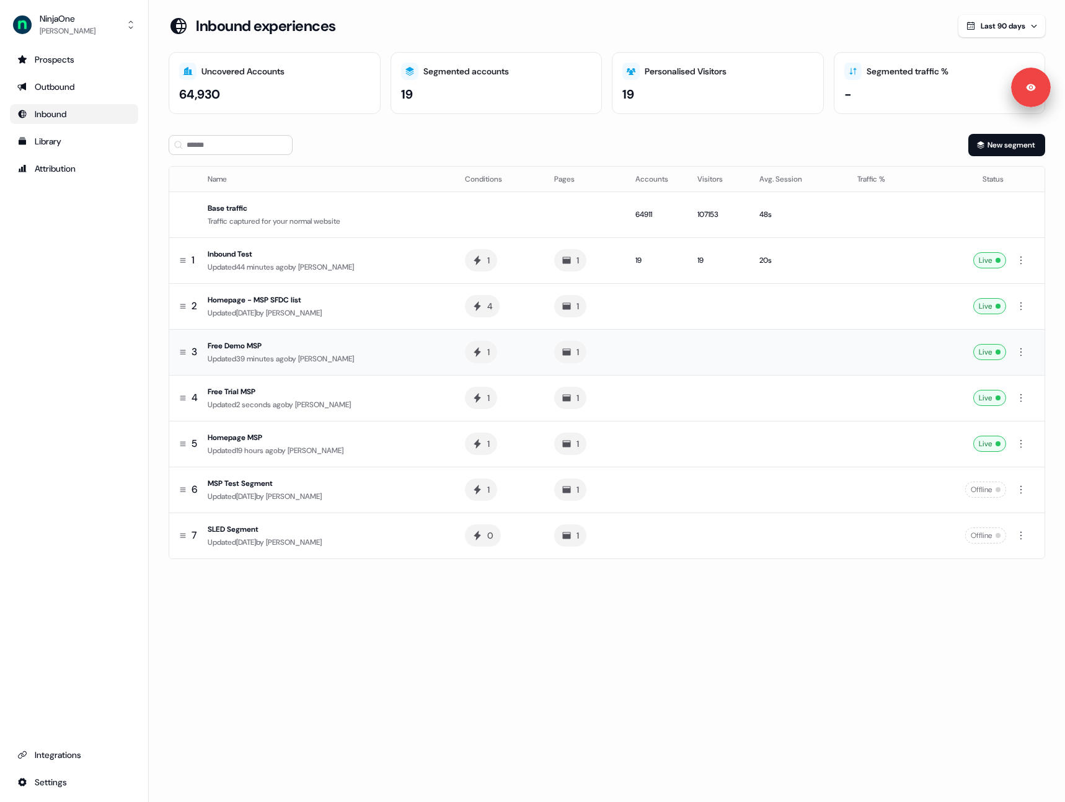
click at [259, 348] on div "Free Demo MSP" at bounding box center [326, 346] width 237 height 12
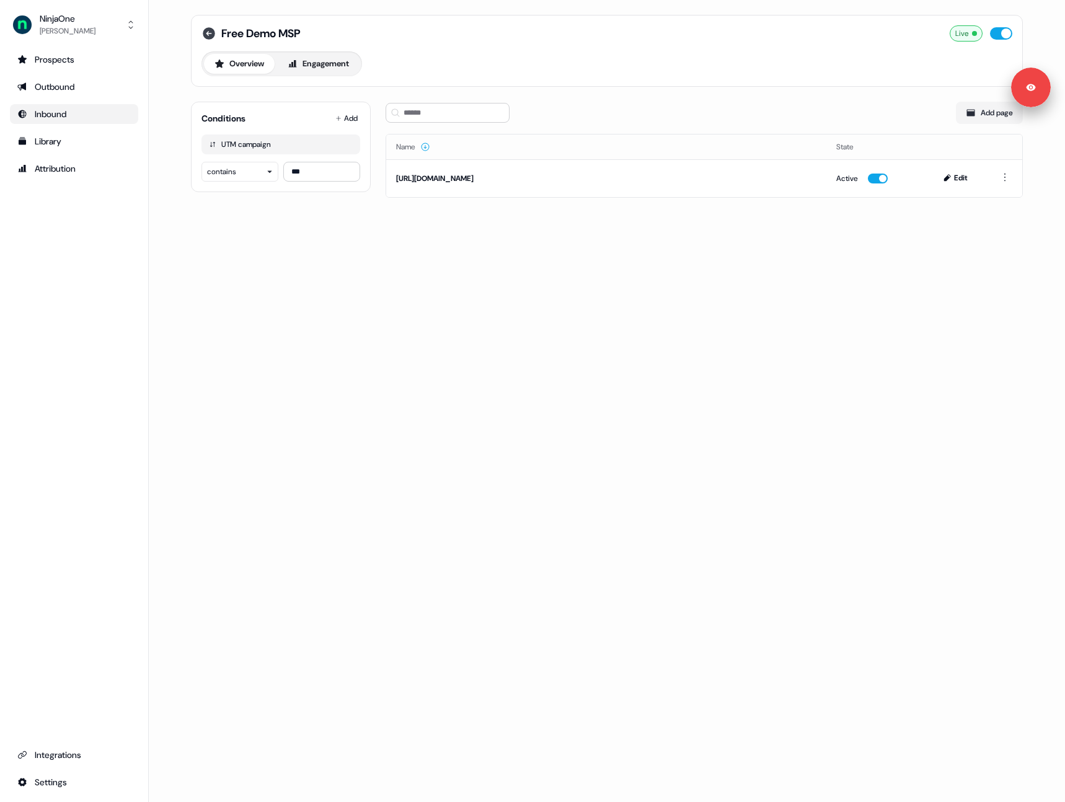
click at [211, 31] on icon at bounding box center [209, 33] width 12 height 12
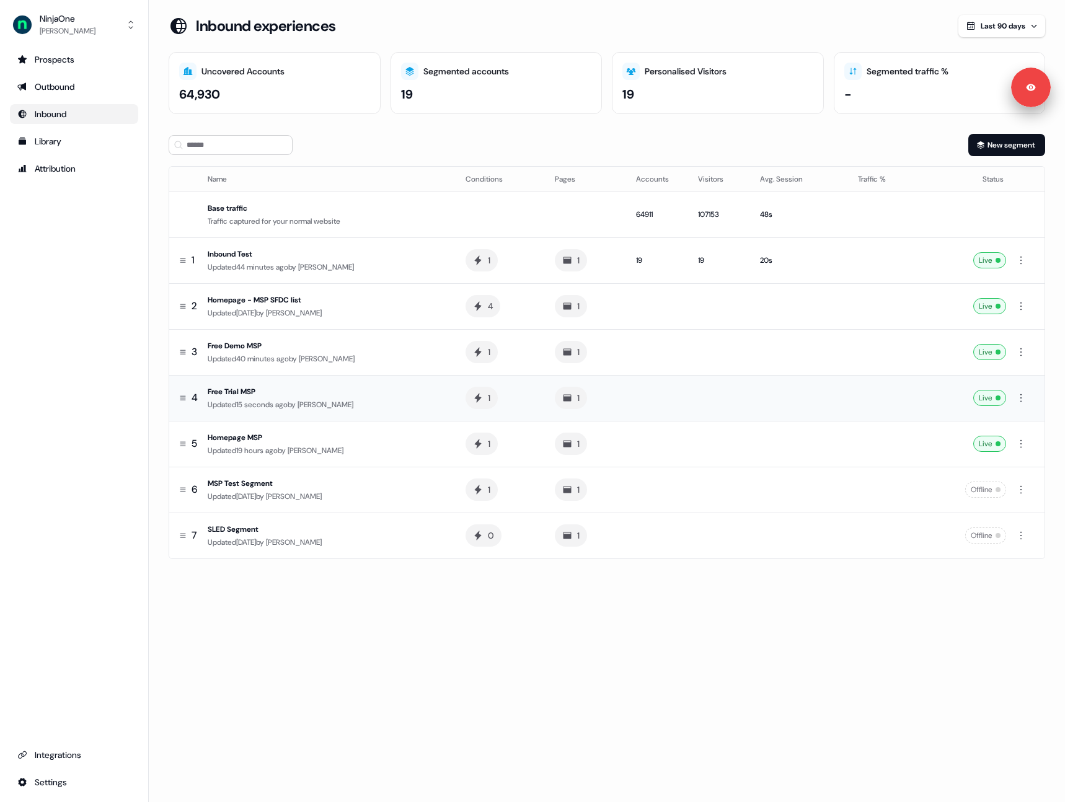
click at [262, 384] on td "Free Trial MSP Updated 15 seconds ago by Xinrui Yan" at bounding box center [329, 398] width 253 height 46
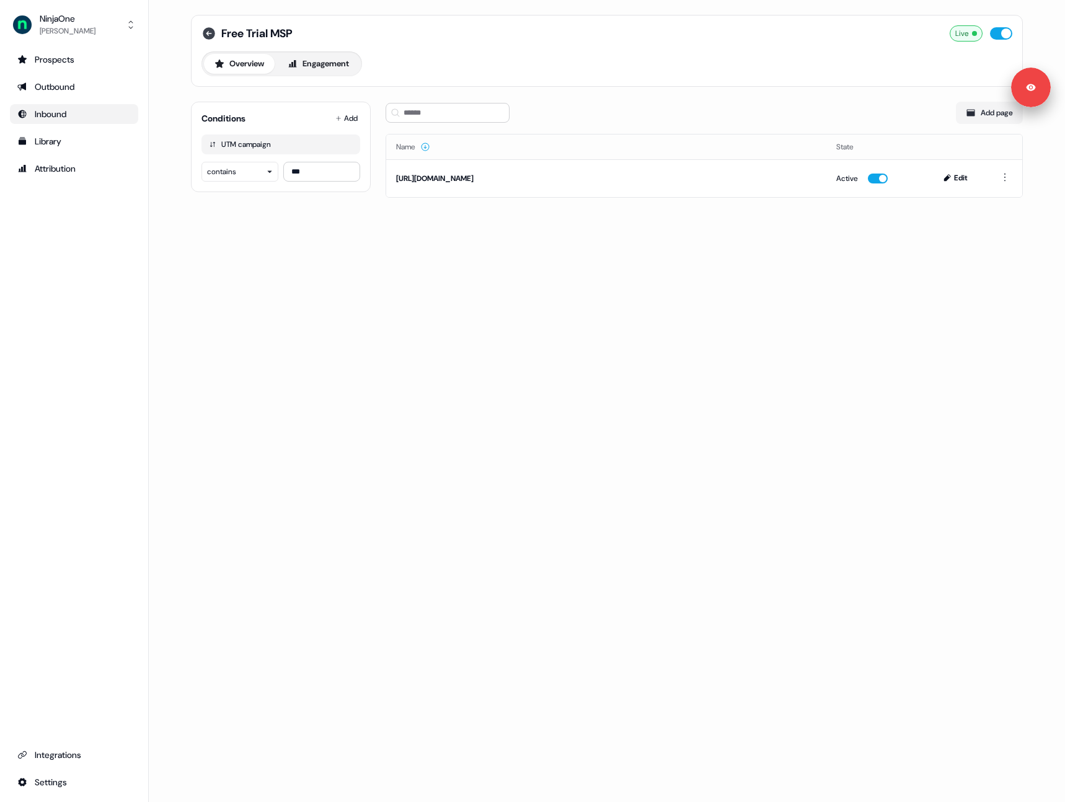
click at [210, 36] on icon at bounding box center [209, 33] width 12 height 12
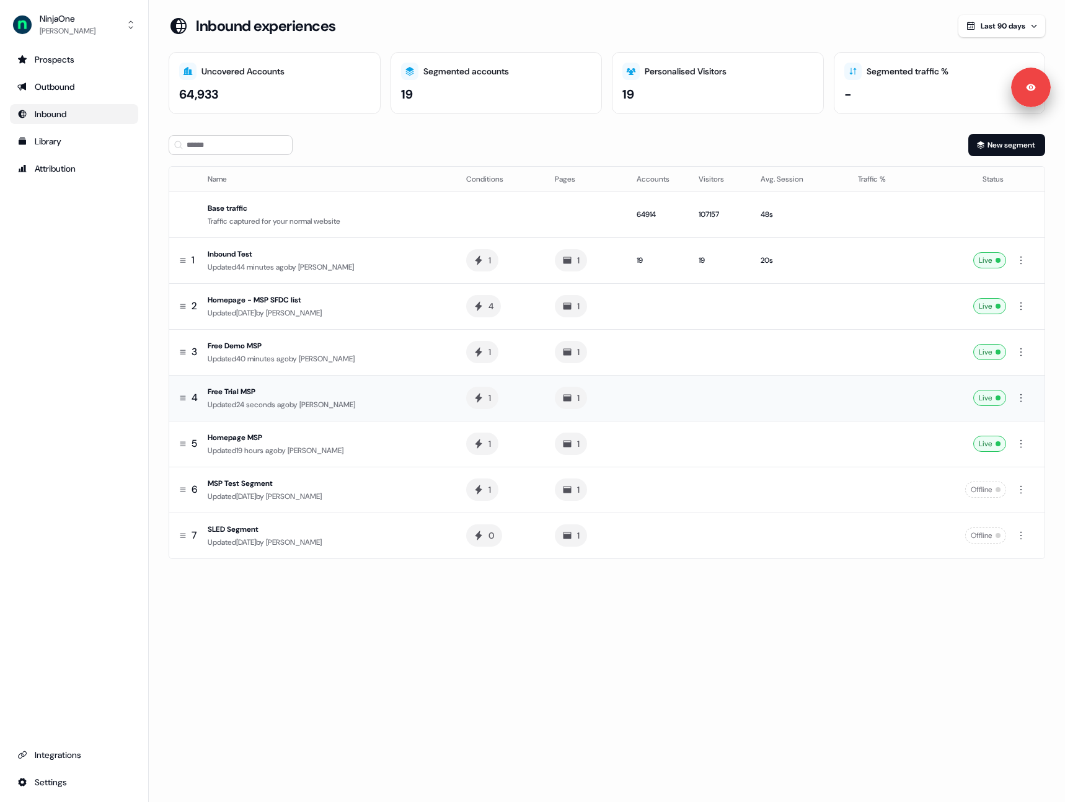
click at [260, 392] on div "Free Trial MSP" at bounding box center [327, 392] width 239 height 12
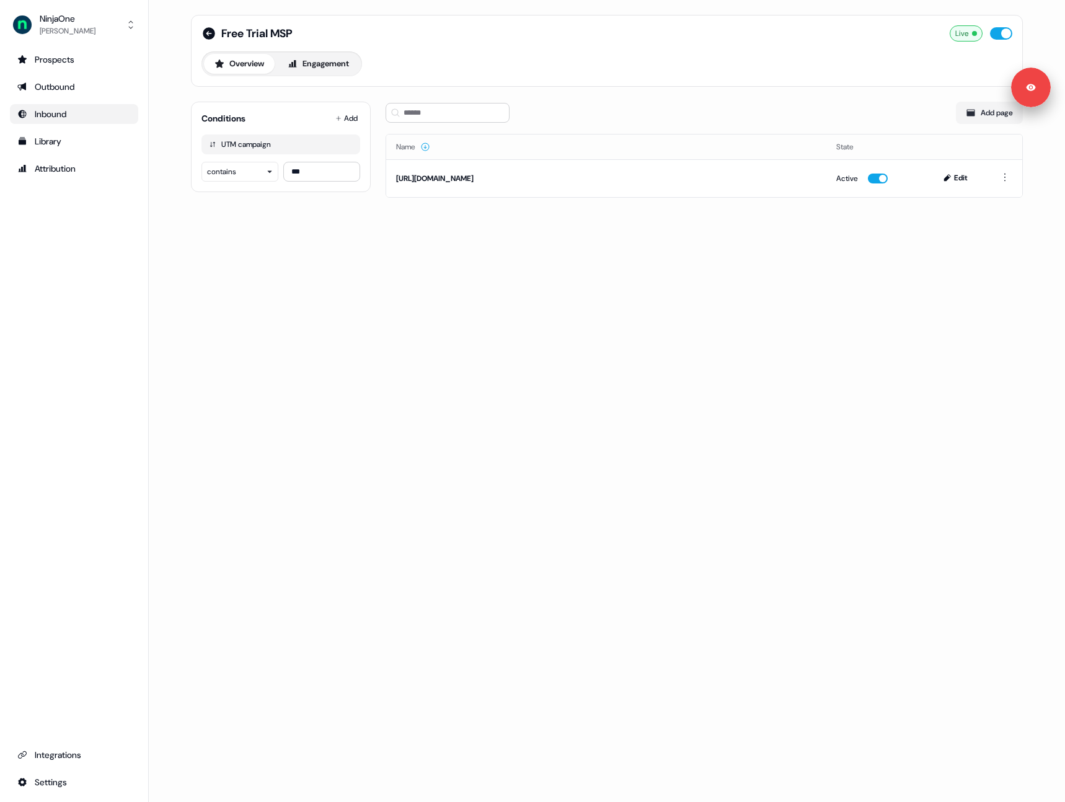
drag, startPoint x: 611, startPoint y: 243, endPoint x: 560, endPoint y: 201, distance: 65.2
click at [611, 242] on div "Free Trial MSP Live Overview Engagement Conditions Add UTM campaign contains **…" at bounding box center [607, 401] width 916 height 802
click at [210, 35] on icon at bounding box center [209, 33] width 12 height 12
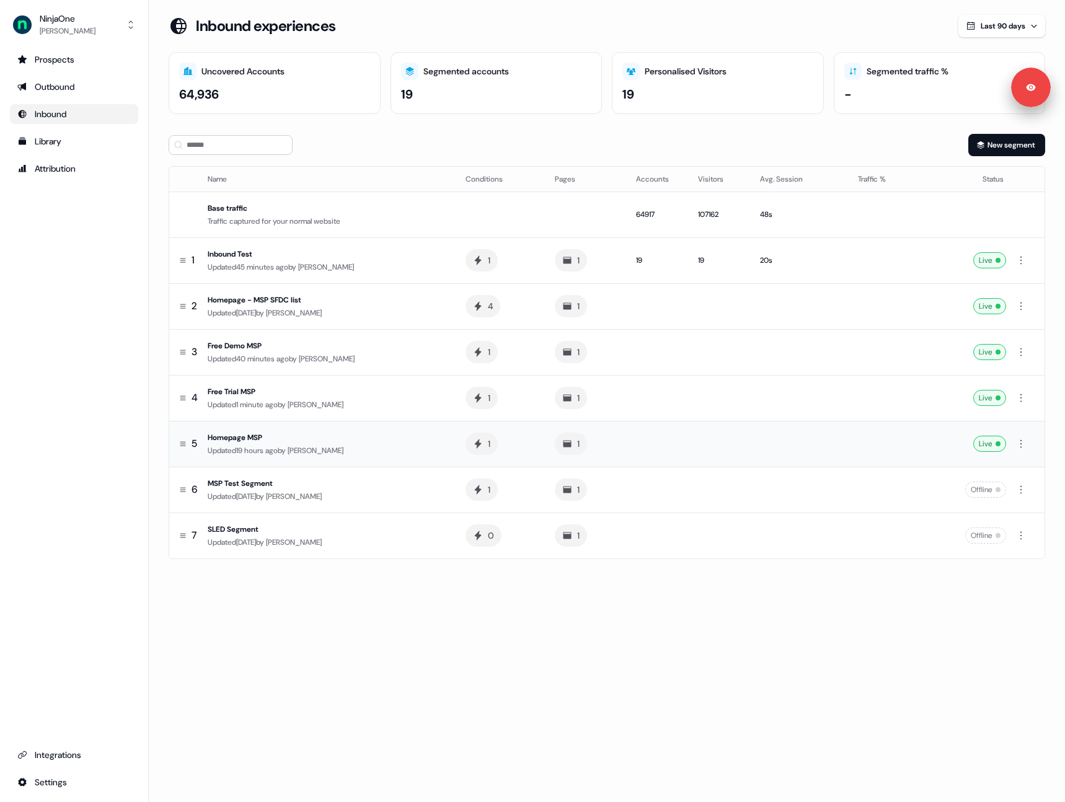
click at [252, 443] on div "Homepage MSP" at bounding box center [327, 437] width 238 height 12
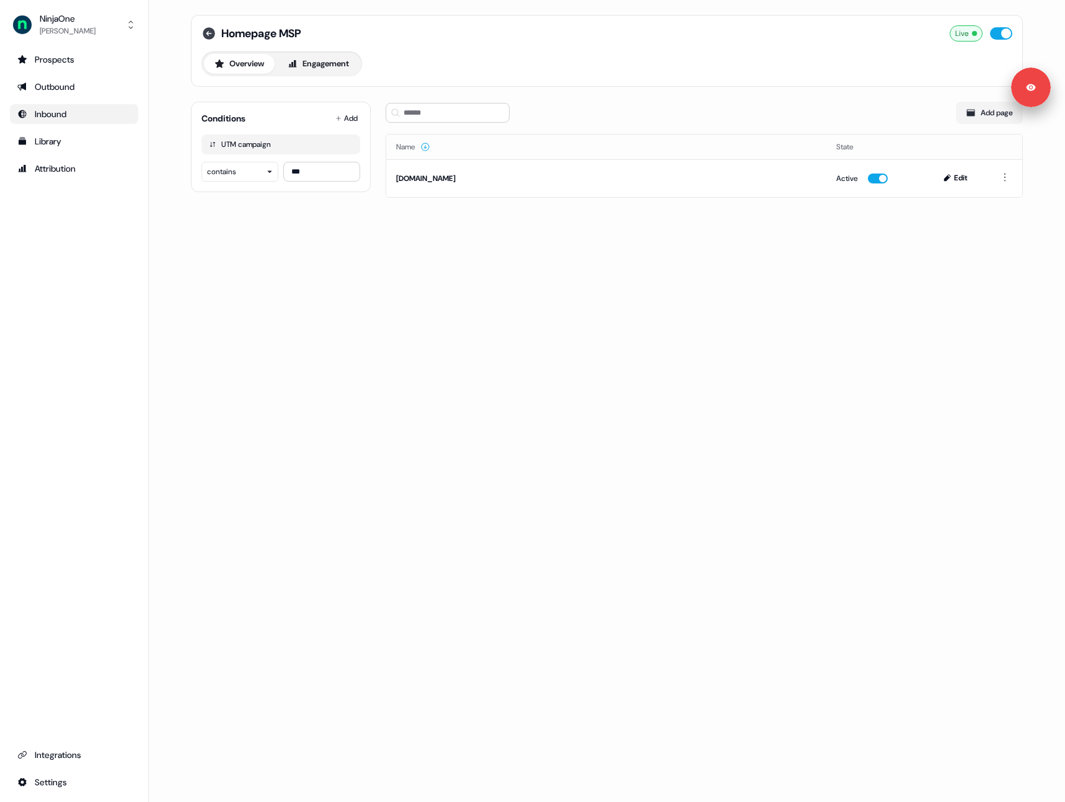
click at [213, 33] on icon at bounding box center [209, 33] width 12 height 12
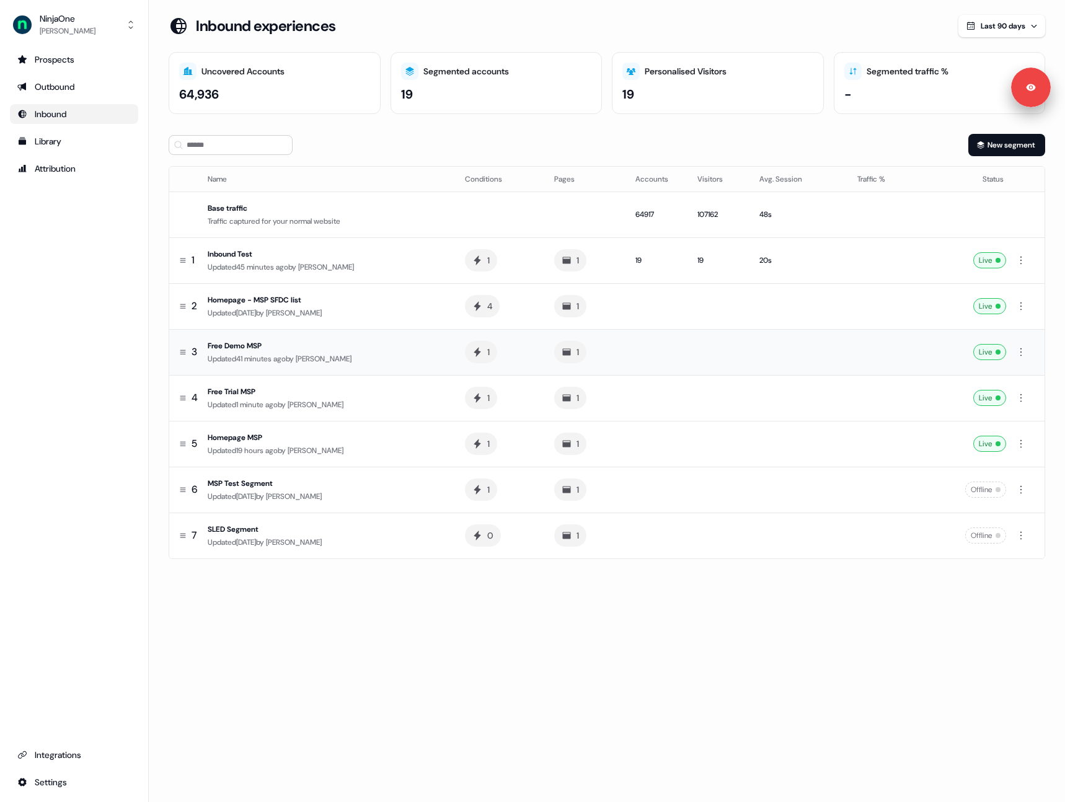
click at [275, 345] on div "Free Demo MSP" at bounding box center [326, 346] width 237 height 12
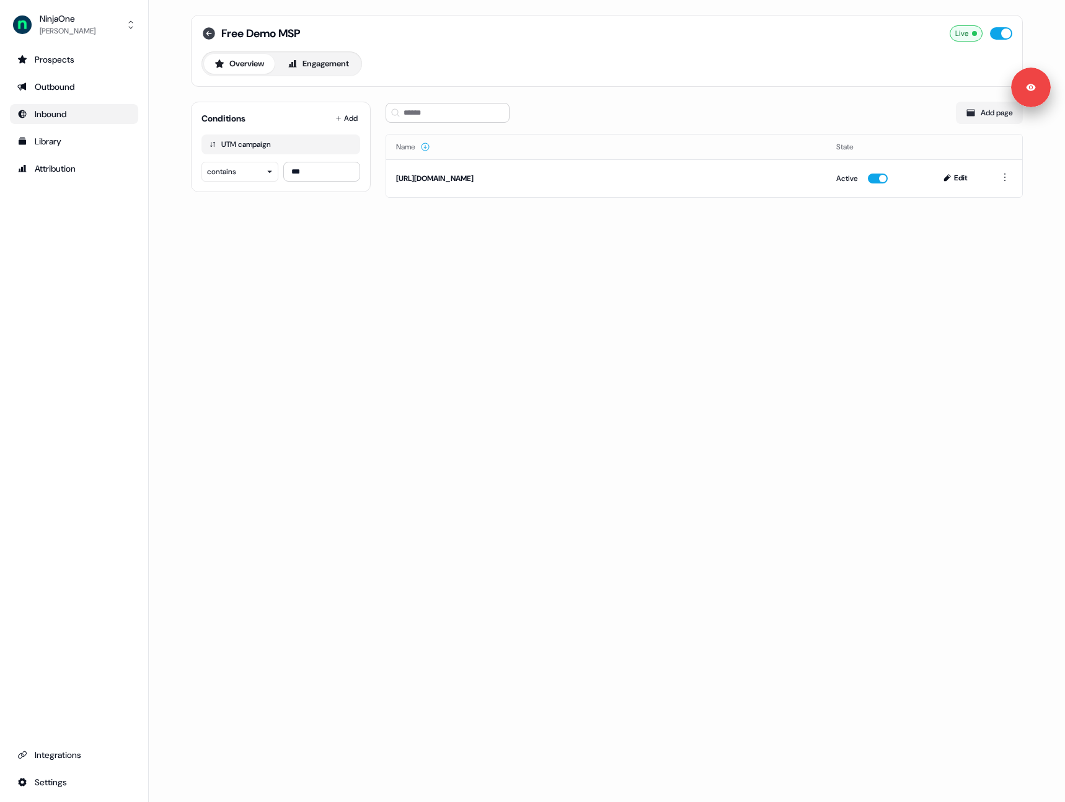
click at [211, 29] on icon at bounding box center [209, 33] width 12 height 12
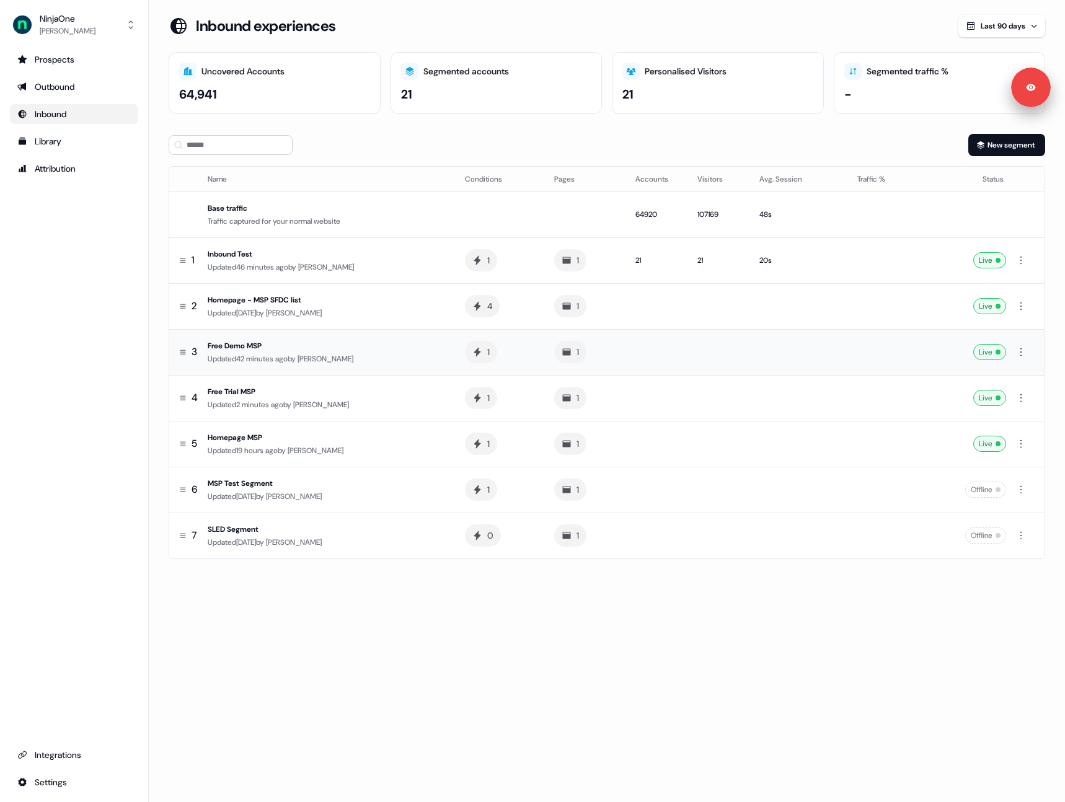
click at [265, 342] on div "Free Demo MSP" at bounding box center [326, 346] width 237 height 12
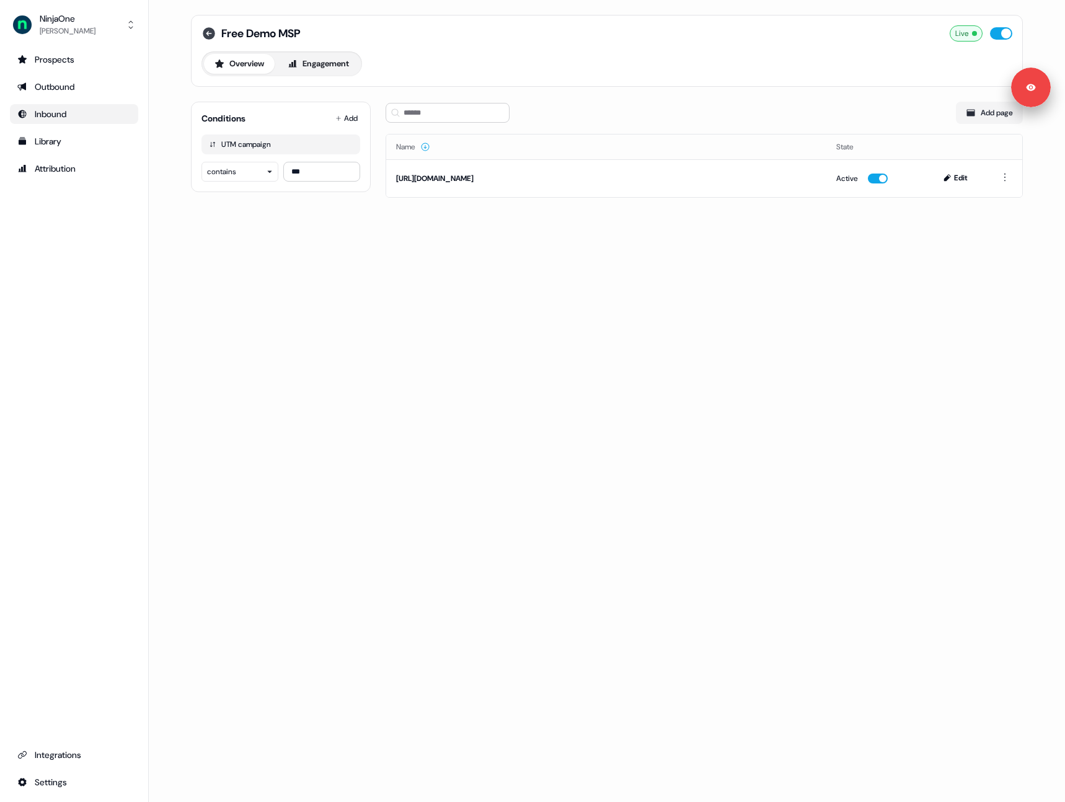
click at [215, 35] on icon at bounding box center [208, 33] width 15 height 15
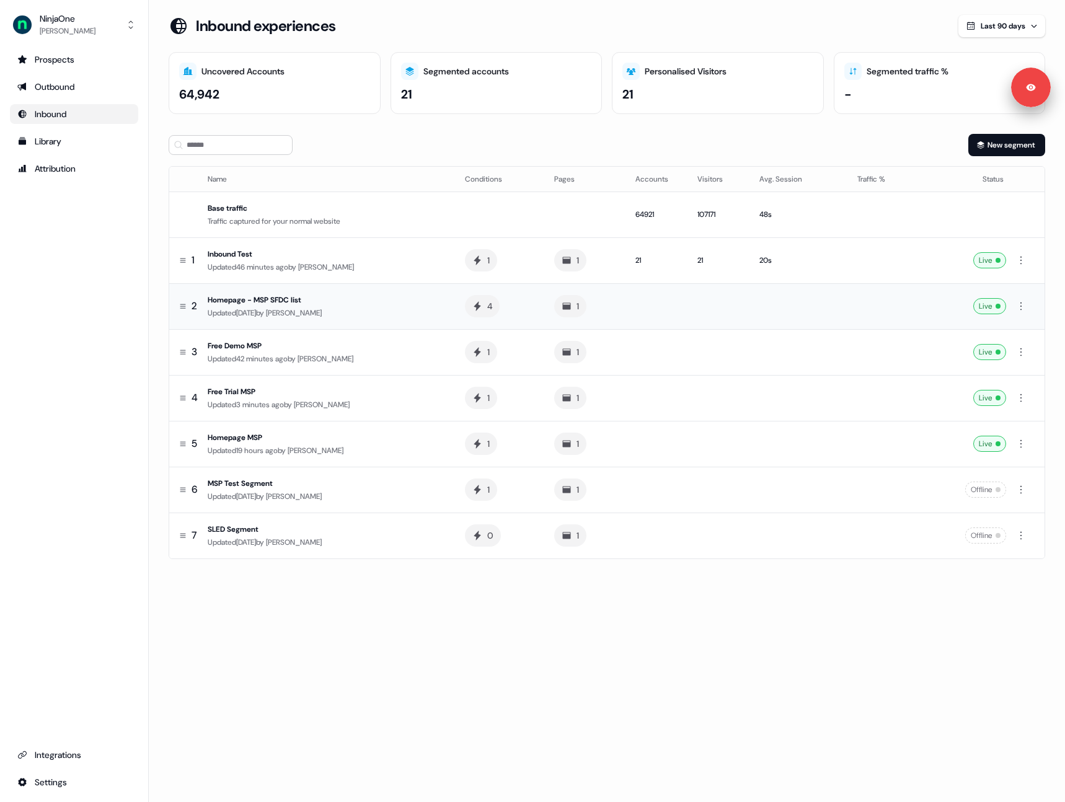
click at [258, 298] on div "Homepage - MSP SFDC list" at bounding box center [326, 300] width 237 height 12
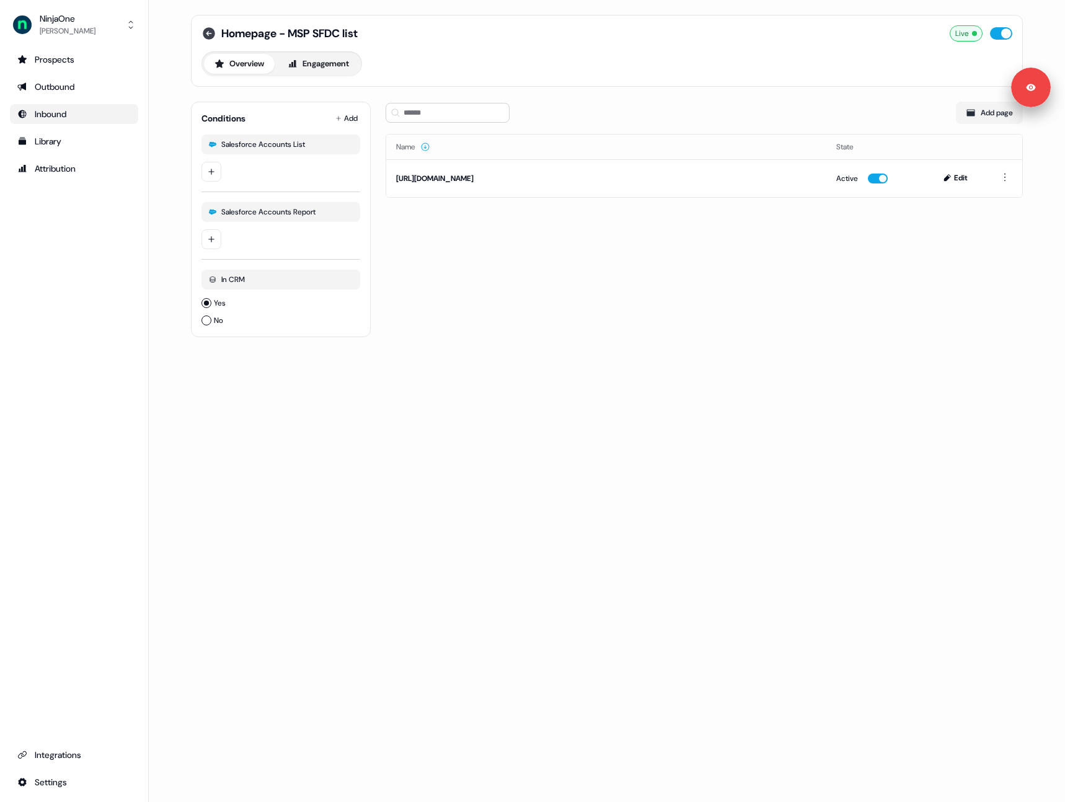
click at [206, 31] on icon at bounding box center [209, 33] width 12 height 12
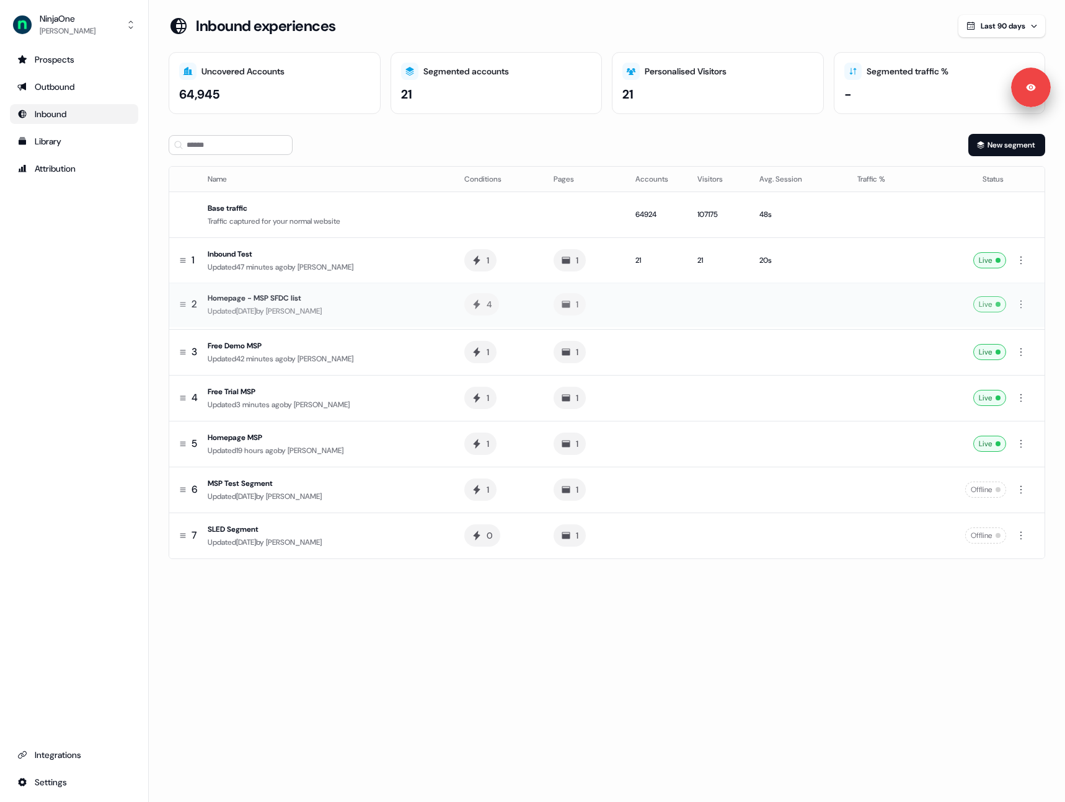
click at [185, 304] on icon at bounding box center [182, 304] width 7 height 7
drag, startPoint x: 187, startPoint y: 445, endPoint x: 100, endPoint y: 412, distance: 92.8
click at [100, 412] on div "NinjaOne Megan Lee Prospects Outbound Inbound Library Attribution Integrations …" at bounding box center [532, 401] width 1065 height 802
click at [251, 438] on div "Homepage MSP" at bounding box center [326, 437] width 237 height 12
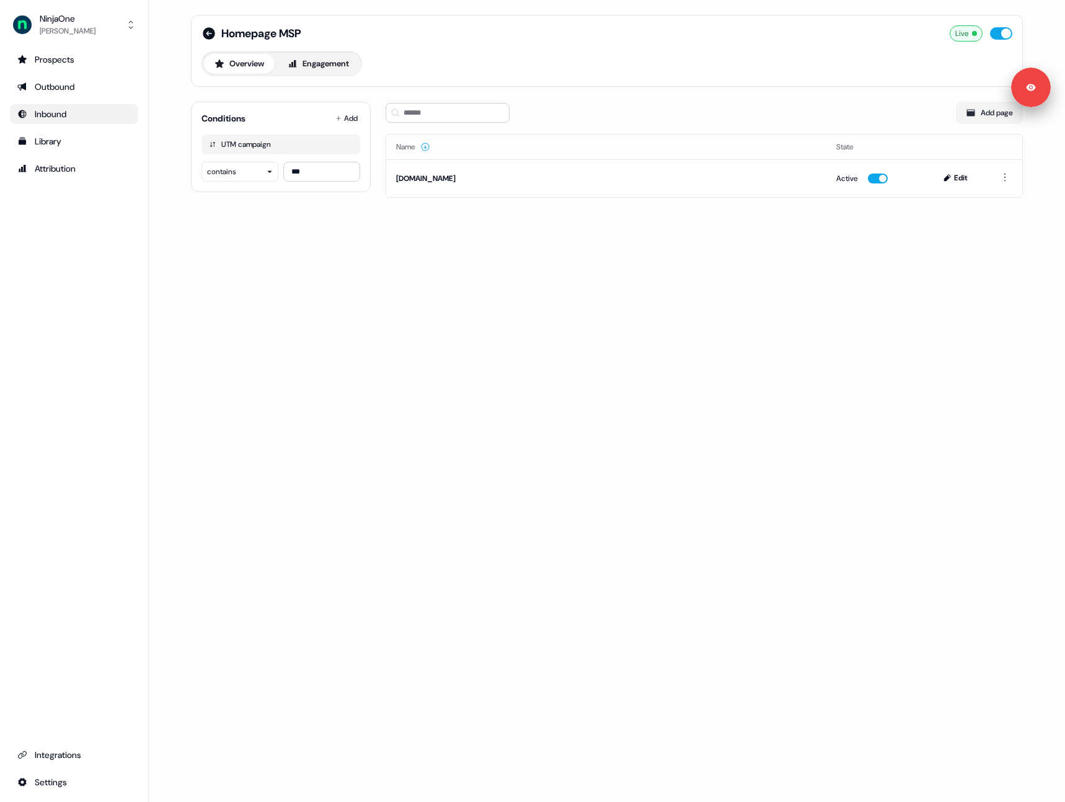
click at [880, 247] on div "Homepage MSP Live Overview Engagement Conditions Add UTM campaign contains *** …" at bounding box center [607, 401] width 916 height 802
click at [949, 174] on icon at bounding box center [947, 178] width 9 height 9
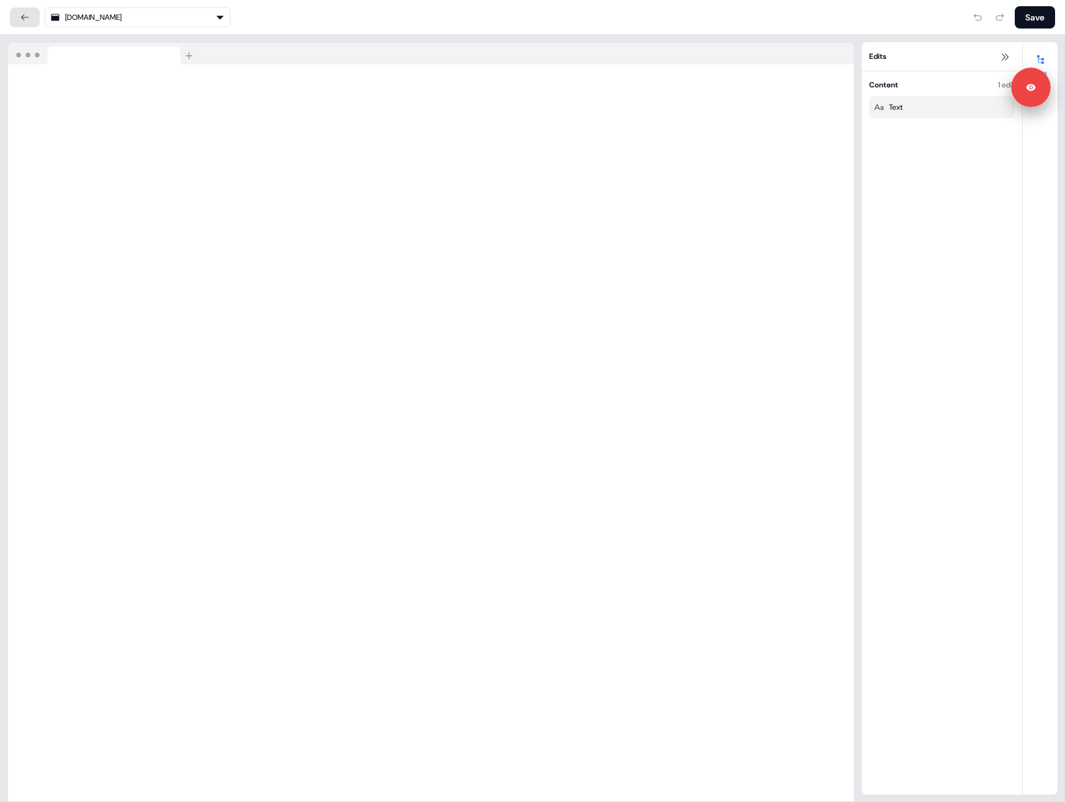
click at [26, 17] on icon at bounding box center [24, 17] width 7 height 6
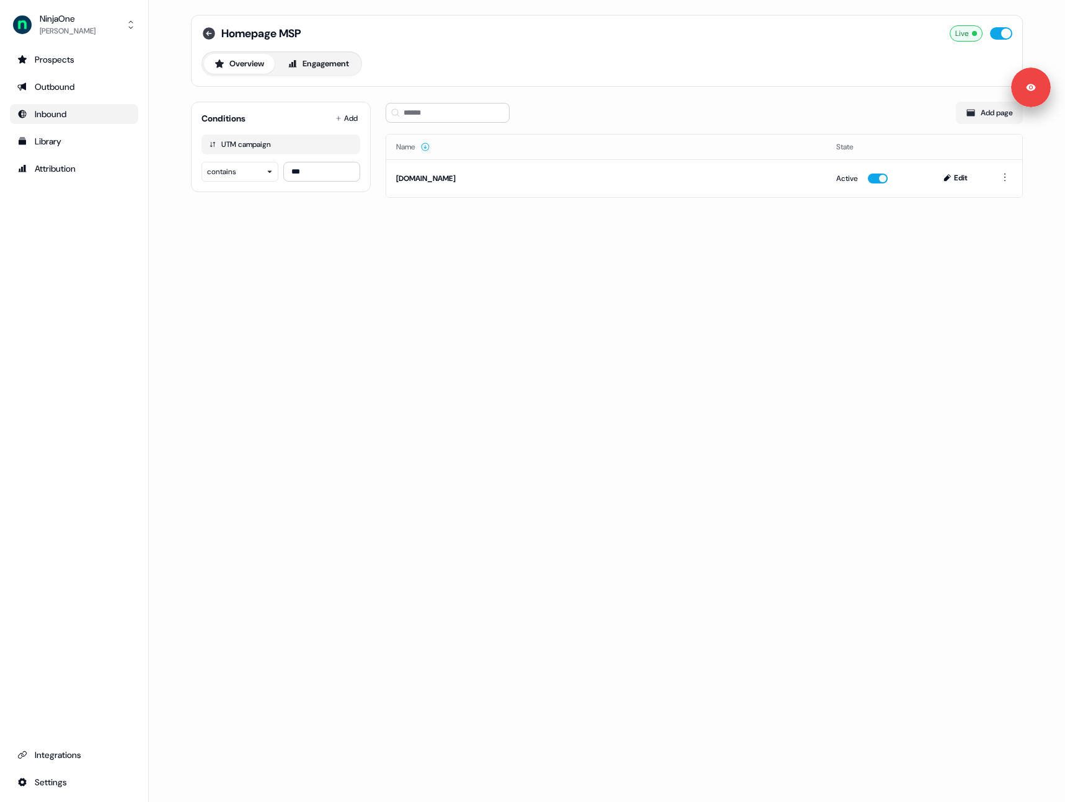
click at [213, 37] on icon at bounding box center [209, 33] width 12 height 12
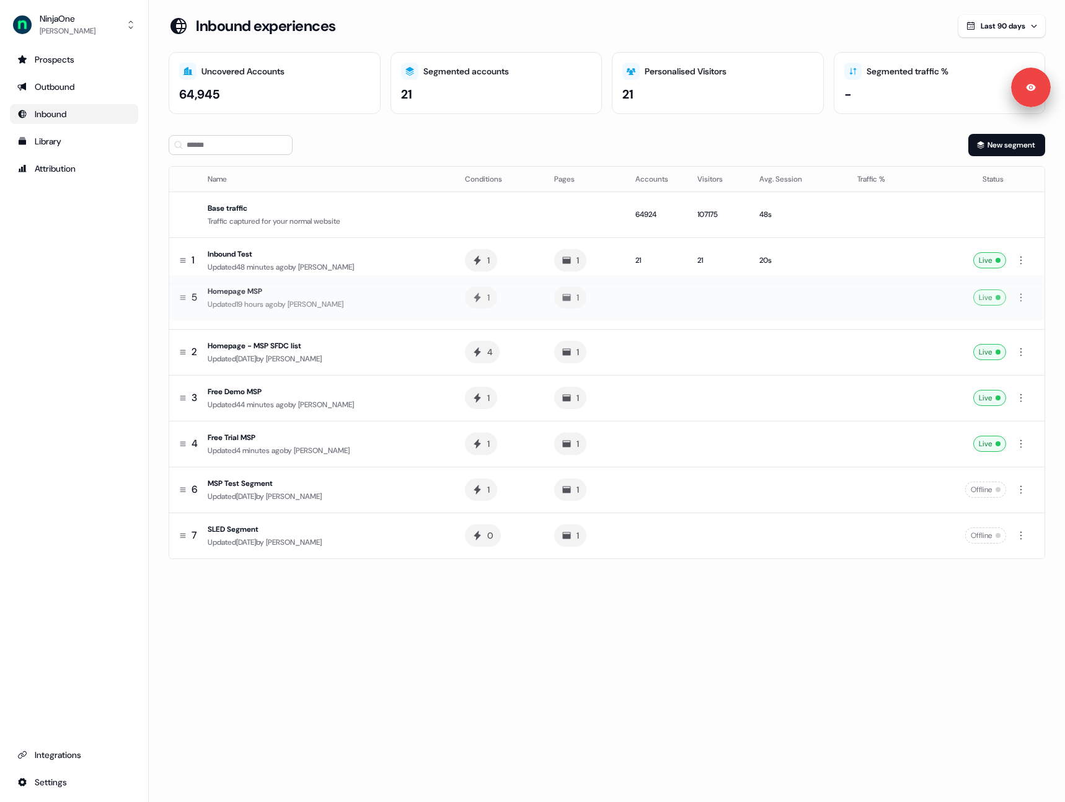
drag, startPoint x: 185, startPoint y: 445, endPoint x: 187, endPoint y: 299, distance: 146.3
click at [187, 299] on div "5" at bounding box center [188, 298] width 19 height 14
click at [249, 252] on div "Inbound Test" at bounding box center [326, 254] width 237 height 12
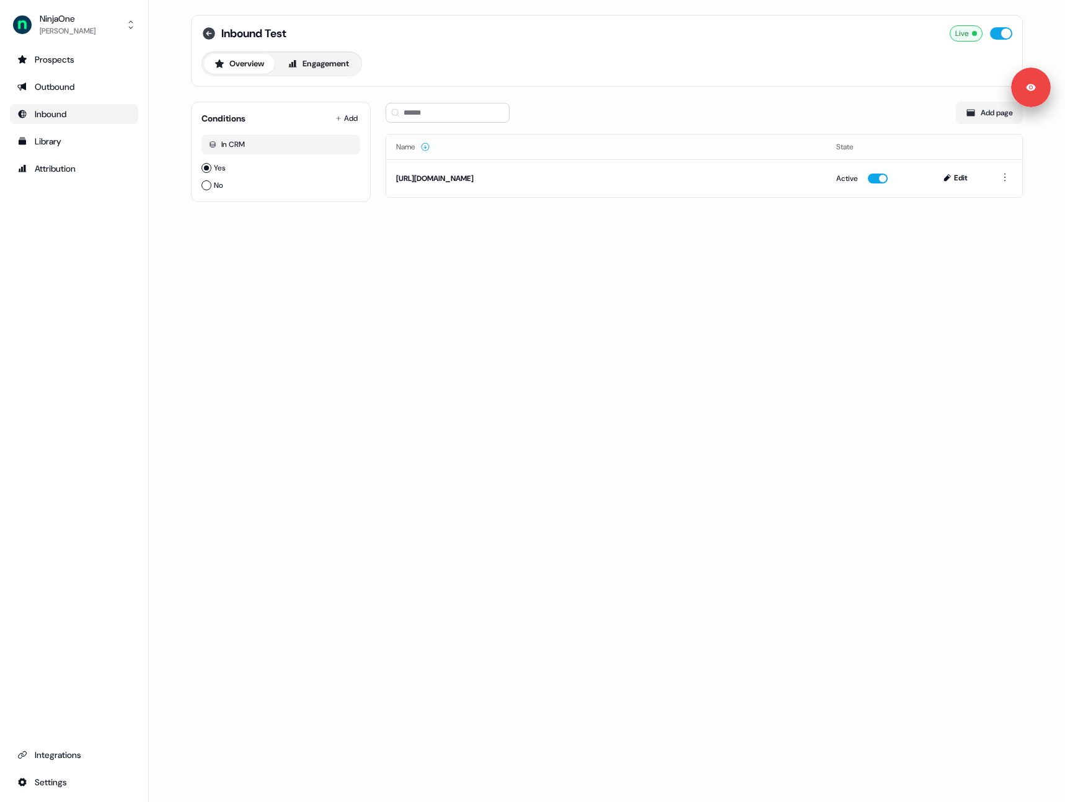
click at [203, 37] on icon at bounding box center [208, 33] width 15 height 15
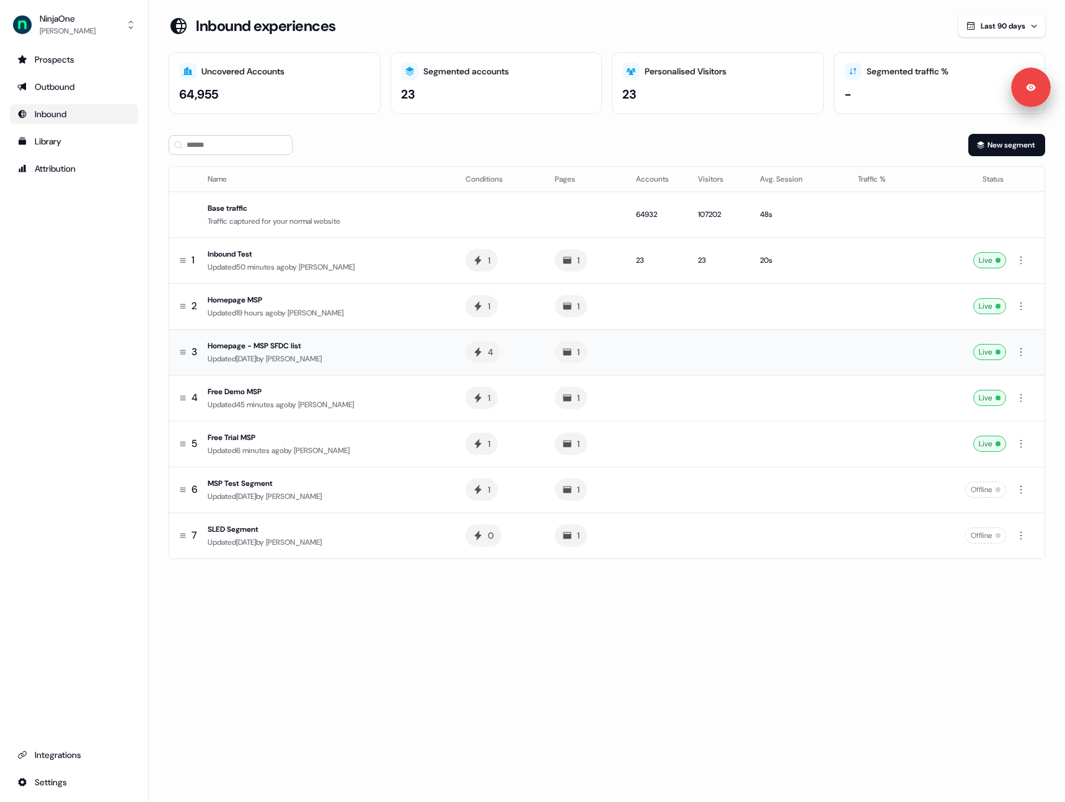
click at [234, 351] on div "Homepage - MSP SFDC list" at bounding box center [327, 346] width 238 height 12
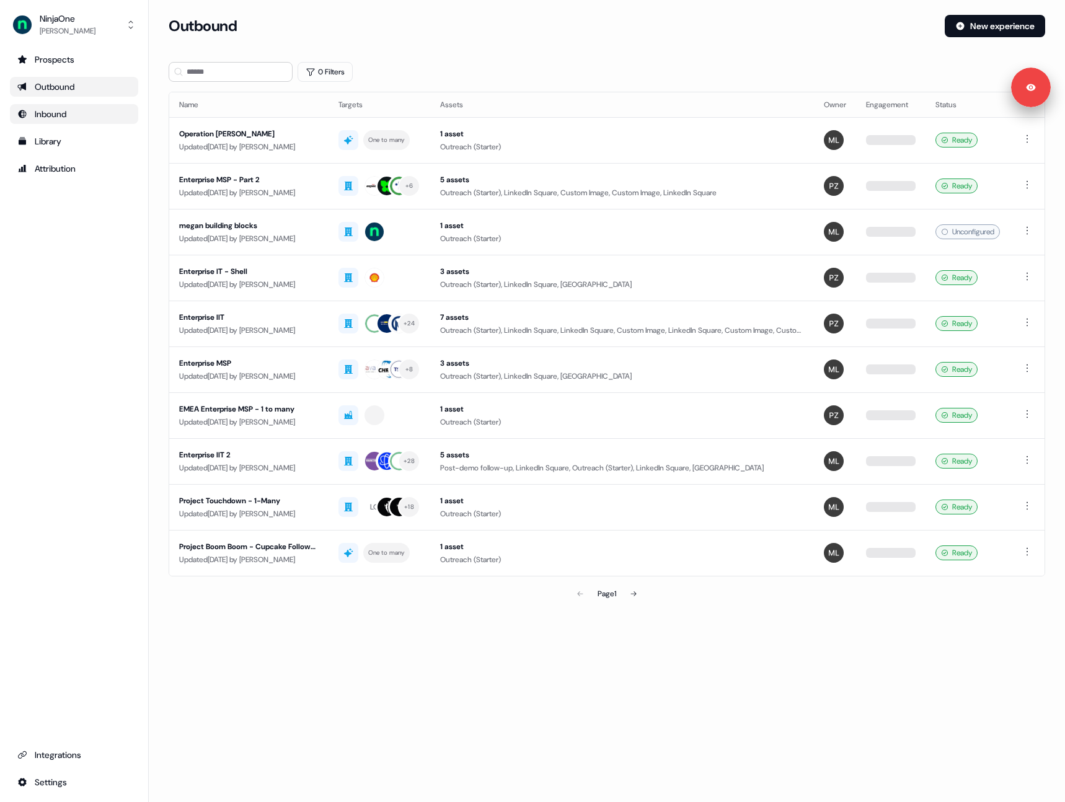
click at [52, 108] on div "Inbound" at bounding box center [73, 114] width 113 height 12
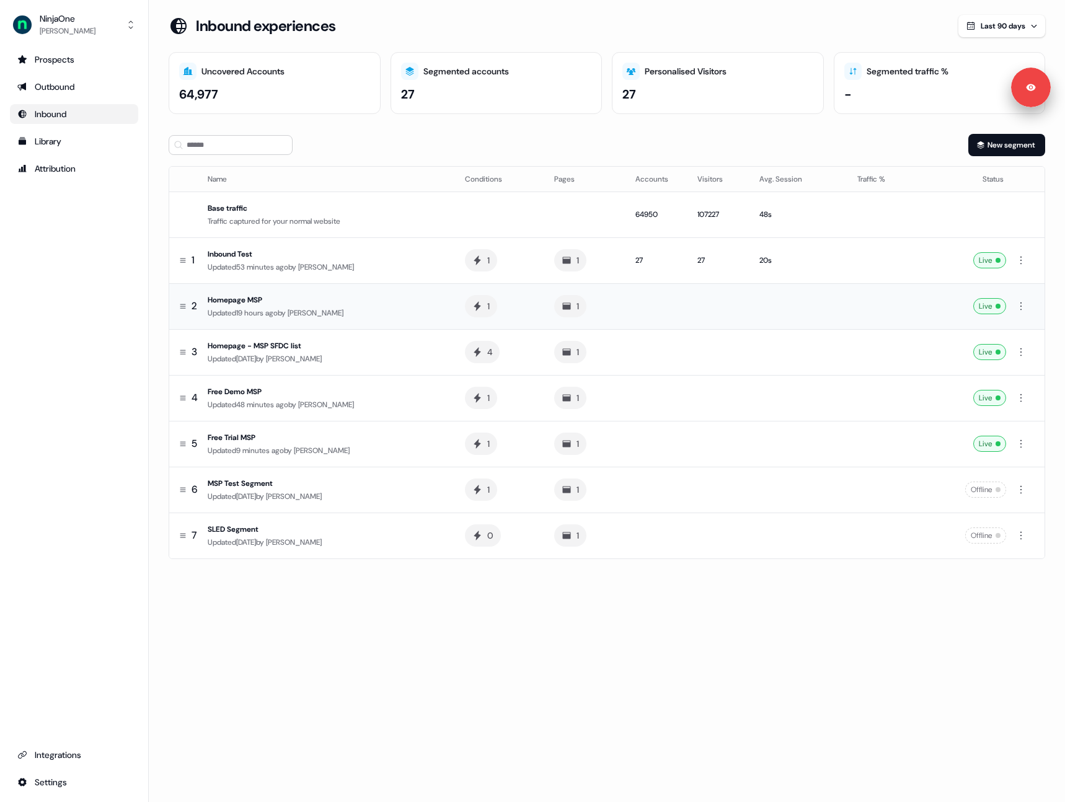
click at [257, 304] on div "Homepage MSP" at bounding box center [326, 300] width 237 height 12
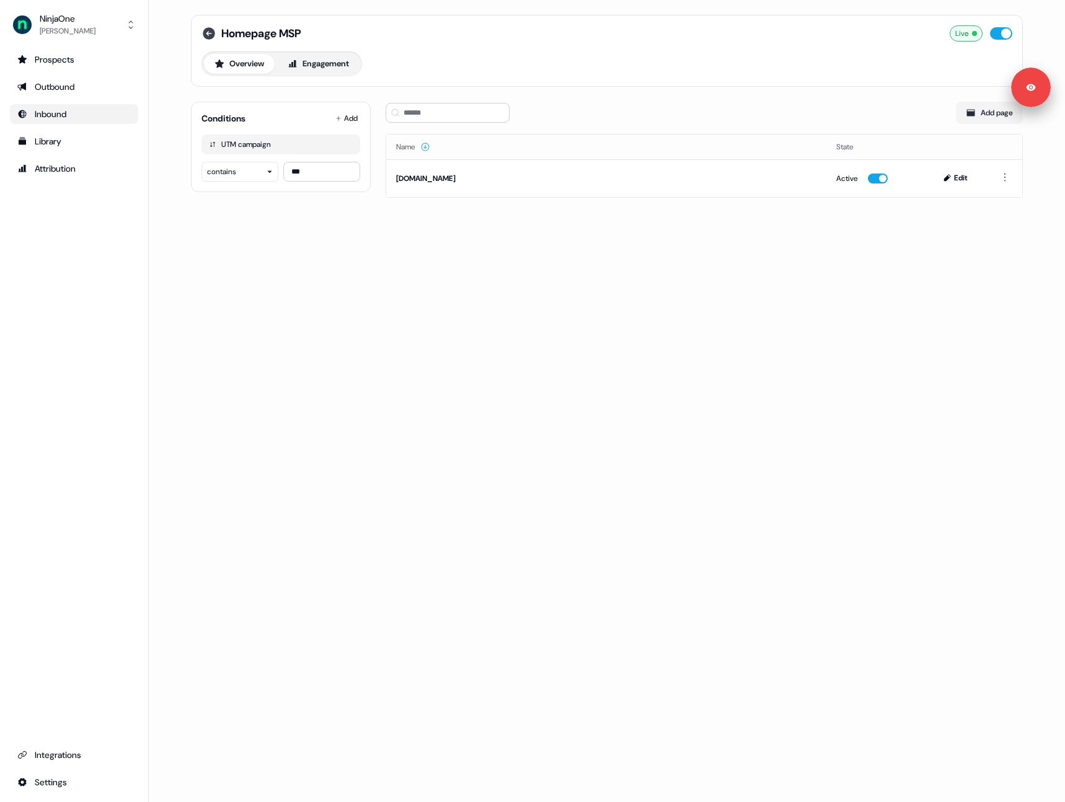
click at [206, 30] on icon at bounding box center [209, 33] width 12 height 12
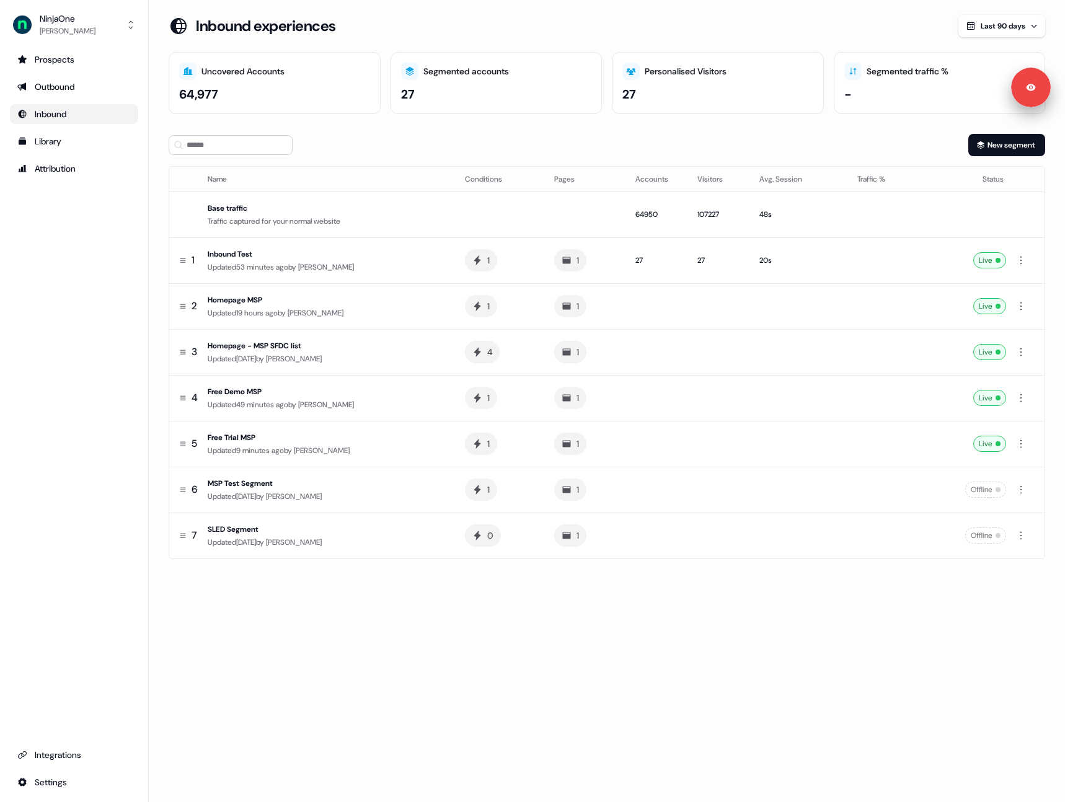
click at [848, 126] on section "Loading... Inbound experiences Last 90 days Uncovered Accounts 64,977 Segmented…" at bounding box center [607, 304] width 916 height 579
click at [115, 61] on div "Prospects" at bounding box center [73, 59] width 113 height 12
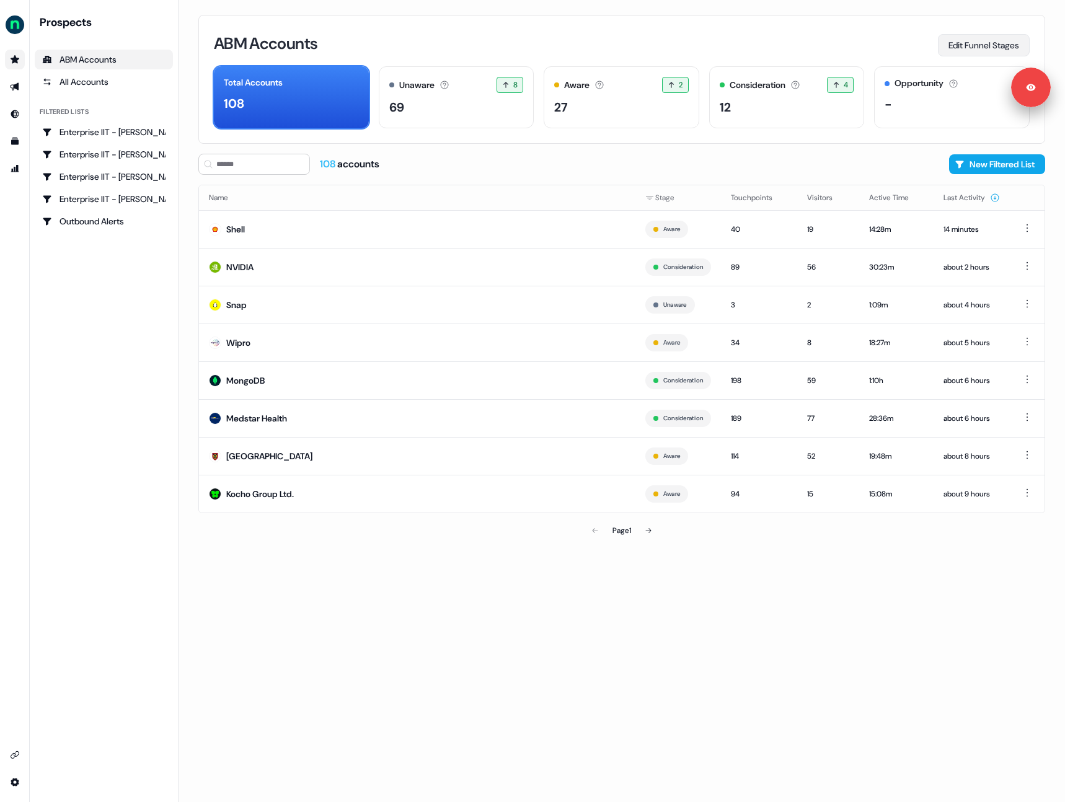
click at [958, 46] on button "Edit Funnel Stages" at bounding box center [984, 45] width 92 height 22
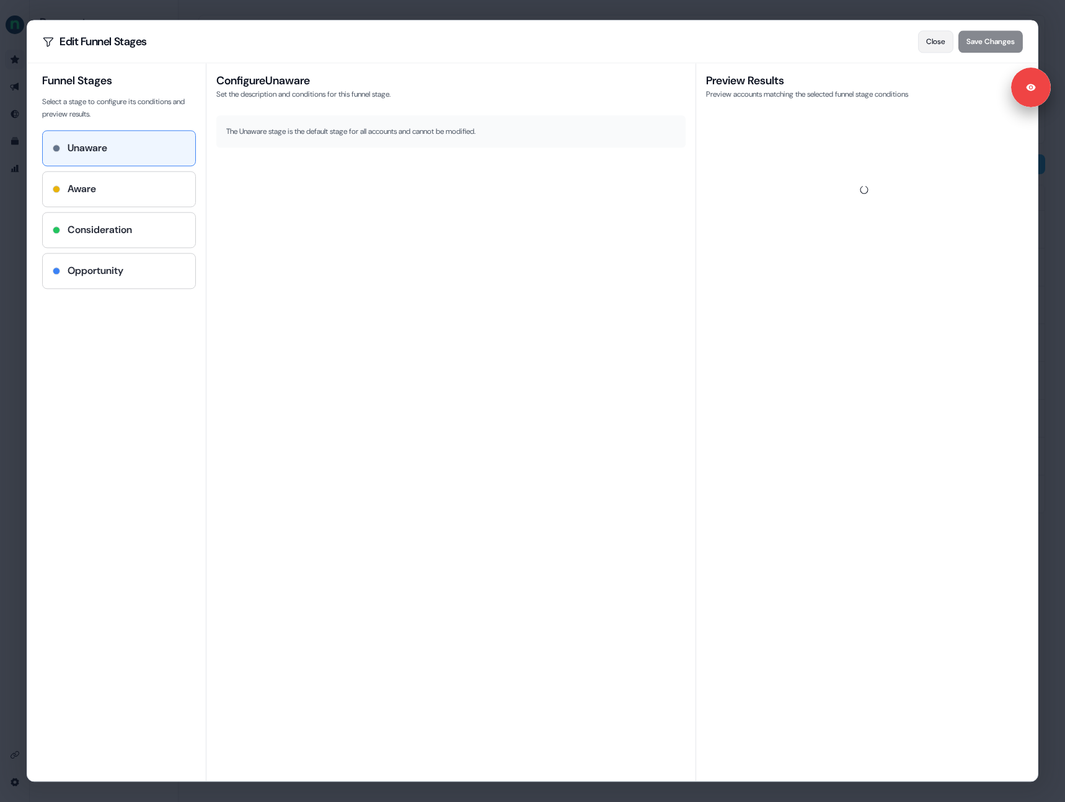
click at [932, 40] on button "Close" at bounding box center [935, 41] width 35 height 22
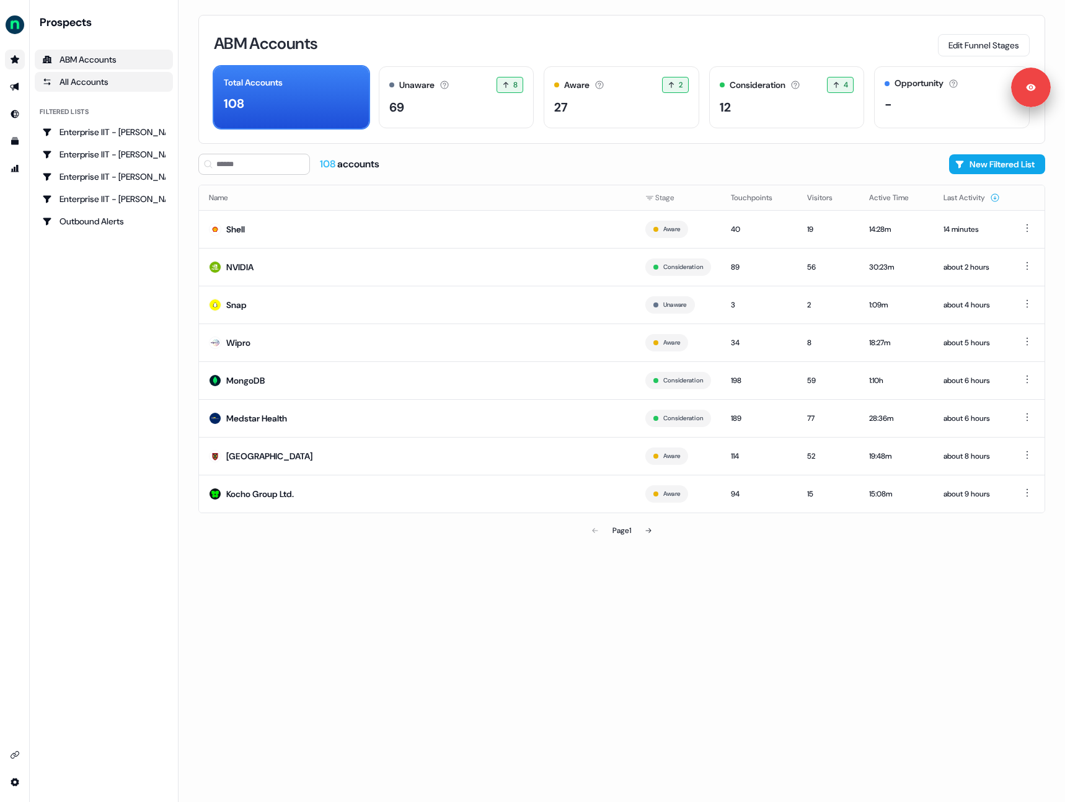
click at [102, 87] on div "All Accounts" at bounding box center [103, 82] width 123 height 12
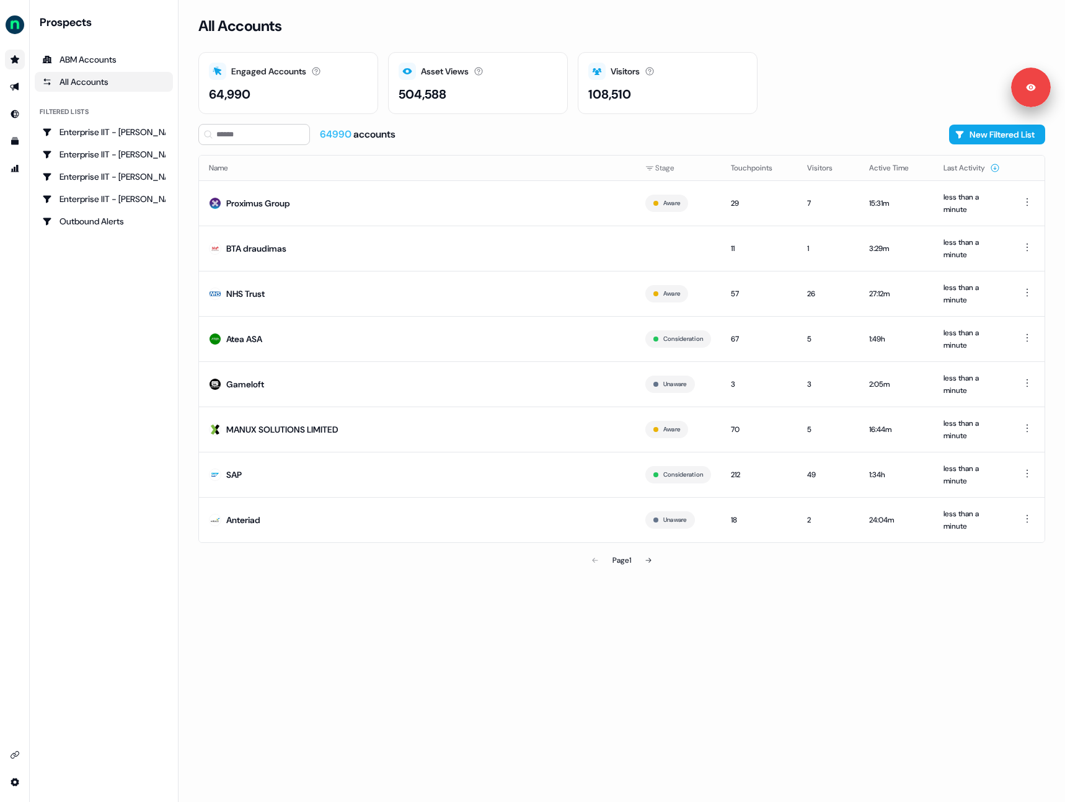
click at [88, 264] on div "Prospects ABM Accounts All Accounts Filtered lists Enterprise IIT - Amanda Reid…" at bounding box center [104, 401] width 138 height 772
click at [152, 285] on div "Prospects ABM Accounts All Accounts Filtered lists Enterprise IIT - Amanda Reid…" at bounding box center [104, 401] width 138 height 772
click at [10, 773] on html "Signed in as Megan Lee Sign out For the best experience switch devices to a big…" at bounding box center [532, 401] width 1065 height 802
click at [84, 760] on div "Profile" at bounding box center [86, 760] width 99 height 20
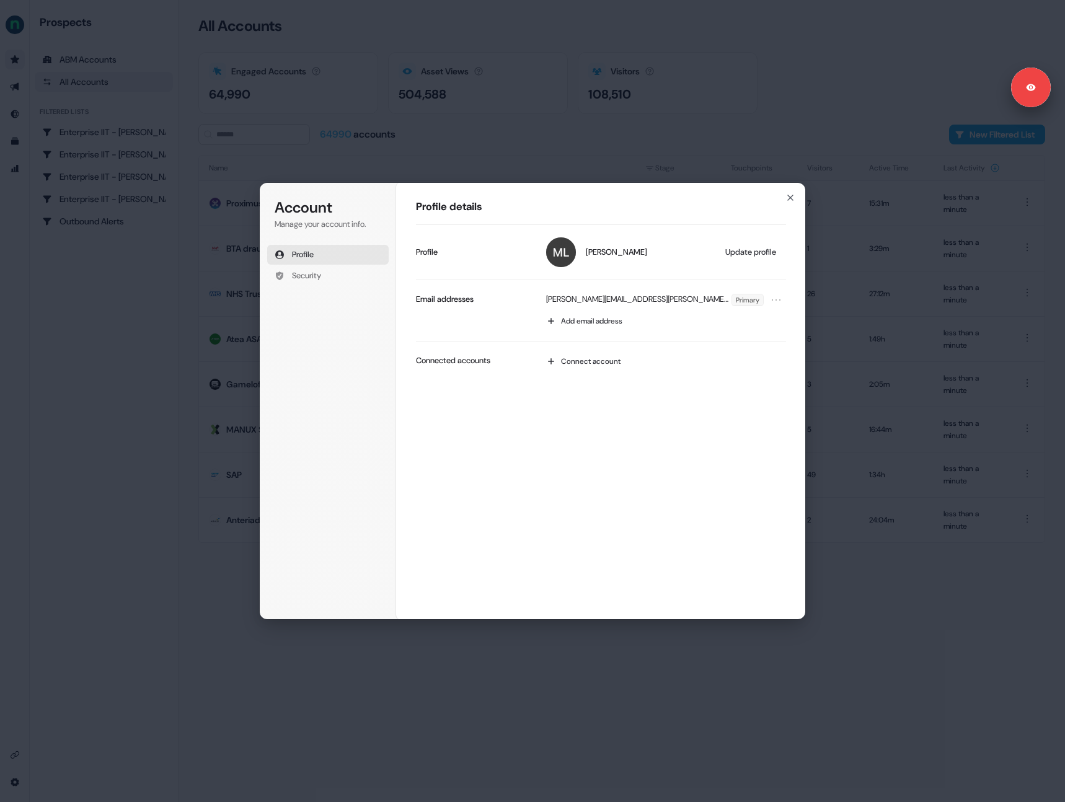
click at [89, 656] on div "Account Manage your account info. Profile Security Account Profile details Mega…" at bounding box center [532, 401] width 1065 height 802
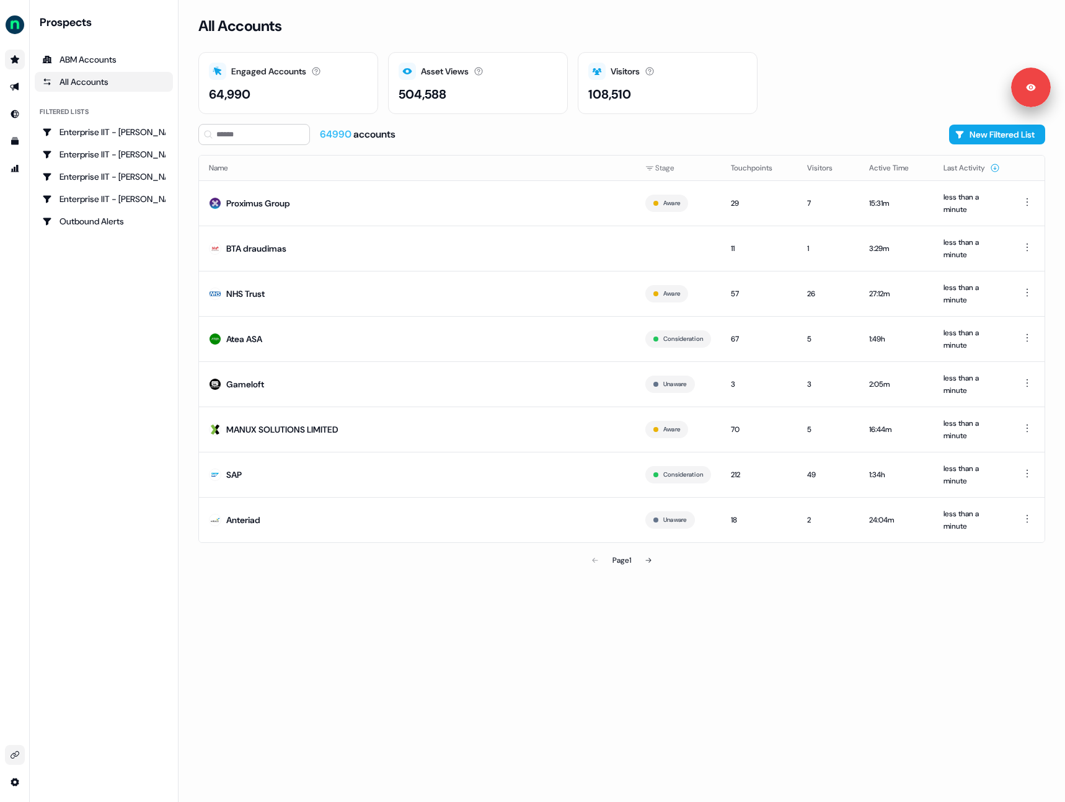
click at [18, 756] on icon "Go to integrations" at bounding box center [15, 755] width 10 height 10
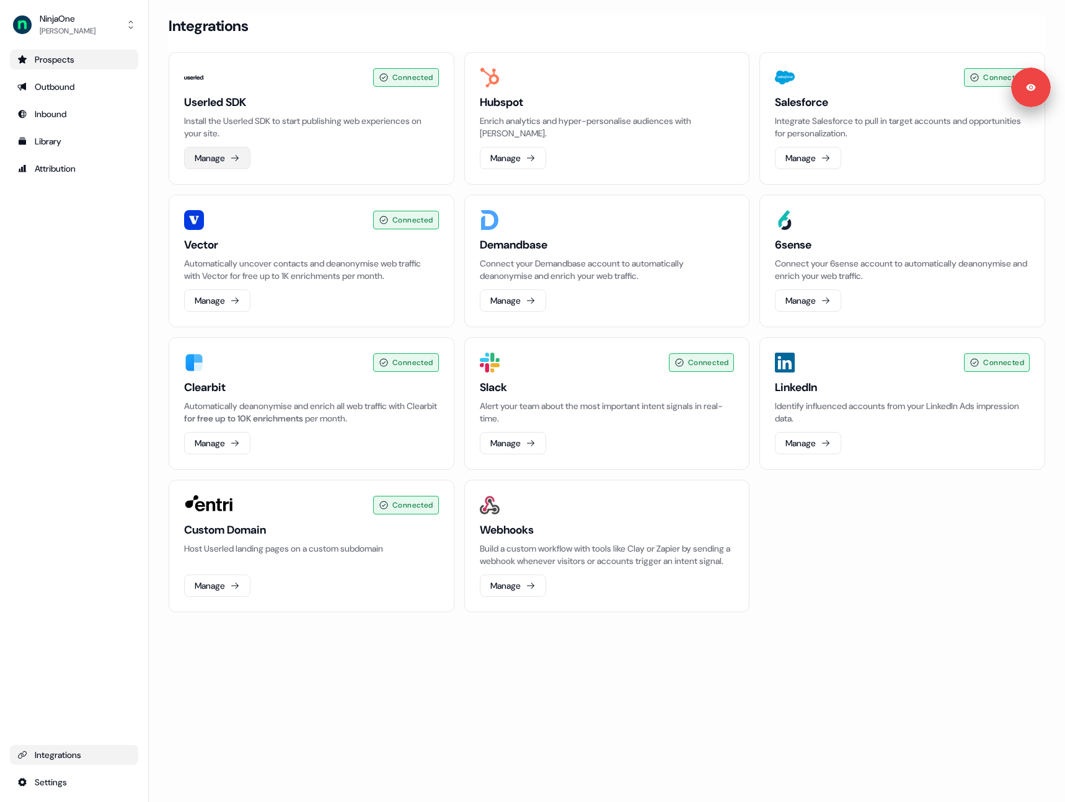
click at [221, 148] on button "Manage" at bounding box center [217, 158] width 66 height 22
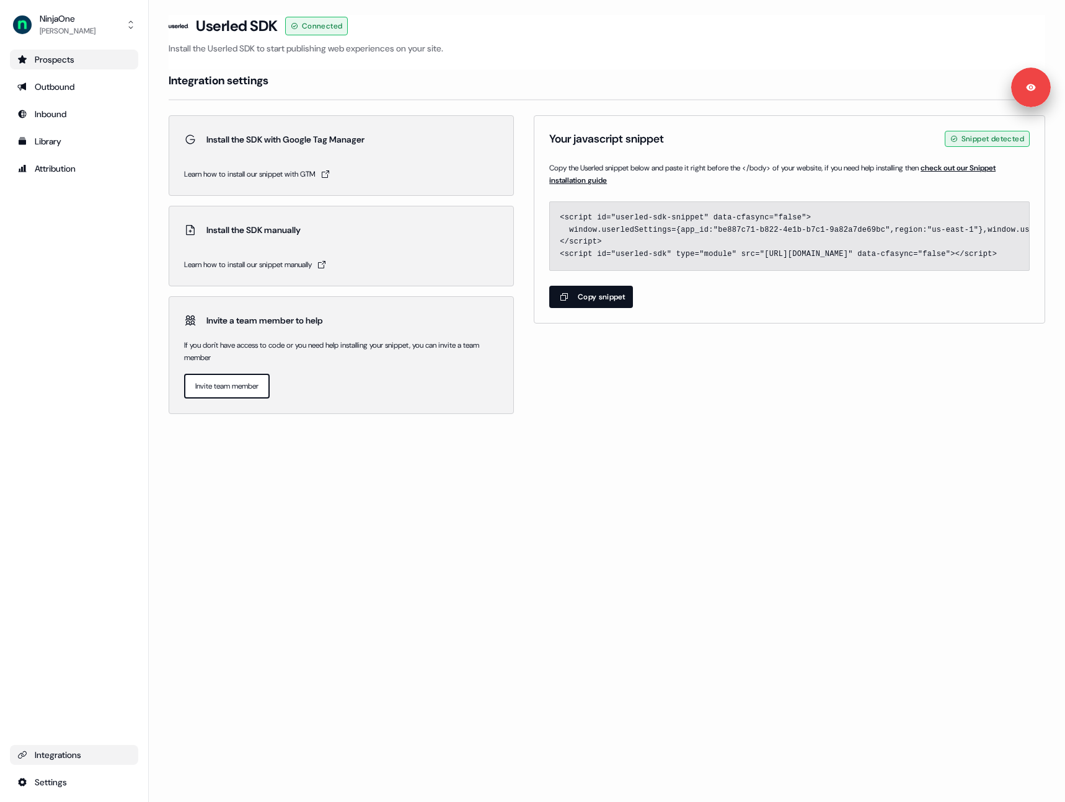
copy code "be887c71-b822-4e1b-b7c1-9a82a7de69bc"
click at [69, 120] on div "Inbound" at bounding box center [73, 114] width 113 height 12
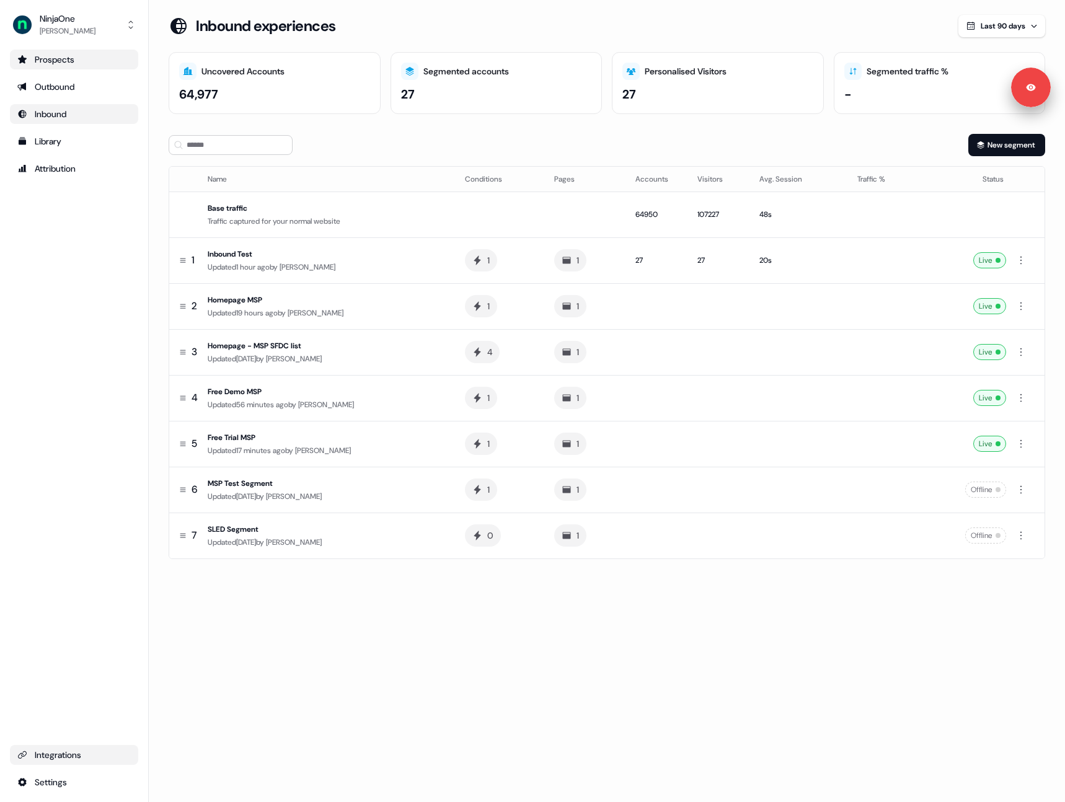
click at [605, 141] on div "New segment" at bounding box center [607, 145] width 877 height 22
click at [252, 301] on div "Homepage MSP" at bounding box center [326, 300] width 237 height 12
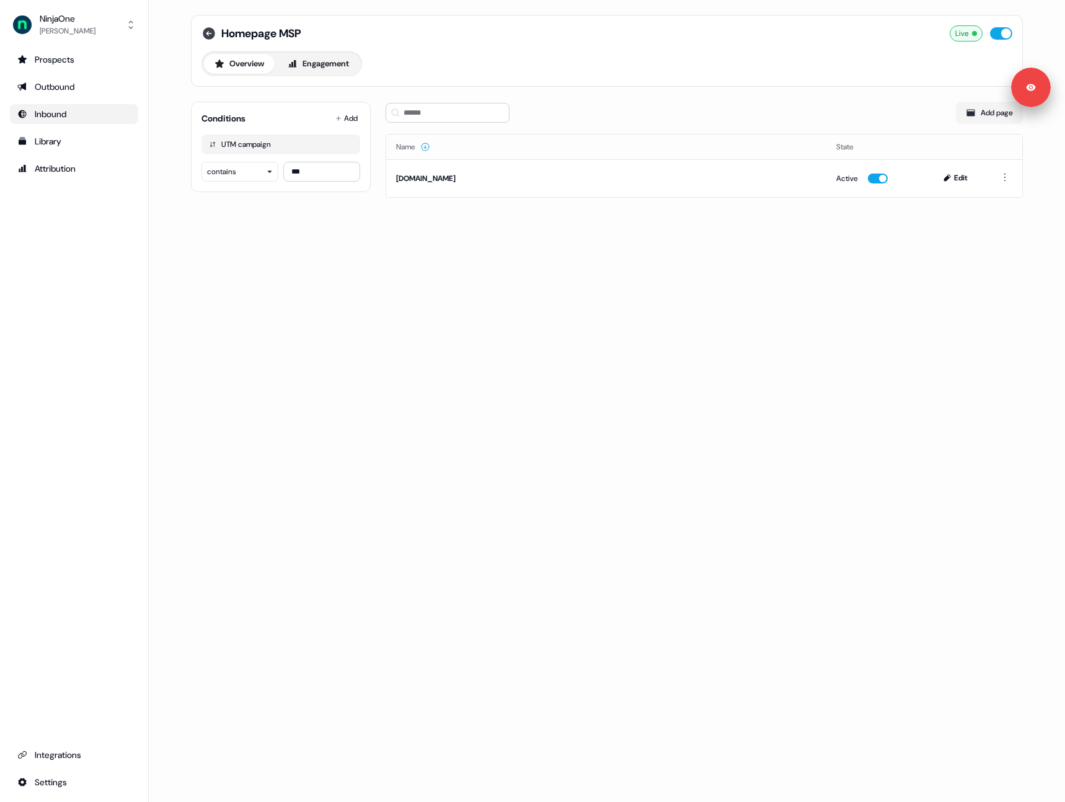
click at [210, 30] on icon at bounding box center [209, 33] width 12 height 12
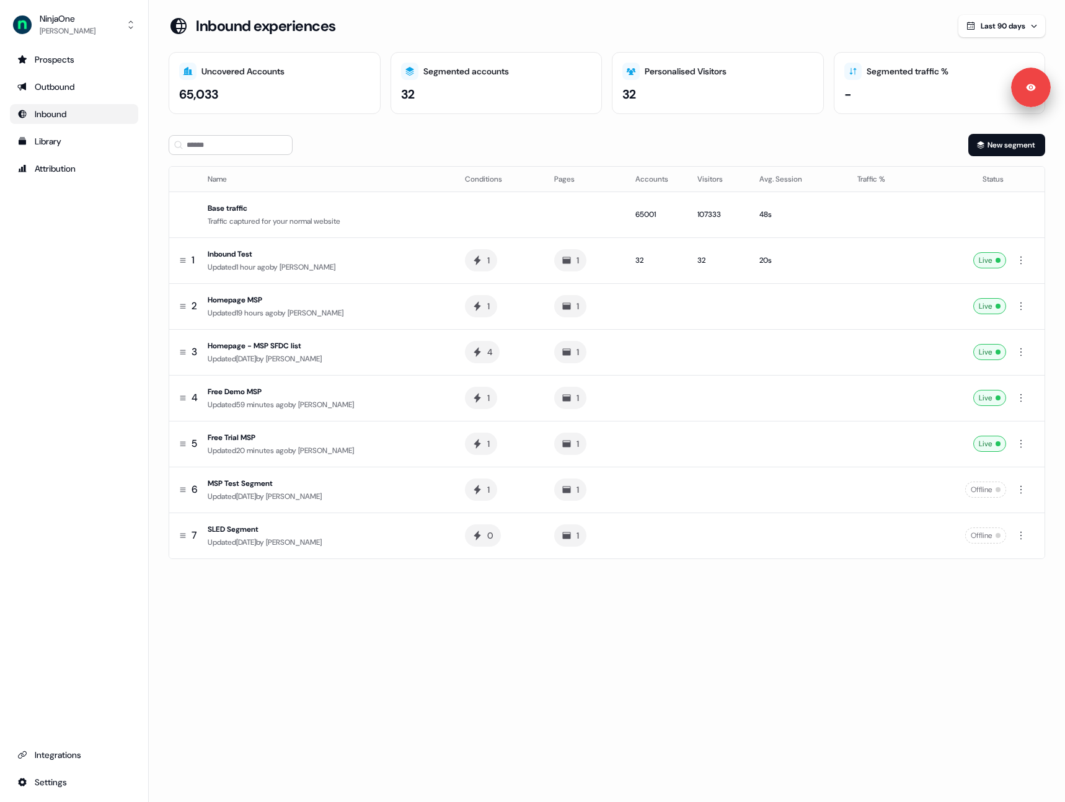
click at [550, 150] on div "New segment" at bounding box center [607, 145] width 877 height 22
click at [820, 128] on section "Loading... Inbound experiences Last 90 days Uncovered Accounts 65,033 Segmented…" at bounding box center [607, 304] width 916 height 579
